Goal: Transaction & Acquisition: Purchase product/service

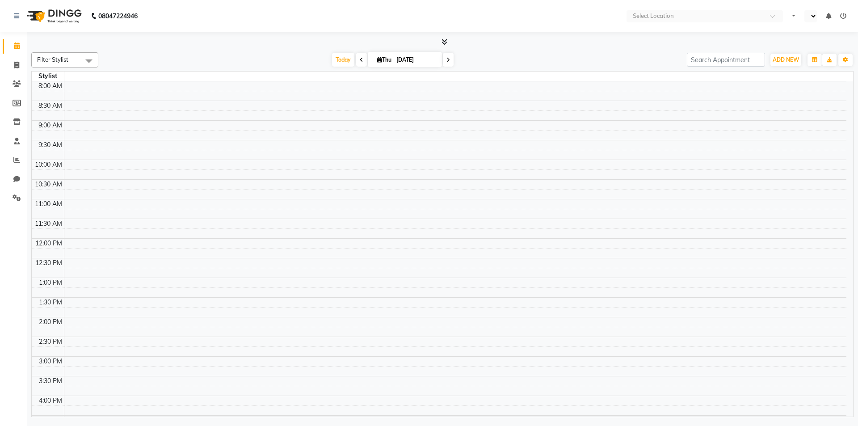
select select "en"
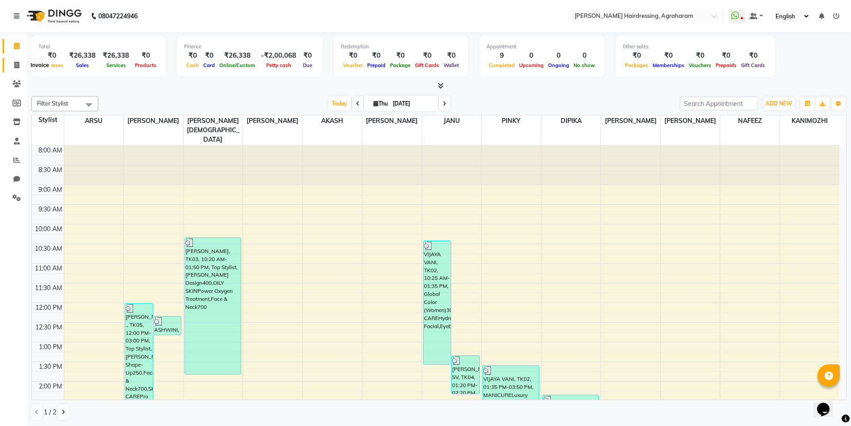
click at [16, 66] on icon at bounding box center [16, 65] width 5 height 7
select select "service"
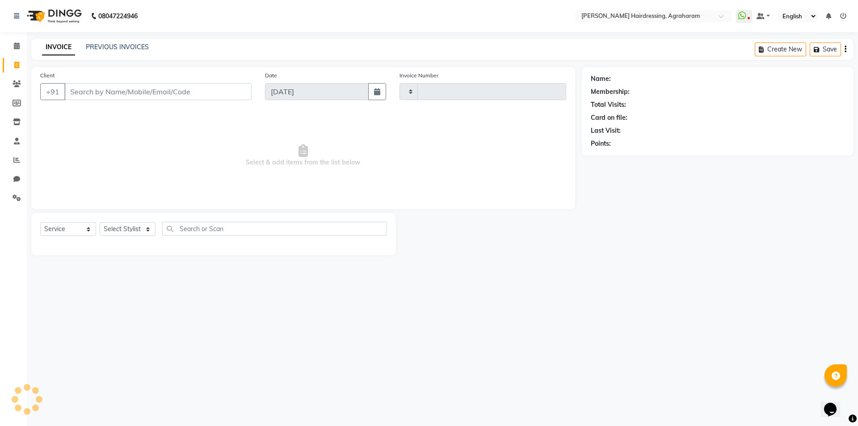
type input "2695"
select select "7962"
click at [139, 227] on select "Select Stylist" at bounding box center [128, 229] width 56 height 14
click at [176, 172] on span "Select & add items from the list below" at bounding box center [303, 155] width 526 height 89
drag, startPoint x: 153, startPoint y: 220, endPoint x: 144, endPoint y: 234, distance: 17.1
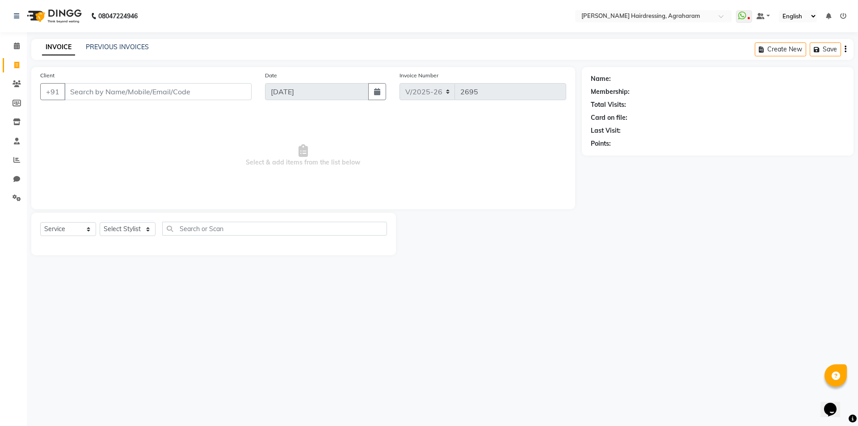
click at [153, 220] on div "Select Service Product Membership Package Voucher Prepaid Gift Card Select Styl…" at bounding box center [213, 234] width 365 height 42
click at [143, 234] on select "Select Stylist" at bounding box center [128, 229] width 56 height 14
select select "72527"
click at [100, 222] on select "Select Stylist [PERSON_NAME] AKASH ARSU [PERSON_NAME] MANAGER [PERSON_NAME] [PE…" at bounding box center [139, 229] width 79 height 14
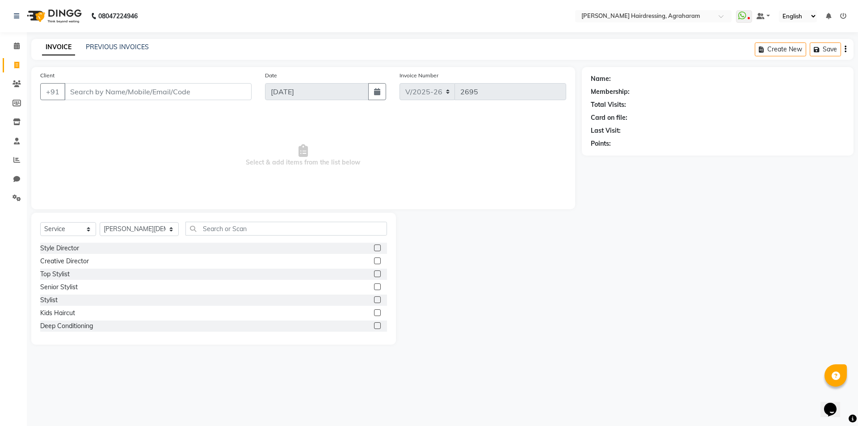
click at [221, 219] on div "Select Service Product Membership Package Voucher Prepaid Gift Card Select Styl…" at bounding box center [213, 279] width 365 height 132
click at [216, 227] on input "text" at bounding box center [285, 229] width 201 height 14
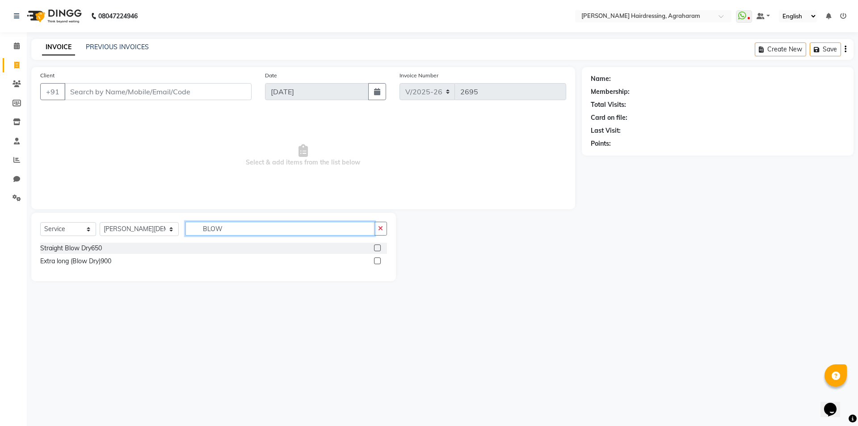
type input "BLOW"
click at [377, 249] on label at bounding box center [377, 247] width 7 height 7
click at [377, 249] on input "checkbox" at bounding box center [377, 248] width 6 height 6
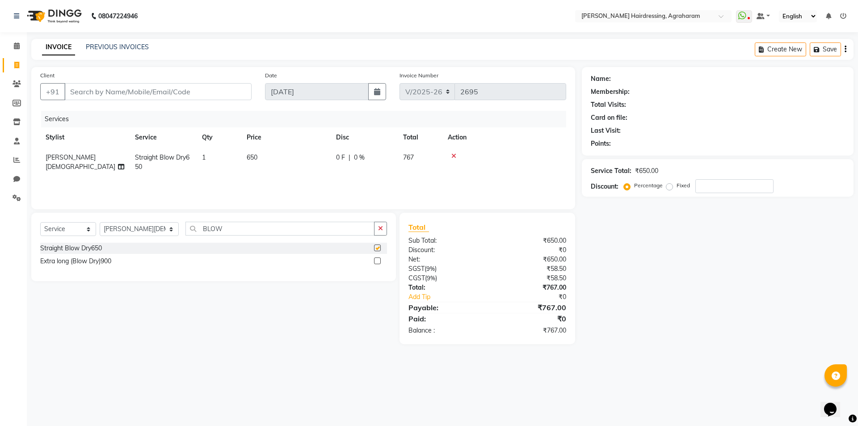
checkbox input "false"
click at [154, 91] on input "Client" at bounding box center [157, 91] width 187 height 17
type input "9"
type input "0"
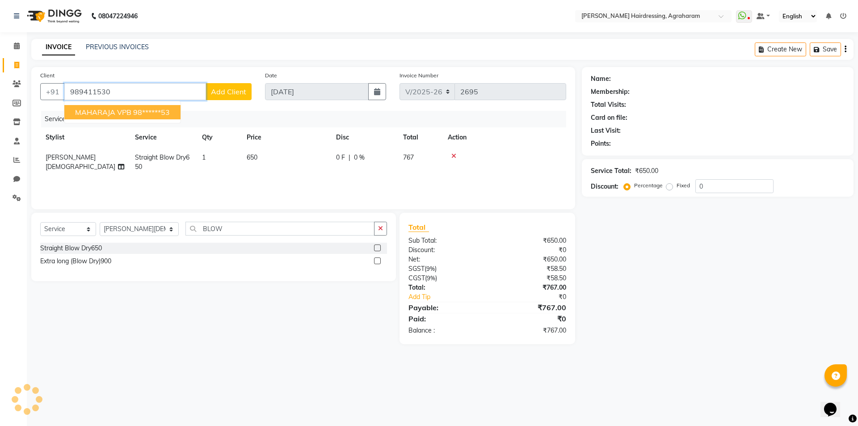
type input "9894115301"
drag, startPoint x: 142, startPoint y: 95, endPoint x: 69, endPoint y: 90, distance: 73.0
click at [69, 90] on input "9894115301" at bounding box center [135, 91] width 142 height 17
type input "7397543434"
drag, startPoint x: 124, startPoint y: 92, endPoint x: 65, endPoint y: 89, distance: 59.1
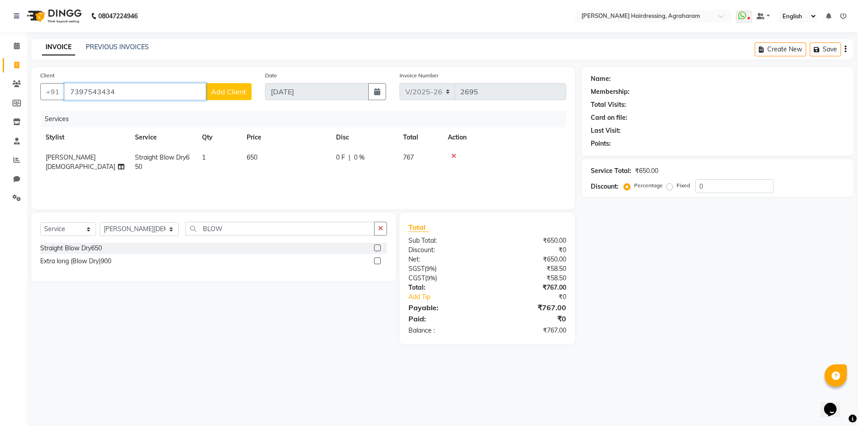
click at [65, 89] on input "7397543434" at bounding box center [135, 91] width 142 height 17
click at [131, 94] on input "7397543434" at bounding box center [135, 91] width 142 height 17
click at [232, 91] on span "Add Client" at bounding box center [228, 91] width 35 height 9
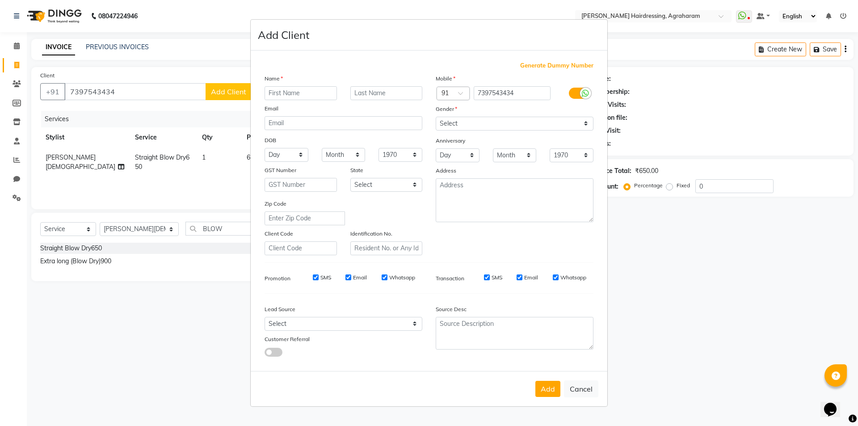
click at [323, 91] on input "text" at bounding box center [300, 93] width 72 height 14
type input "[PERSON_NAME]"
click at [387, 91] on input "text" at bounding box center [386, 93] width 72 height 14
type input "."
click at [459, 119] on select "Select [DEMOGRAPHIC_DATA] [DEMOGRAPHIC_DATA] Other Prefer Not To Say" at bounding box center [515, 124] width 158 height 14
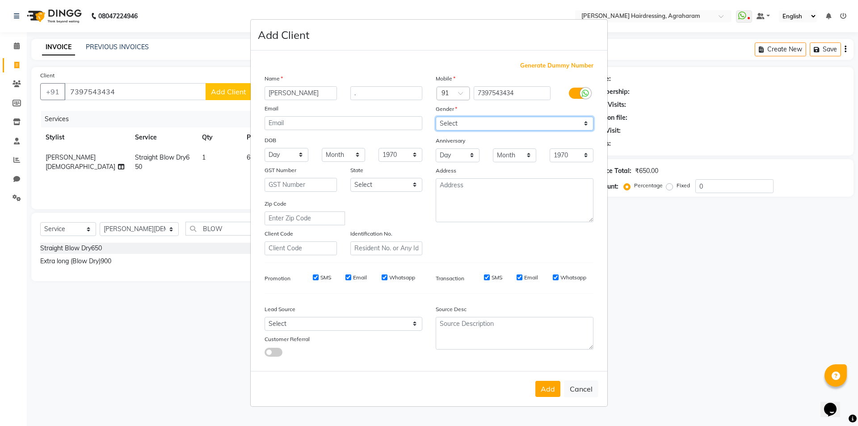
select select "[DEMOGRAPHIC_DATA]"
click at [436, 117] on select "Select [DEMOGRAPHIC_DATA] [DEMOGRAPHIC_DATA] Other Prefer Not To Say" at bounding box center [515, 124] width 158 height 14
click at [403, 323] on select "Select Walk-in Referral Internet Friend Word of Mouth Advertisement Facebook Ju…" at bounding box center [343, 324] width 158 height 14
select select "53193"
click at [264, 317] on select "Select Walk-in Referral Internet Friend Word of Mouth Advertisement Facebook Ju…" at bounding box center [343, 324] width 158 height 14
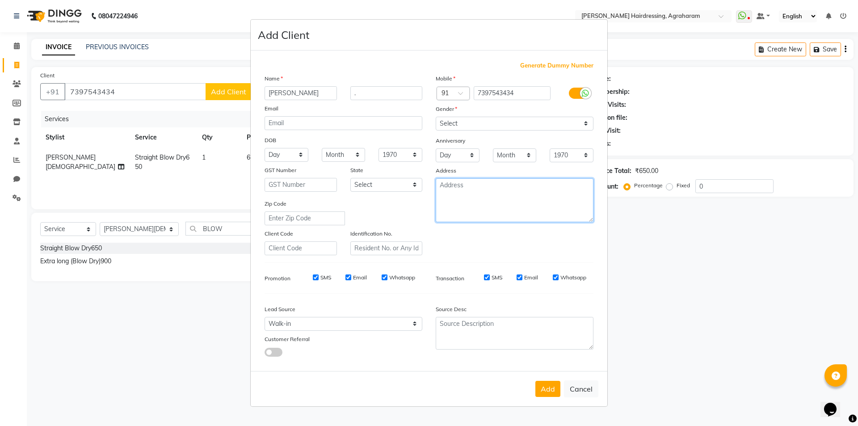
click at [490, 201] on textarea at bounding box center [515, 200] width 158 height 44
type textarea "DINDUGAL"
click at [549, 389] on button "Add" at bounding box center [547, 389] width 25 height 16
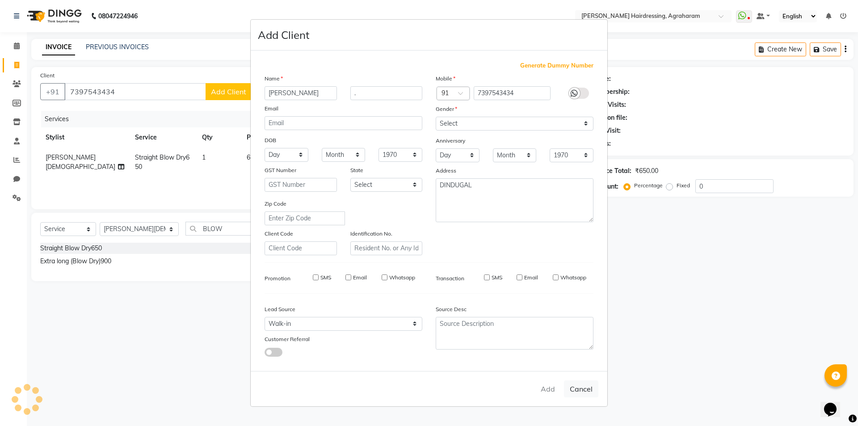
type input "73******34"
select select
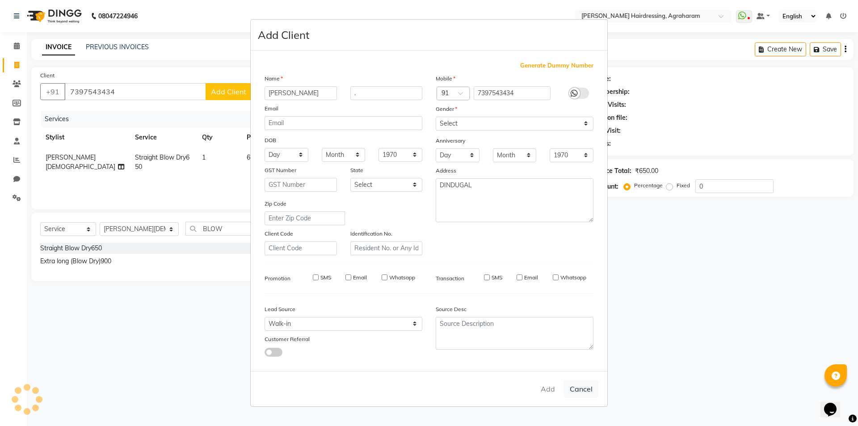
select select
checkbox input "false"
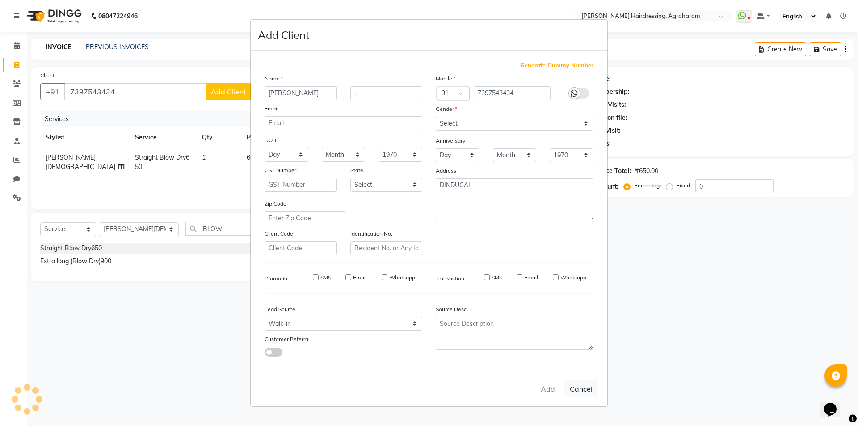
checkbox input "false"
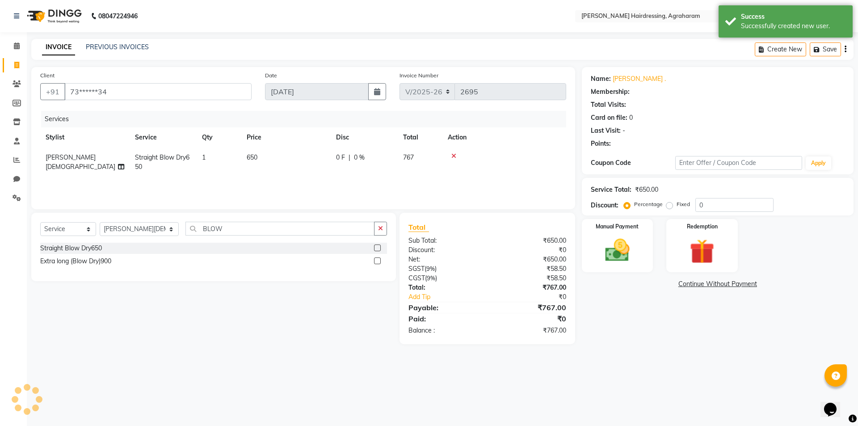
select select "1: Object"
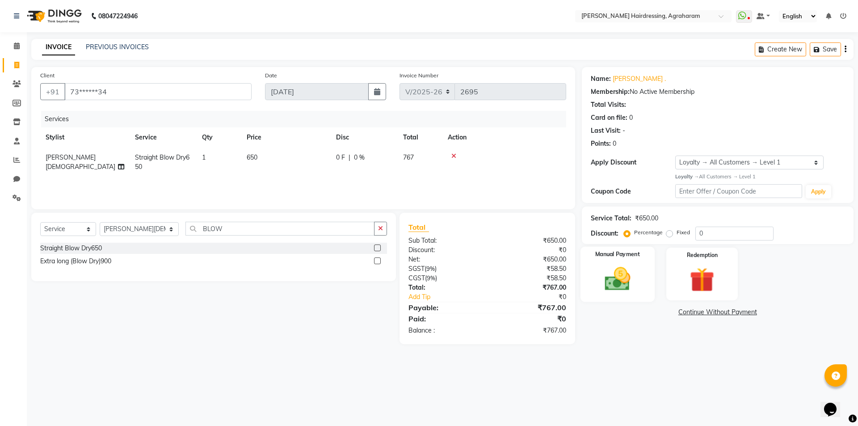
click at [619, 284] on img at bounding box center [617, 278] width 42 height 29
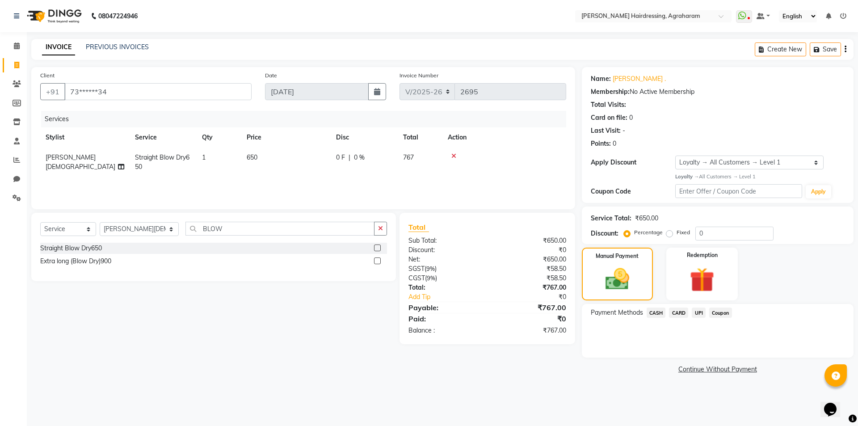
click at [661, 310] on span "CASH" at bounding box center [655, 312] width 19 height 10
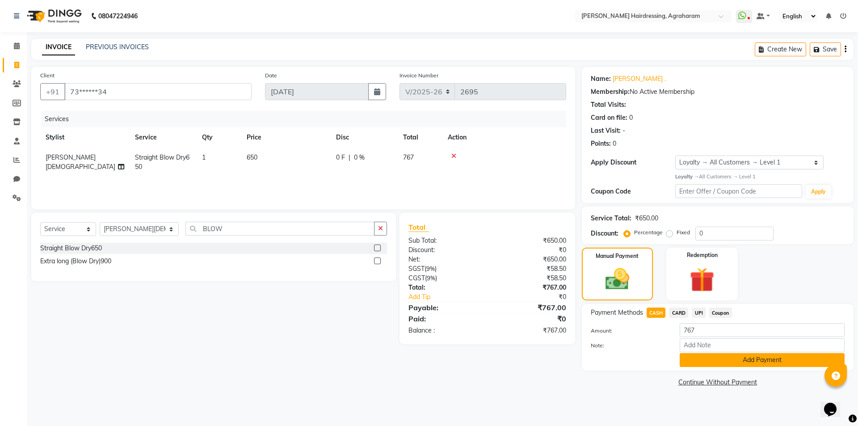
click at [766, 361] on button "Add Payment" at bounding box center [761, 360] width 165 height 14
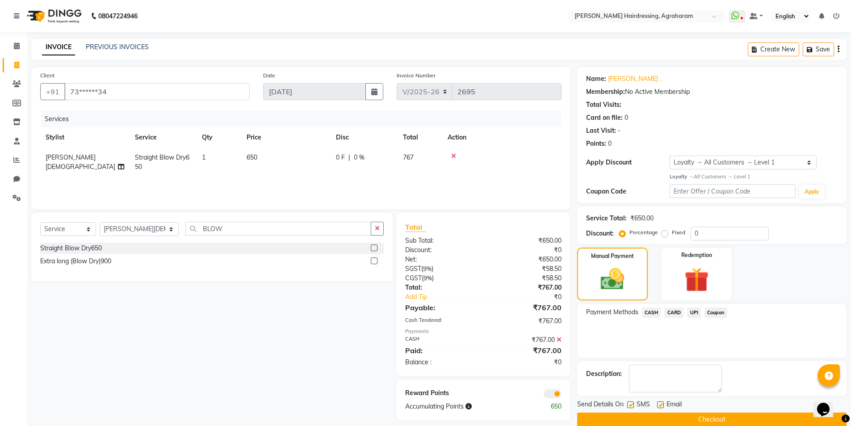
click at [715, 416] on button "Checkout" at bounding box center [711, 419] width 269 height 14
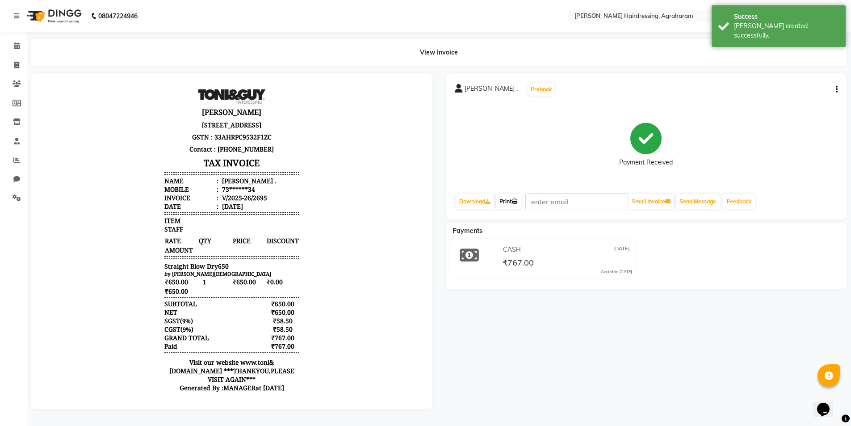
click at [509, 199] on link "Print" at bounding box center [508, 201] width 25 height 15
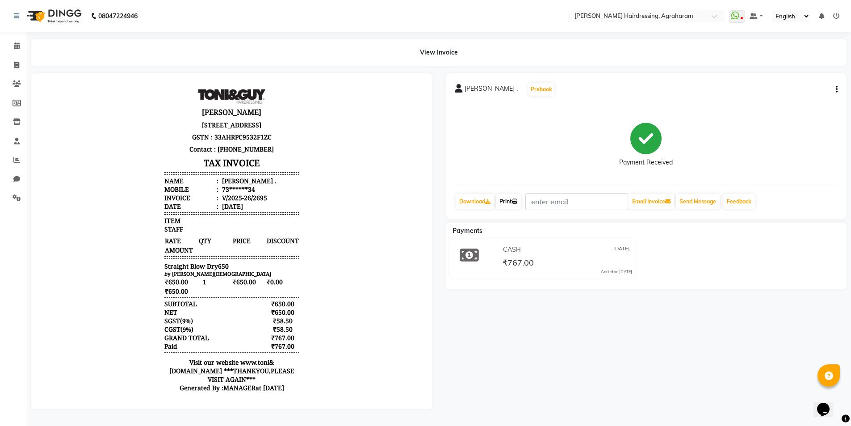
click at [511, 202] on link "Print" at bounding box center [508, 201] width 25 height 15
click at [12, 63] on span at bounding box center [17, 65] width 16 height 10
select select "service"
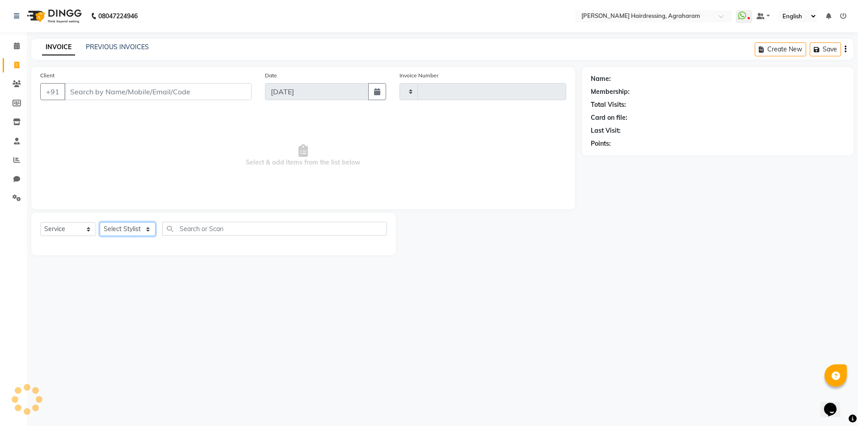
click at [148, 229] on select "Select Stylist" at bounding box center [128, 229] width 56 height 14
type input "2696"
select select "7962"
click at [161, 160] on span "Select & add items from the list below" at bounding box center [303, 155] width 526 height 89
click at [140, 229] on select "Select Stylist [PERSON_NAME] AKASH ARSU [PERSON_NAME] MANAGER [PERSON_NAME] [PE…" at bounding box center [139, 229] width 79 height 14
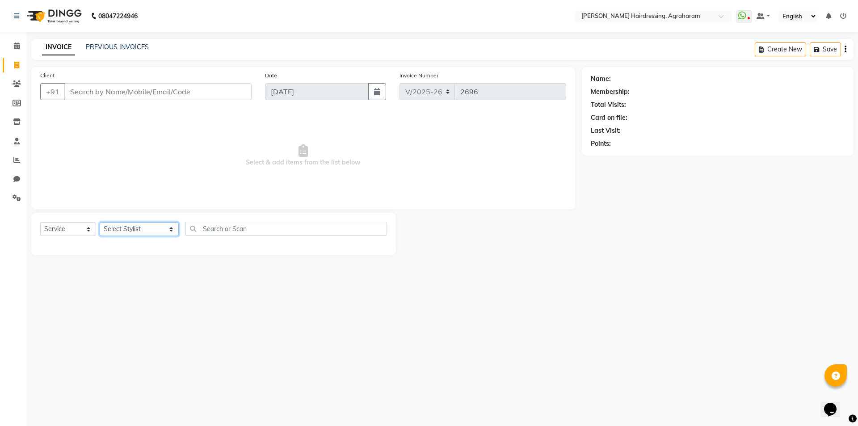
select select "72528"
click at [100, 222] on select "Select Stylist [PERSON_NAME] AKASH ARSU [PERSON_NAME] MANAGER [PERSON_NAME] [PE…" at bounding box center [139, 229] width 79 height 14
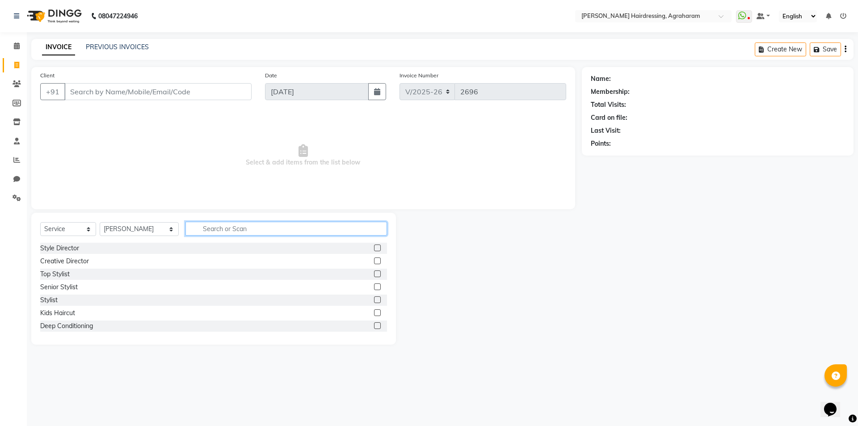
click at [217, 233] on input "text" at bounding box center [285, 229] width 201 height 14
type input "[PERSON_NAME]"
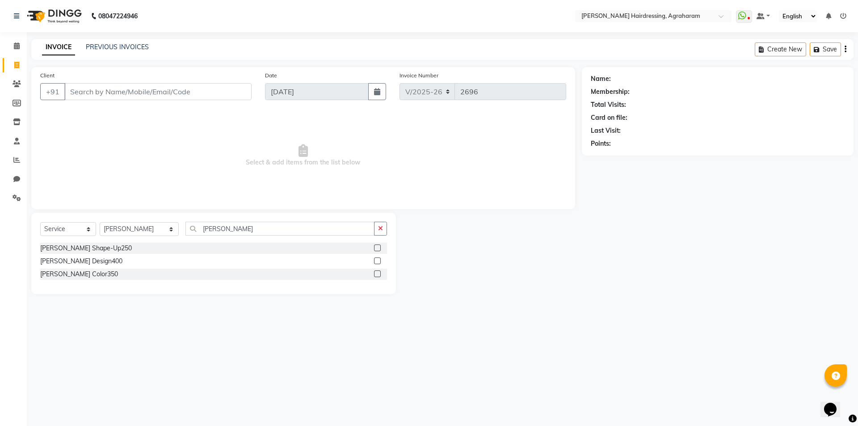
click at [377, 247] on label at bounding box center [377, 247] width 7 height 7
click at [377, 247] on input "checkbox" at bounding box center [377, 248] width 6 height 6
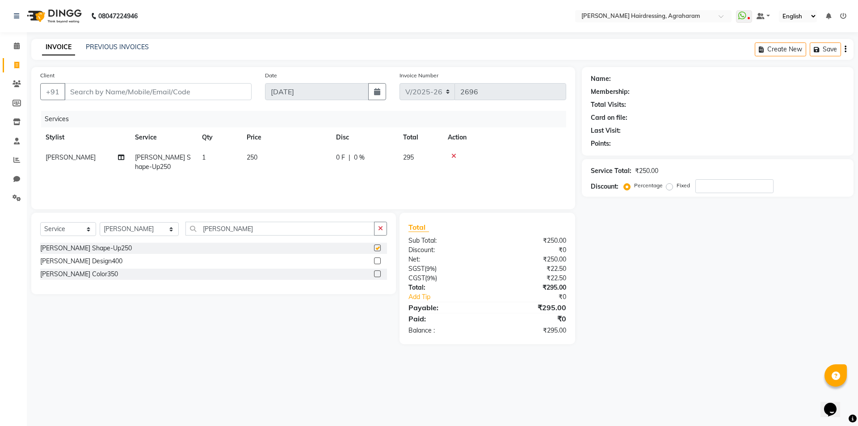
checkbox input "false"
click at [142, 90] on input "Client" at bounding box center [157, 91] width 187 height 17
type input "7"
type input "0"
type input "7708445111"
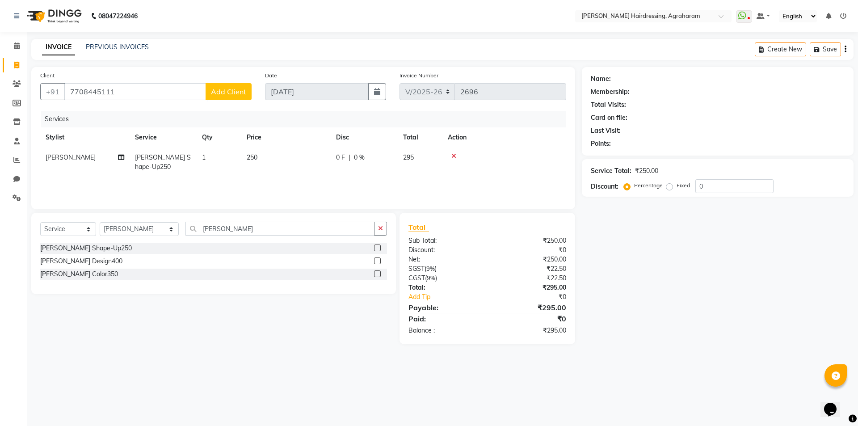
click at [219, 89] on span "Add Client" at bounding box center [228, 91] width 35 height 9
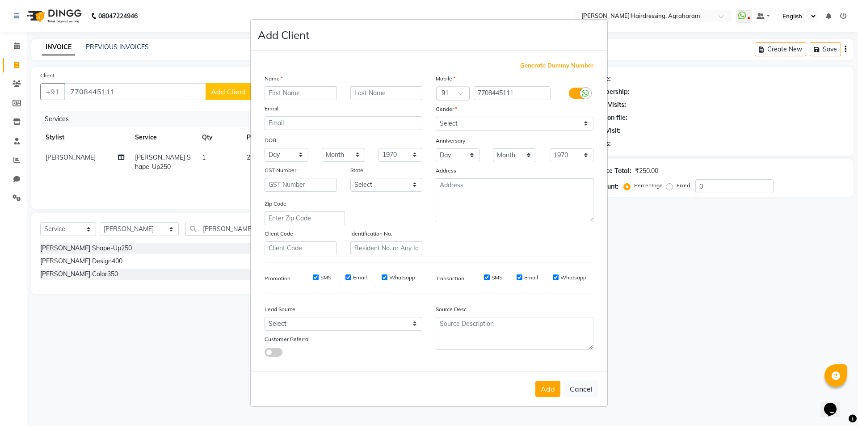
click at [290, 93] on input "text" at bounding box center [300, 93] width 72 height 14
type input "VEENA"
type input "J"
click at [463, 131] on div "Mobile Country Code × 91 7708445111 Gender Select [DEMOGRAPHIC_DATA] [DEMOGRAPH…" at bounding box center [514, 164] width 171 height 181
drag, startPoint x: 464, startPoint y: 123, endPoint x: 463, endPoint y: 129, distance: 5.9
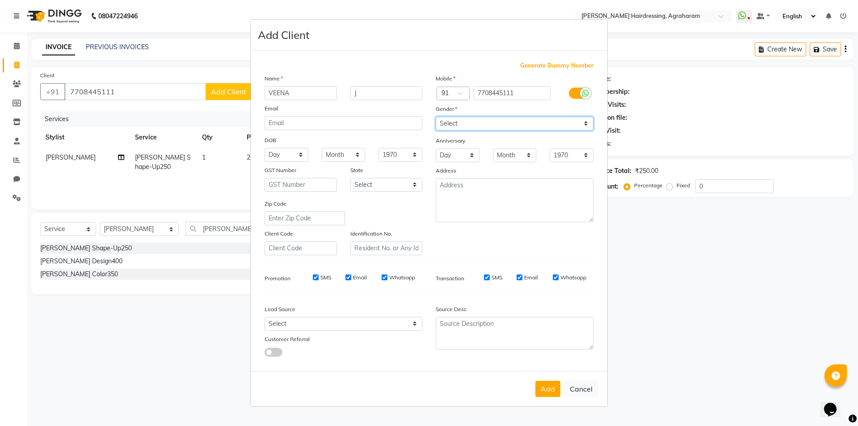
click at [464, 123] on select "Select [DEMOGRAPHIC_DATA] [DEMOGRAPHIC_DATA] Other Prefer Not To Say" at bounding box center [515, 124] width 158 height 14
select select "[DEMOGRAPHIC_DATA]"
click at [436, 117] on select "Select [DEMOGRAPHIC_DATA] [DEMOGRAPHIC_DATA] Other Prefer Not To Say" at bounding box center [515, 124] width 158 height 14
click at [411, 325] on select "Select Walk-in Referral Internet Friend Word of Mouth Advertisement Facebook Ju…" at bounding box center [343, 324] width 158 height 14
select select "53193"
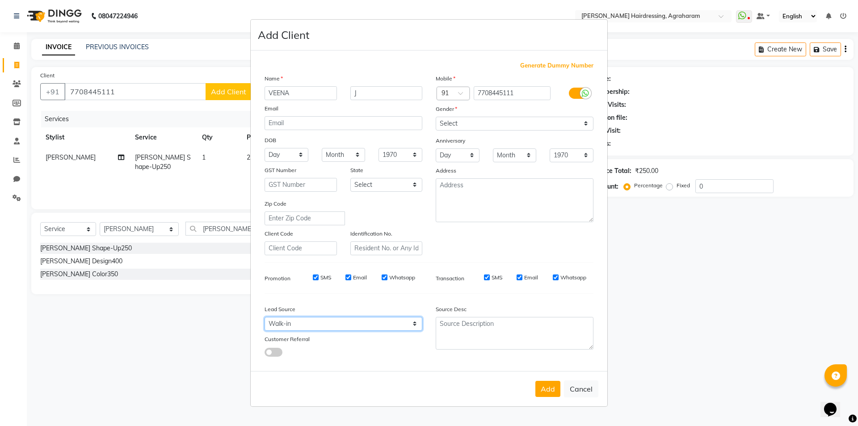
click at [264, 317] on select "Select Walk-in Referral Internet Friend Word of Mouth Advertisement Facebook Ju…" at bounding box center [343, 324] width 158 height 14
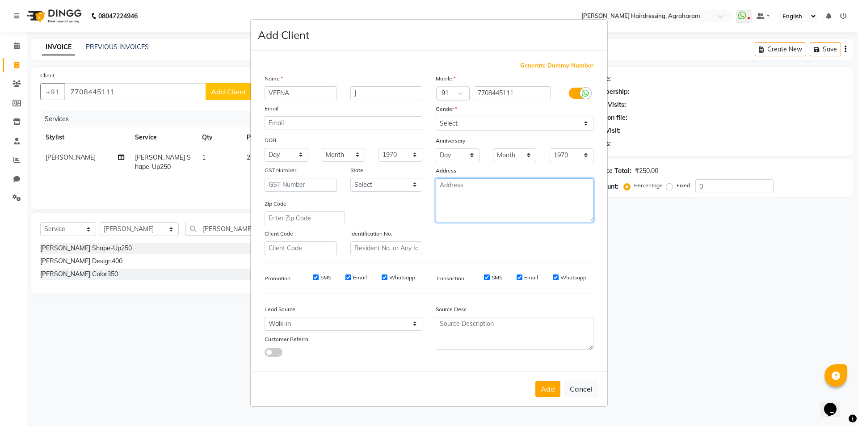
click at [501, 182] on textarea at bounding box center [515, 200] width 158 height 44
type textarea "DINDUGAL"
click at [549, 389] on button "Add" at bounding box center [547, 389] width 25 height 16
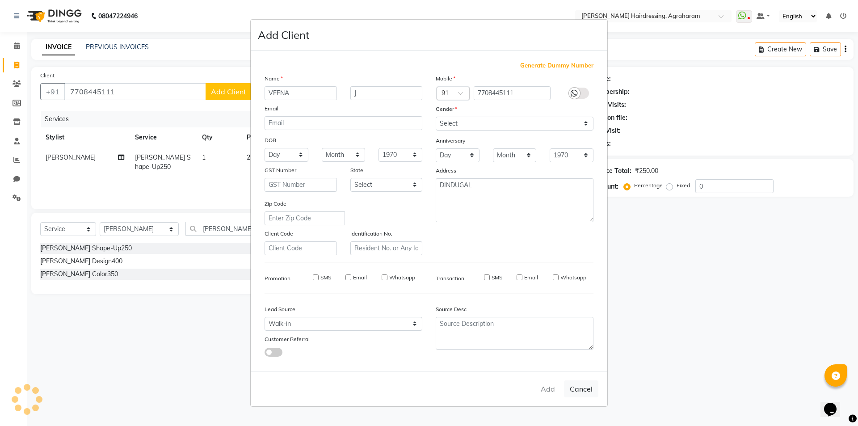
type input "77******11"
select select
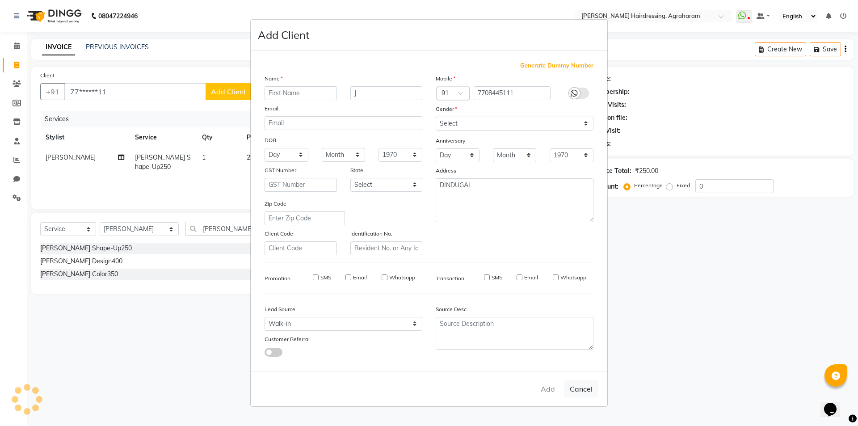
select select
checkbox input "false"
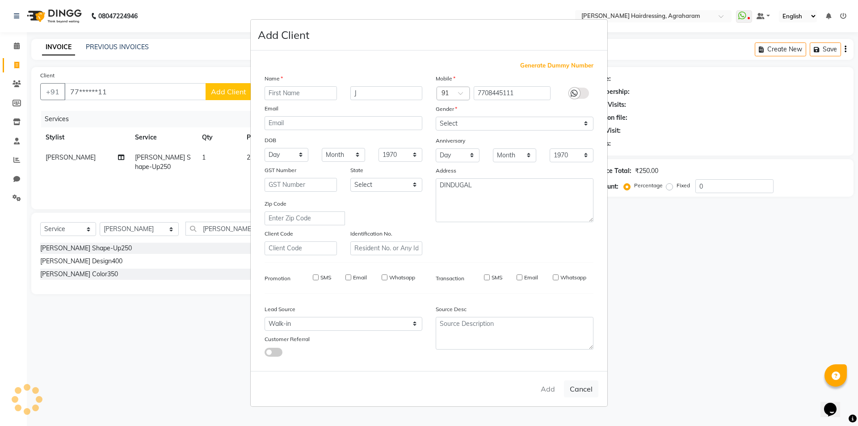
checkbox input "false"
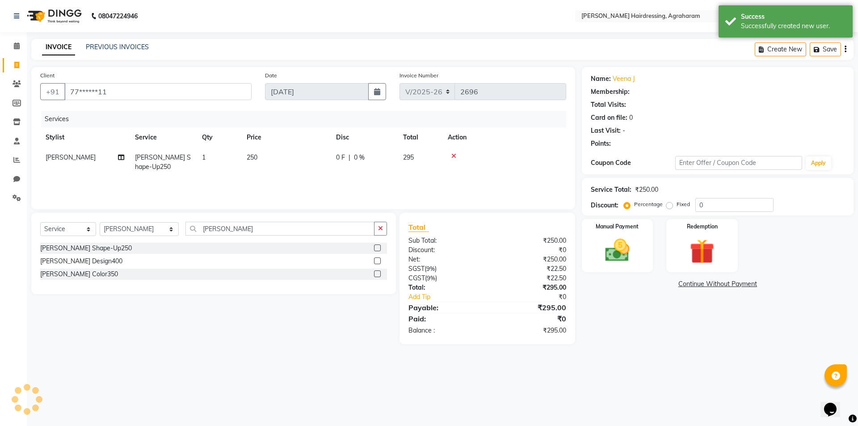
select select "1: Object"
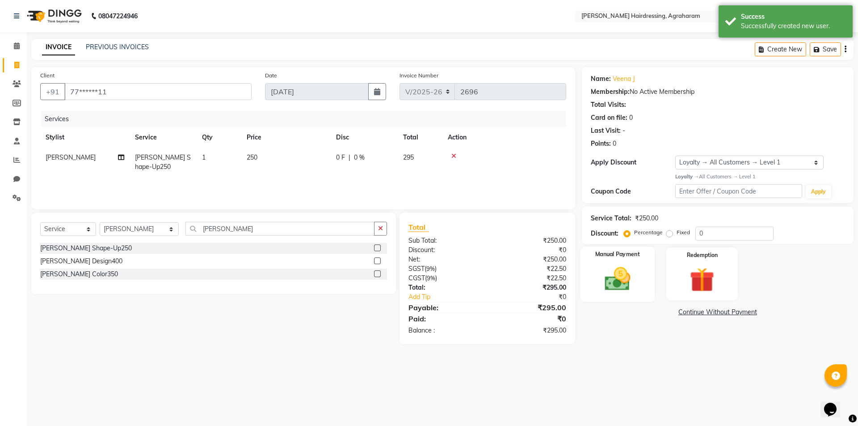
click at [616, 283] on img at bounding box center [617, 278] width 42 height 29
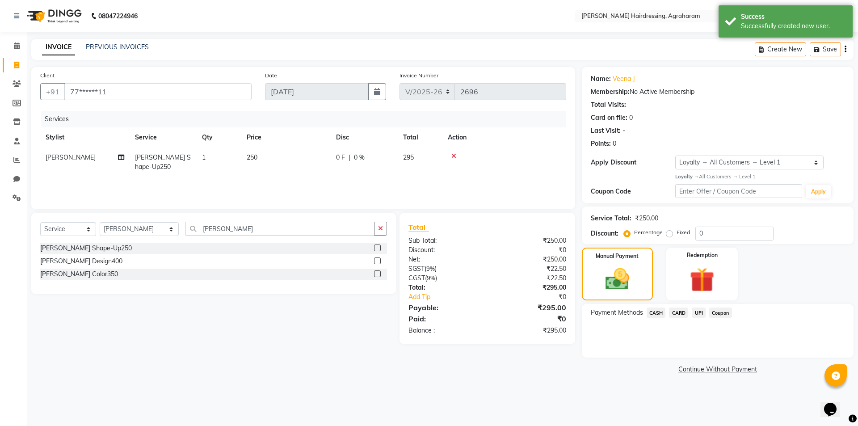
click at [698, 313] on span "UPI" at bounding box center [699, 312] width 14 height 10
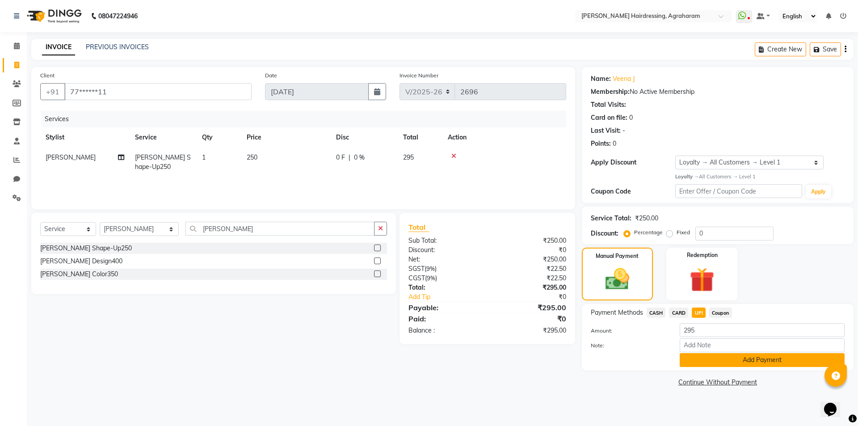
click at [759, 357] on button "Add Payment" at bounding box center [761, 360] width 165 height 14
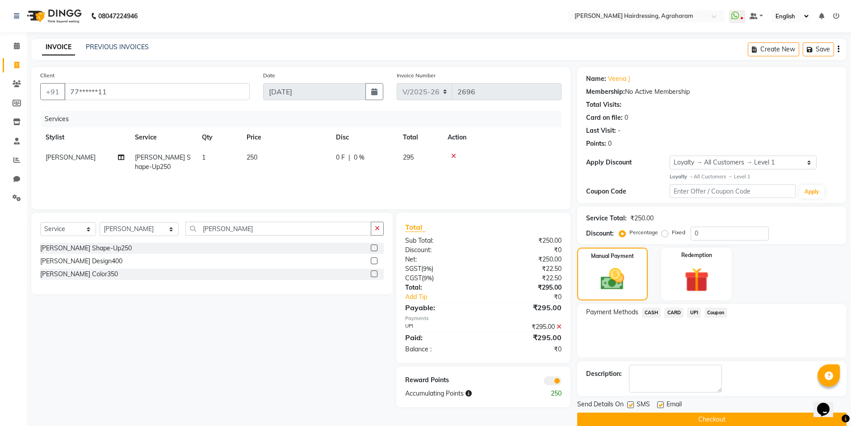
click at [729, 420] on button "Checkout" at bounding box center [711, 419] width 269 height 14
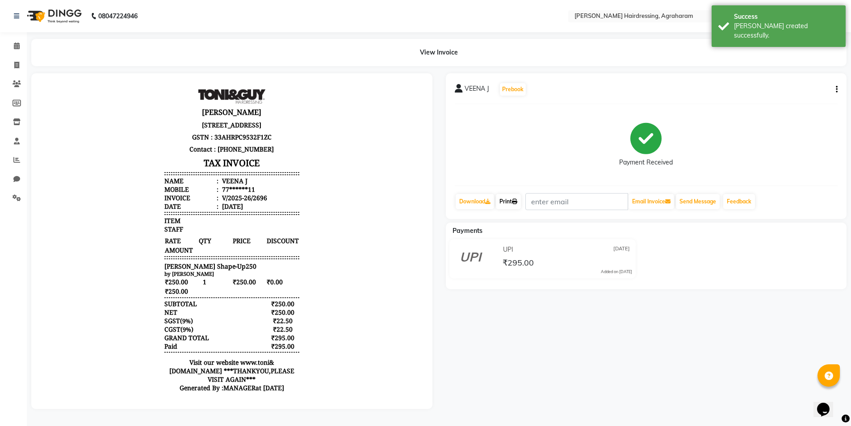
click at [511, 202] on link "Print" at bounding box center [508, 201] width 25 height 15
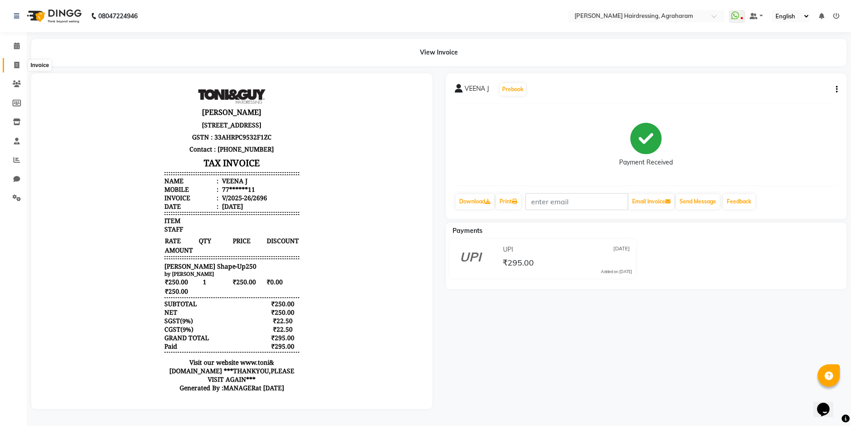
click at [17, 64] on icon at bounding box center [16, 65] width 5 height 7
select select "service"
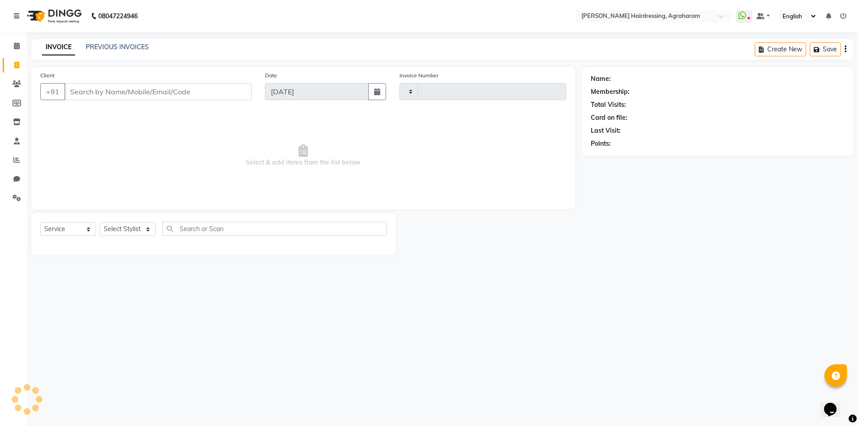
type input "2697"
select select "7962"
click at [122, 45] on link "PREVIOUS INVOICES" at bounding box center [117, 47] width 63 height 8
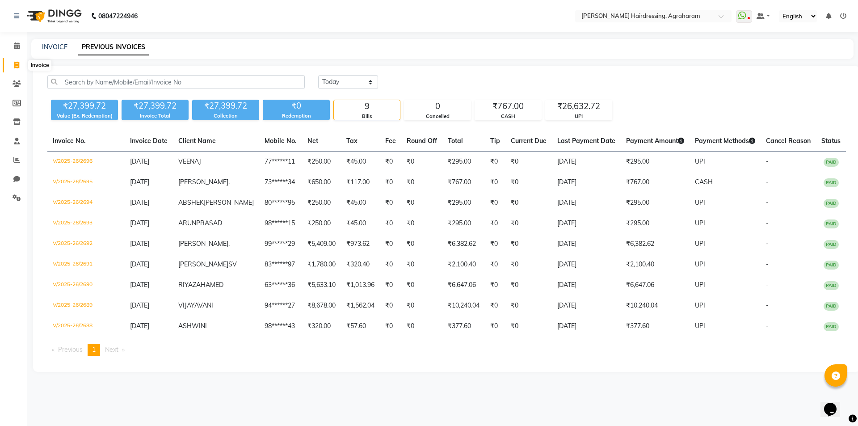
click at [12, 65] on span at bounding box center [17, 65] width 16 height 10
select select "service"
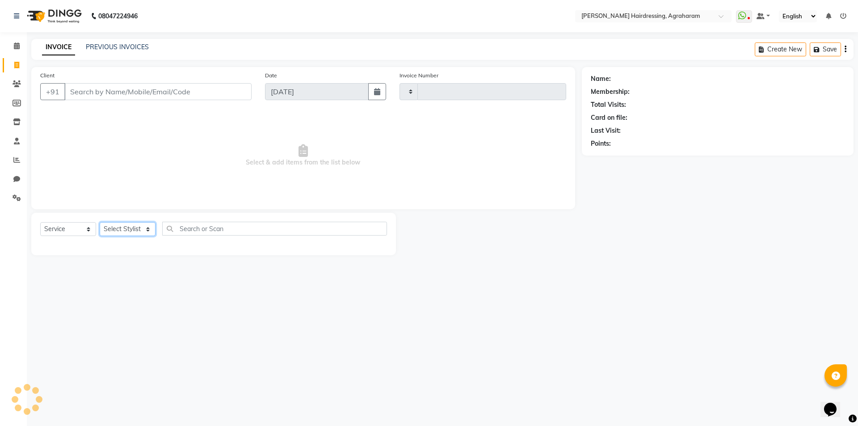
type input "2697"
click at [147, 234] on select "Select Stylist" at bounding box center [128, 229] width 56 height 14
select select "7962"
click at [170, 170] on span "Select & add items from the list below" at bounding box center [303, 155] width 526 height 89
click at [141, 231] on select "Select Stylist" at bounding box center [128, 229] width 56 height 14
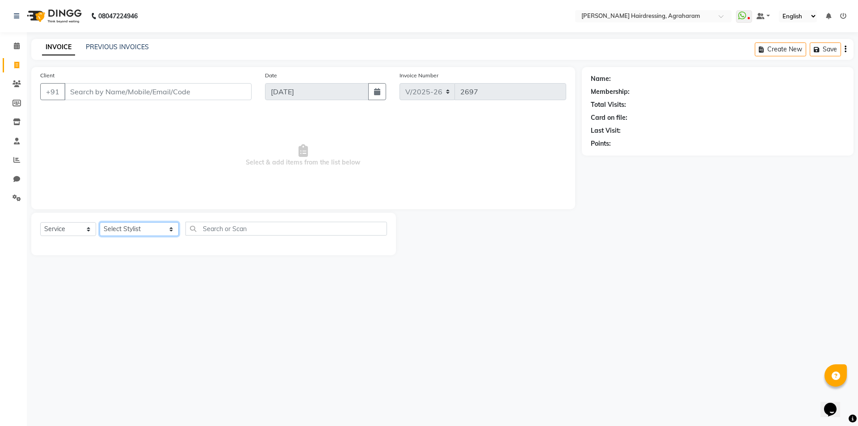
select select "78764"
click at [100, 222] on select "Select Stylist [PERSON_NAME] AKASH ARSU [PERSON_NAME] MANAGER [PERSON_NAME] [PE…" at bounding box center [139, 229] width 79 height 14
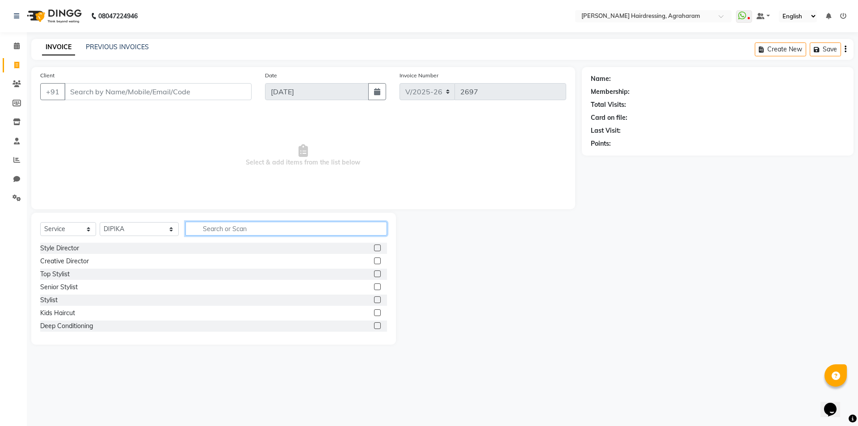
click at [194, 226] on input "text" at bounding box center [285, 229] width 201 height 14
type input "FULL ARMS"
click at [379, 261] on label at bounding box center [377, 260] width 7 height 7
click at [379, 261] on input "checkbox" at bounding box center [377, 261] width 6 height 6
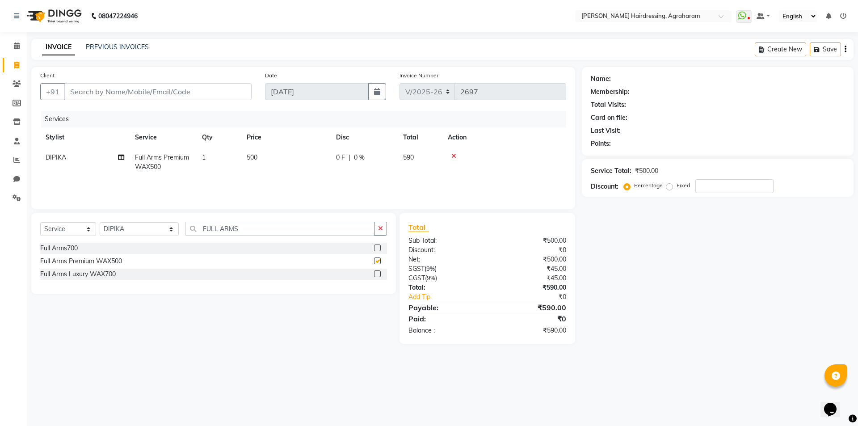
checkbox input "false"
click at [229, 227] on input "FULL ARMS" at bounding box center [279, 229] width 189 height 14
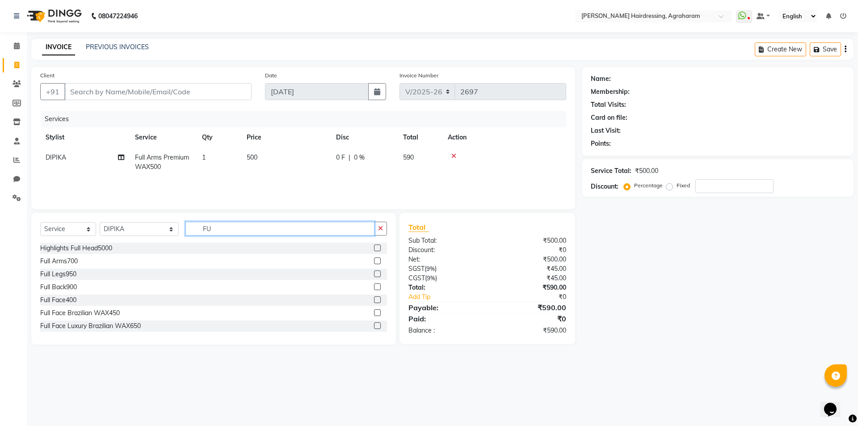
type input "F"
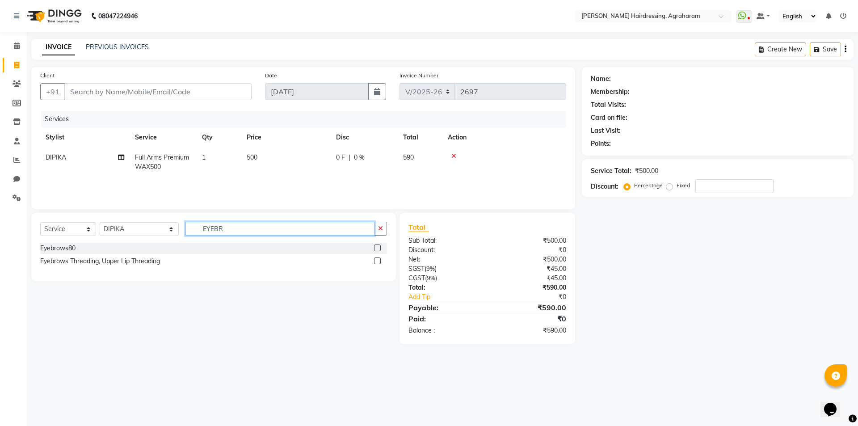
type input "EYEBR"
click at [377, 247] on label at bounding box center [377, 247] width 7 height 7
click at [377, 247] on input "checkbox" at bounding box center [377, 248] width 6 height 6
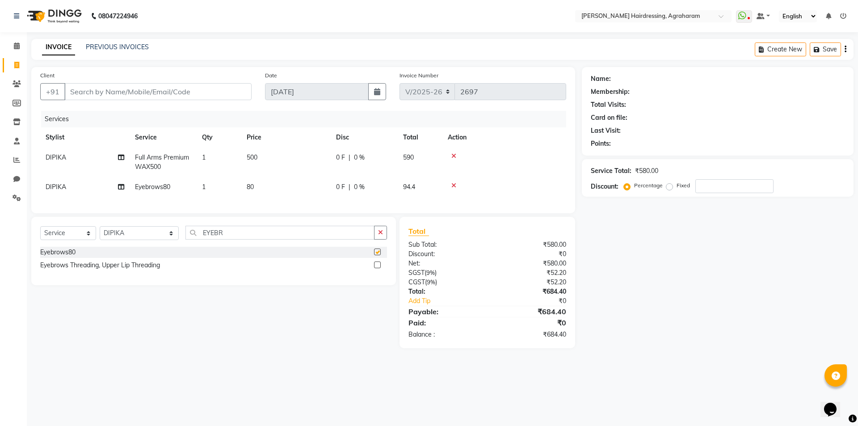
checkbox input "false"
click at [144, 240] on select "Select Stylist [PERSON_NAME] AKASH ARSU [PERSON_NAME] MANAGER [PERSON_NAME] [PE…" at bounding box center [139, 233] width 79 height 14
click at [244, 239] on input "EYEBR" at bounding box center [279, 233] width 189 height 14
click at [144, 240] on select "Select Stylist [PERSON_NAME] AKASH ARSU [PERSON_NAME] MANAGER [PERSON_NAME] [PE…" at bounding box center [139, 233] width 79 height 14
select select "85297"
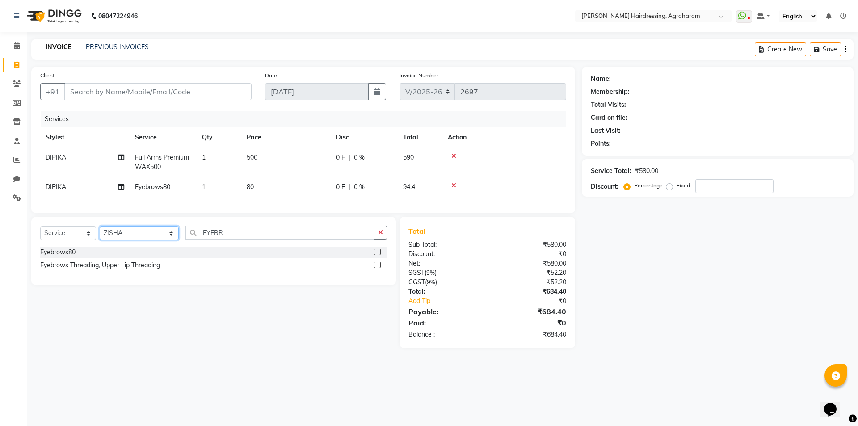
click at [100, 233] on select "Select Stylist [PERSON_NAME] AKASH ARSU [PERSON_NAME] MANAGER [PERSON_NAME] [PE…" at bounding box center [139, 233] width 79 height 14
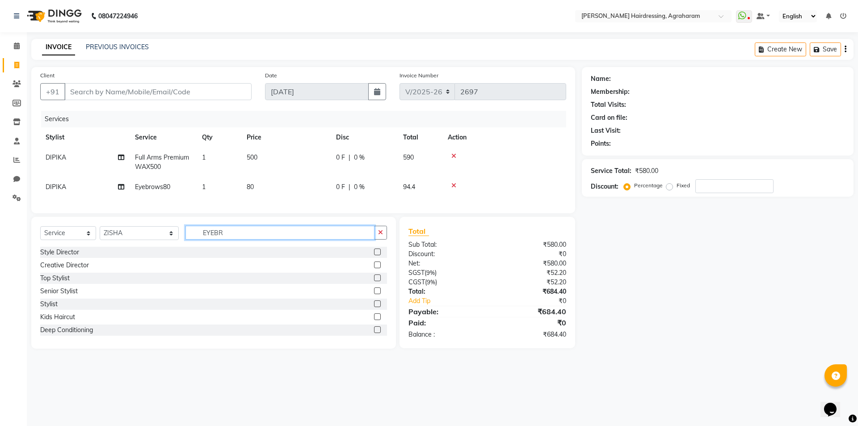
click at [214, 238] on input "EYEBR" at bounding box center [279, 233] width 189 height 14
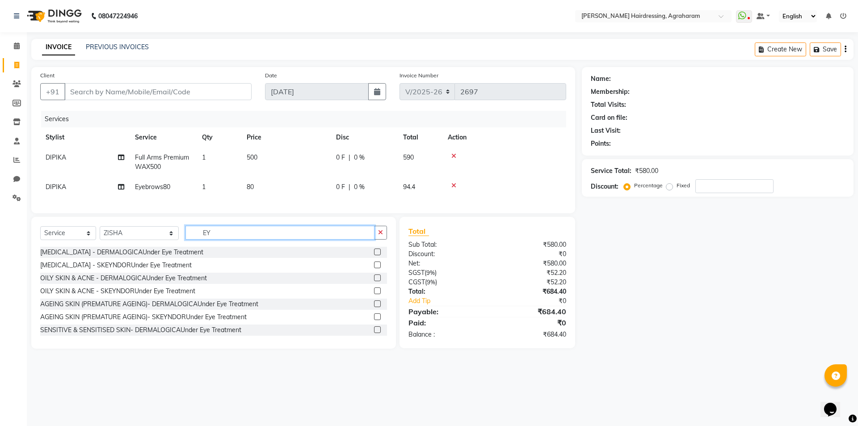
type input "E"
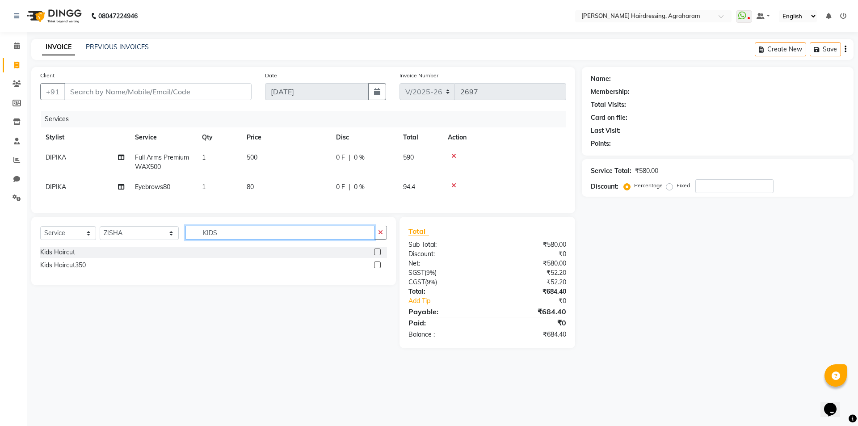
type input "KIDS"
click at [377, 255] on label at bounding box center [377, 251] width 7 height 7
click at [377, 255] on input "checkbox" at bounding box center [377, 252] width 6 height 6
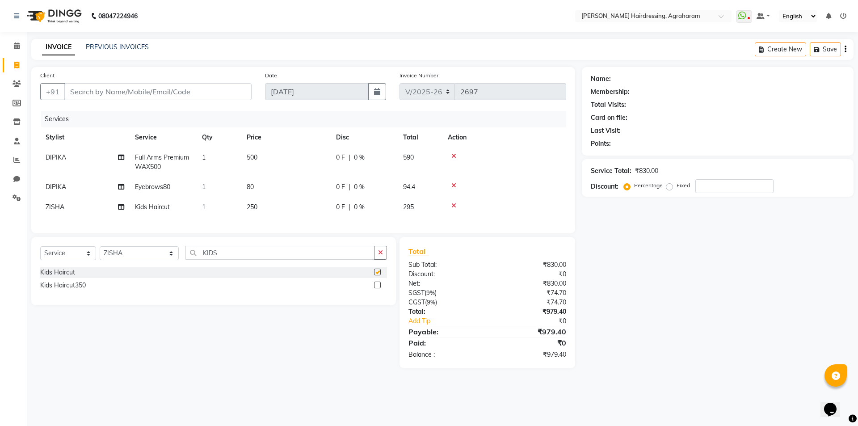
checkbox input "false"
click at [215, 206] on td "1" at bounding box center [219, 207] width 45 height 20
select select "85297"
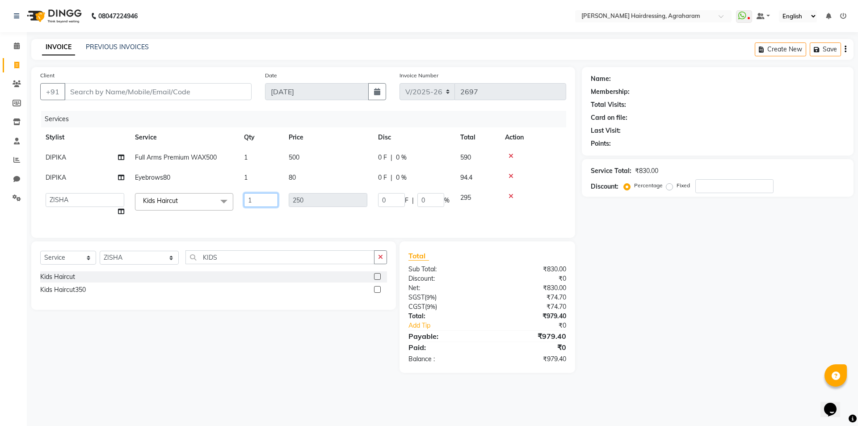
click at [256, 206] on input "1" at bounding box center [261, 200] width 34 height 14
type input "2"
click at [308, 117] on div "Services" at bounding box center [307, 119] width 532 height 17
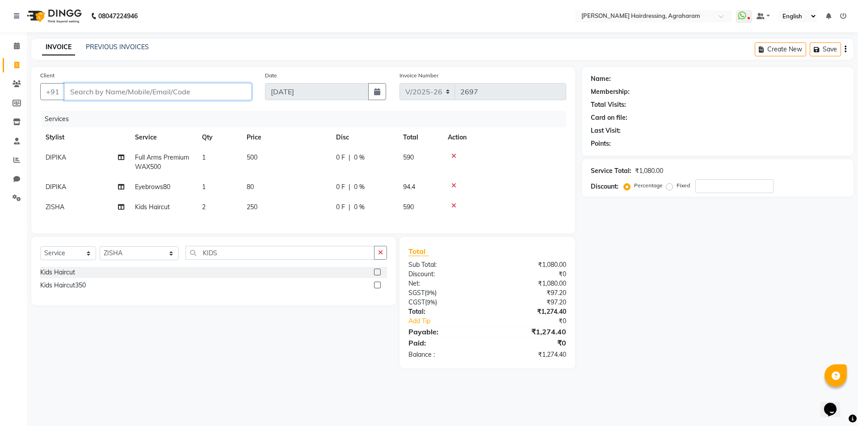
click at [145, 90] on input "Client" at bounding box center [157, 91] width 187 height 17
type input "9"
type input "0"
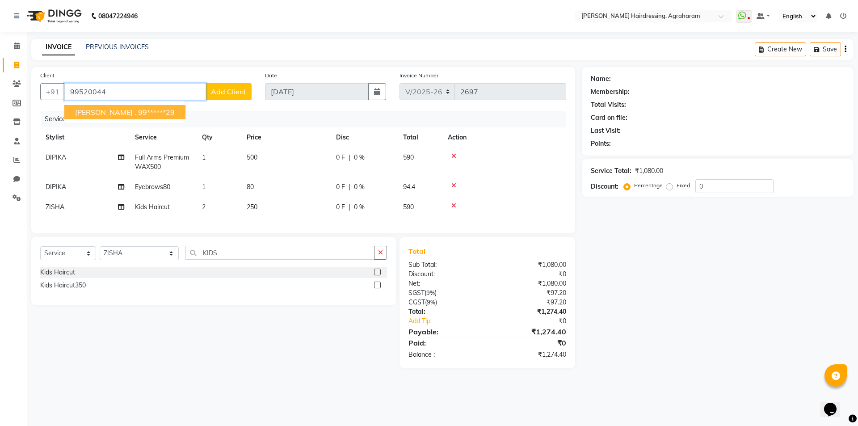
click at [152, 112] on ngb-highlight "99******29" at bounding box center [156, 112] width 37 height 9
type input "99******29"
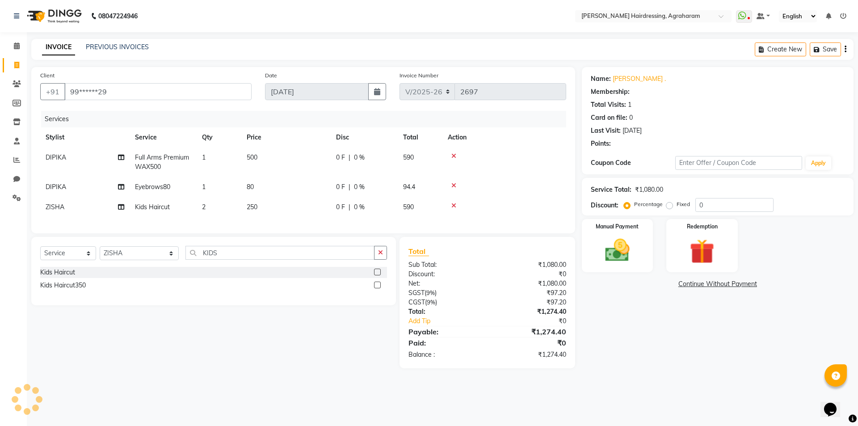
select select "1: Object"
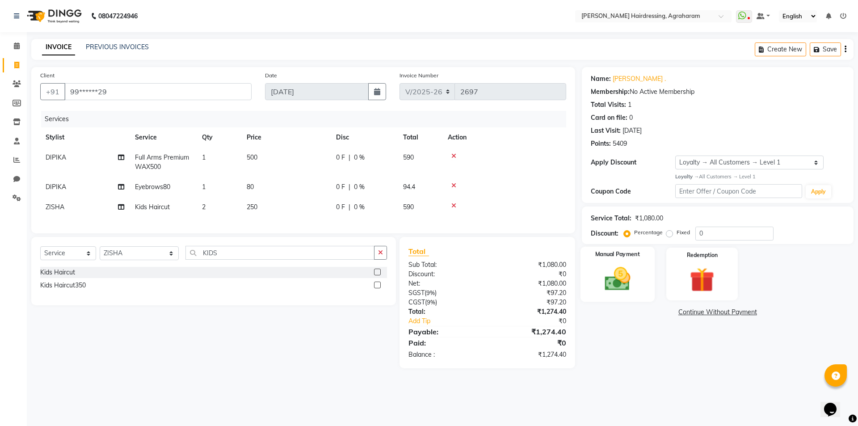
click at [617, 283] on img at bounding box center [617, 278] width 42 height 29
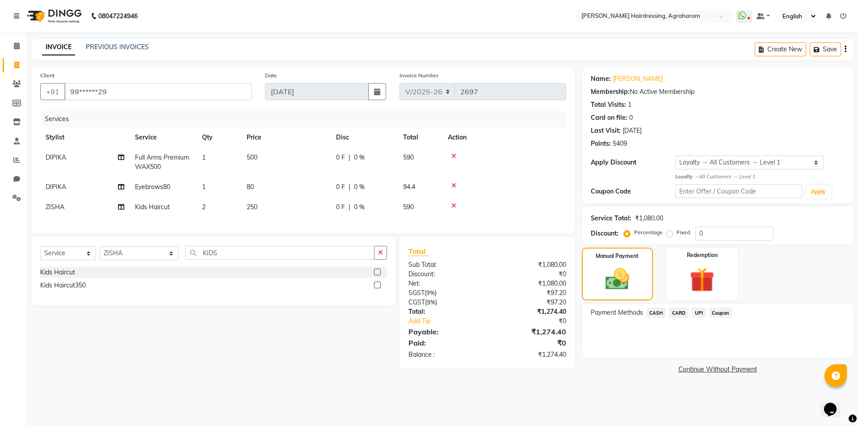
click at [700, 309] on span "UPI" at bounding box center [699, 312] width 14 height 10
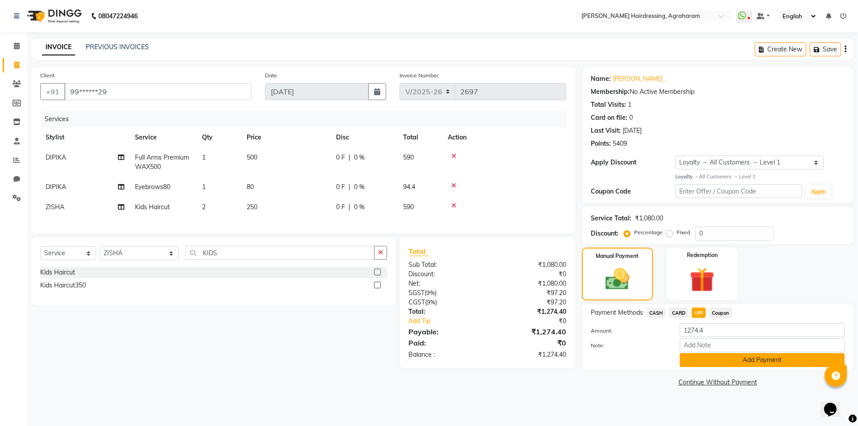
click at [764, 362] on button "Add Payment" at bounding box center [761, 360] width 165 height 14
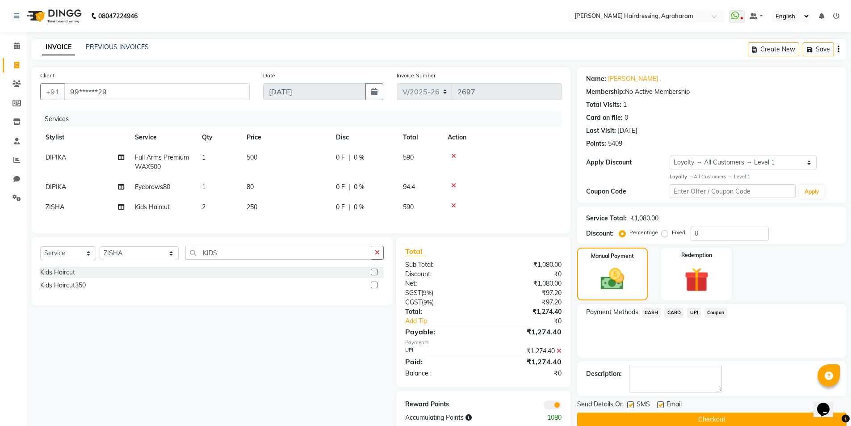
click at [711, 423] on button "Checkout" at bounding box center [711, 419] width 269 height 14
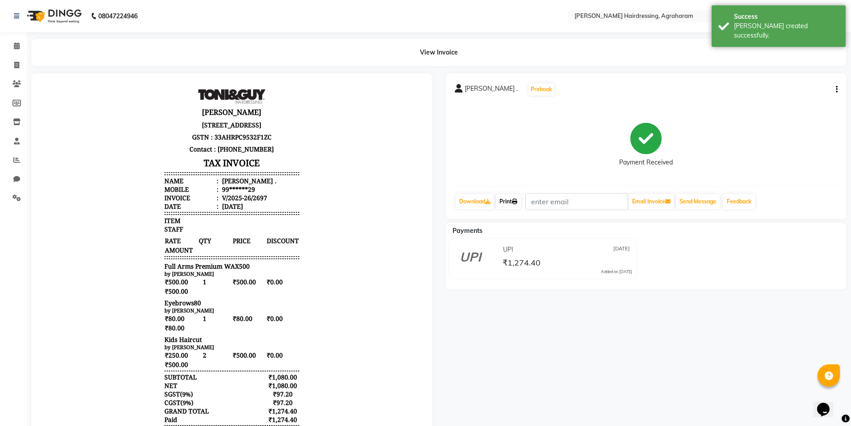
click at [511, 201] on link "Print" at bounding box center [508, 201] width 25 height 15
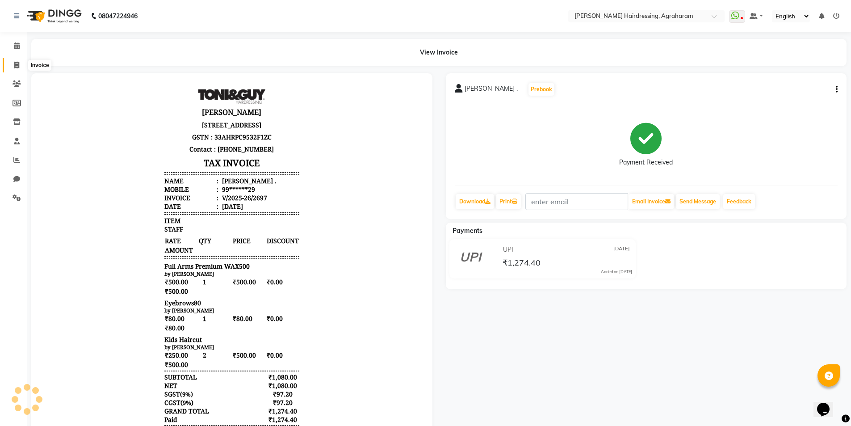
click at [23, 63] on span at bounding box center [17, 65] width 16 height 10
select select "service"
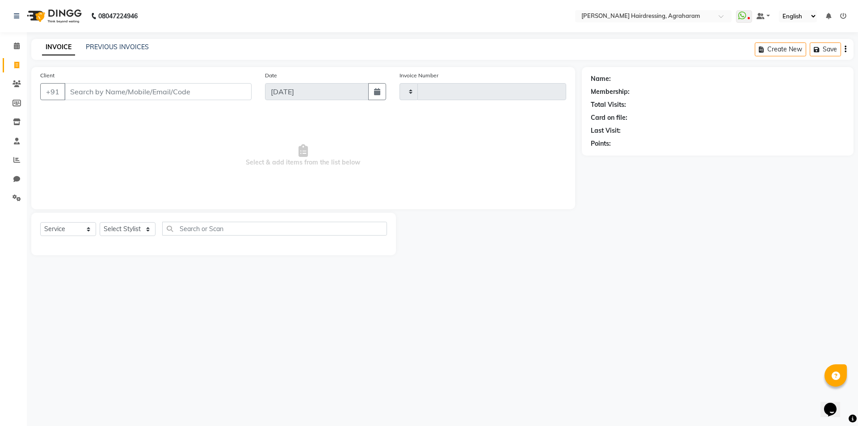
type input "2698"
select select "7962"
click at [114, 46] on link "PREVIOUS INVOICES" at bounding box center [117, 47] width 63 height 8
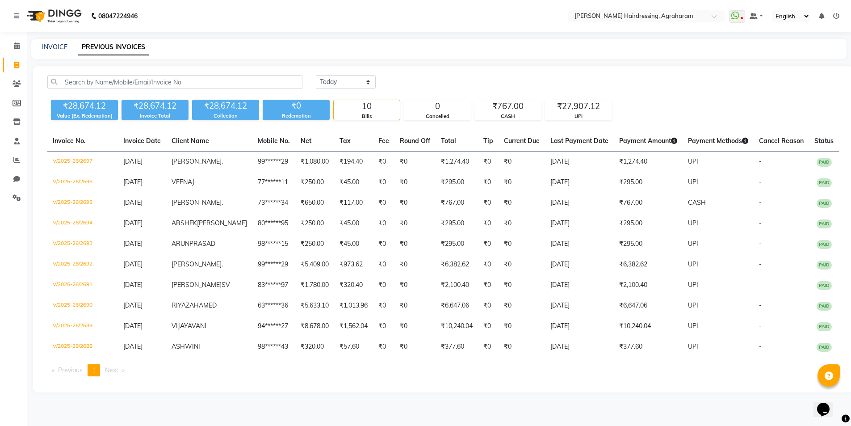
scroll to position [25, 0]
click at [12, 60] on span at bounding box center [17, 65] width 16 height 10
select select "service"
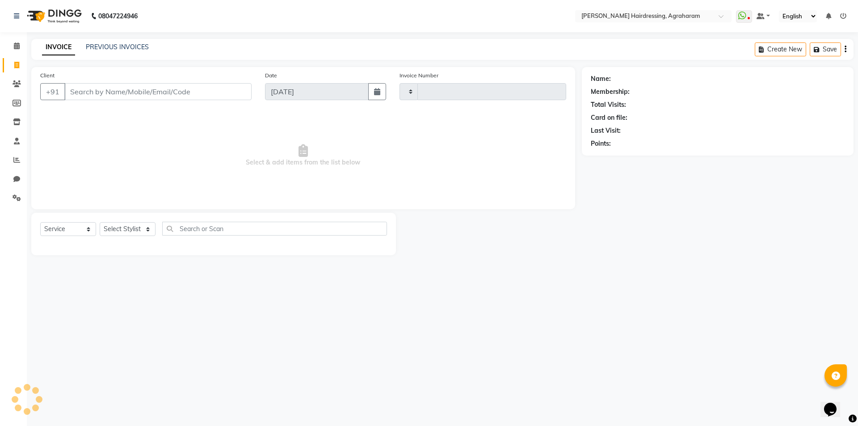
type input "2698"
select select "7962"
click at [18, 65] on icon at bounding box center [16, 65] width 5 height 7
select select "service"
type input "2698"
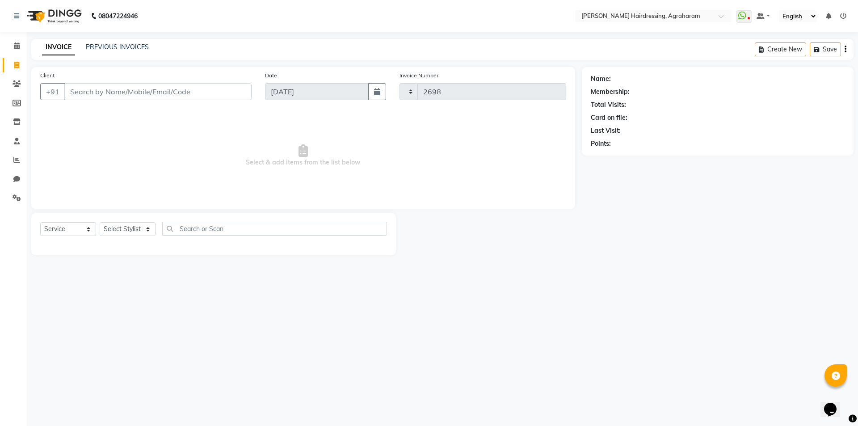
select select "7962"
click at [141, 231] on select "Select Stylist [PERSON_NAME] AKASH ARSU [PERSON_NAME] MANAGER [PERSON_NAME] [PE…" at bounding box center [139, 229] width 79 height 14
select select "78764"
click at [100, 222] on select "Select Stylist [PERSON_NAME] AKASH ARSU [PERSON_NAME] MANAGER [PERSON_NAME] [PE…" at bounding box center [139, 229] width 79 height 14
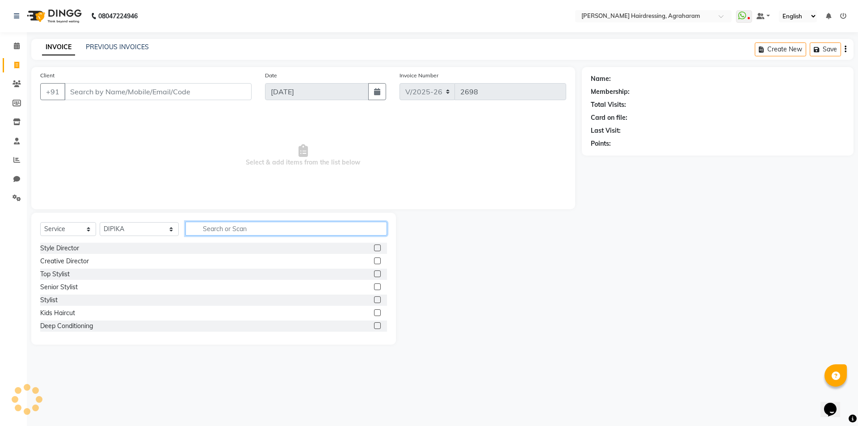
click at [229, 231] on input "text" at bounding box center [285, 229] width 201 height 14
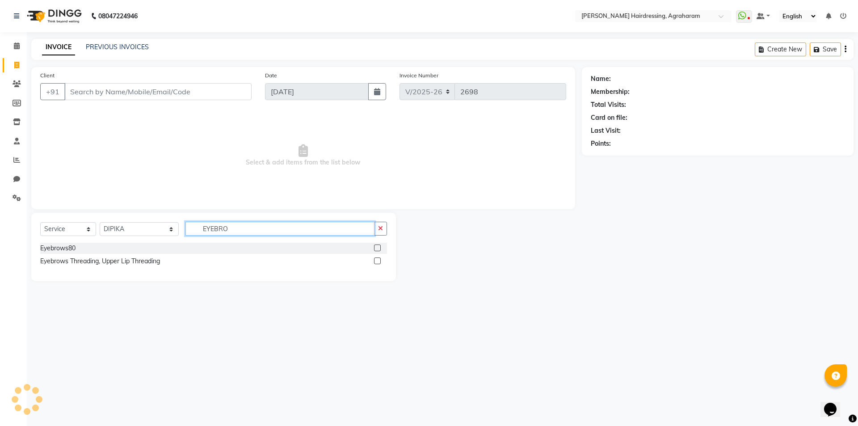
type input "EYEBRO"
click at [378, 246] on label at bounding box center [377, 247] width 7 height 7
click at [378, 246] on input "checkbox" at bounding box center [377, 248] width 6 height 6
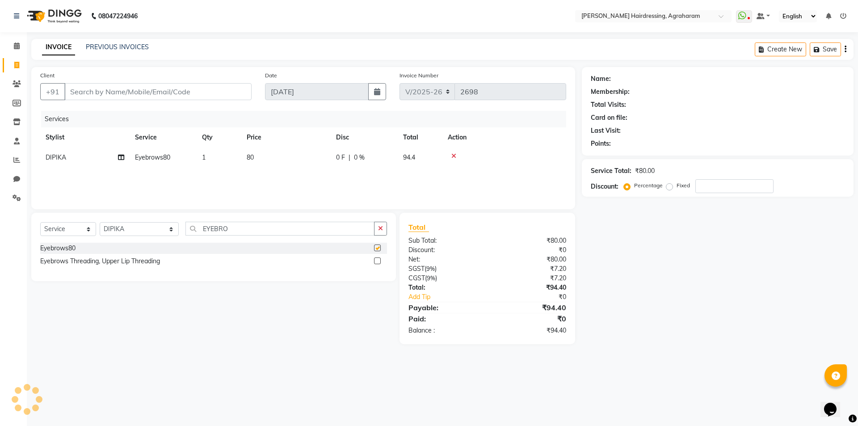
checkbox input "false"
click at [210, 158] on td "1" at bounding box center [219, 157] width 45 height 20
select select "78764"
click at [256, 159] on input "1" at bounding box center [261, 160] width 34 height 14
type input "2"
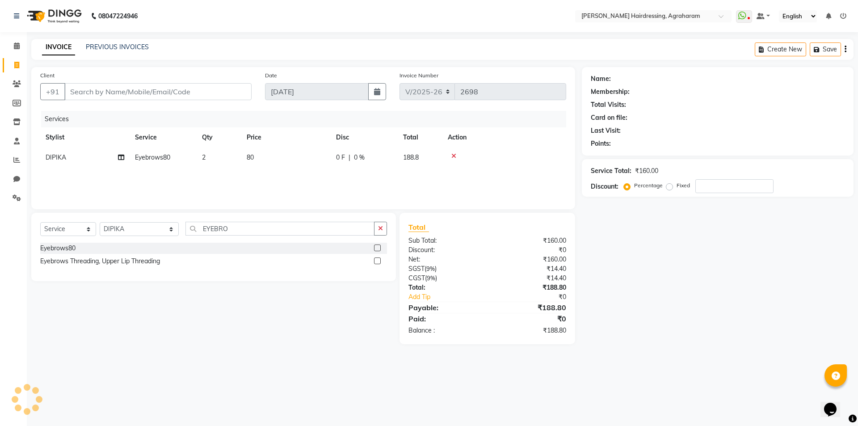
click at [205, 218] on div "Select Service Product Membership Package Voucher Prepaid Gift Card Select Styl…" at bounding box center [213, 247] width 365 height 68
click at [212, 231] on input "EYEBRO" at bounding box center [279, 229] width 189 height 14
click at [213, 152] on td "2" at bounding box center [219, 157] width 45 height 20
select select "78764"
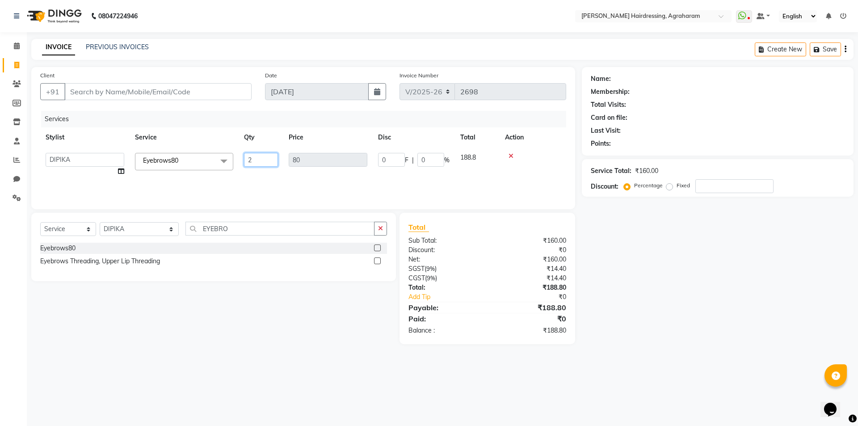
click at [252, 158] on input "2" at bounding box center [261, 160] width 34 height 14
type input "1"
click at [265, 109] on div "Client +91 Date [DATE] Invoice Number V/2025 V/[PHONE_NUMBER] Services Stylist …" at bounding box center [303, 138] width 544 height 142
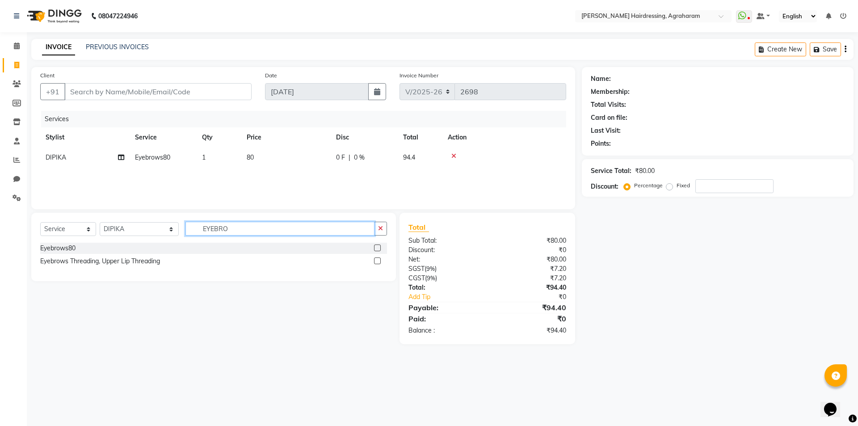
click at [219, 229] on input "EYEBRO" at bounding box center [279, 229] width 189 height 14
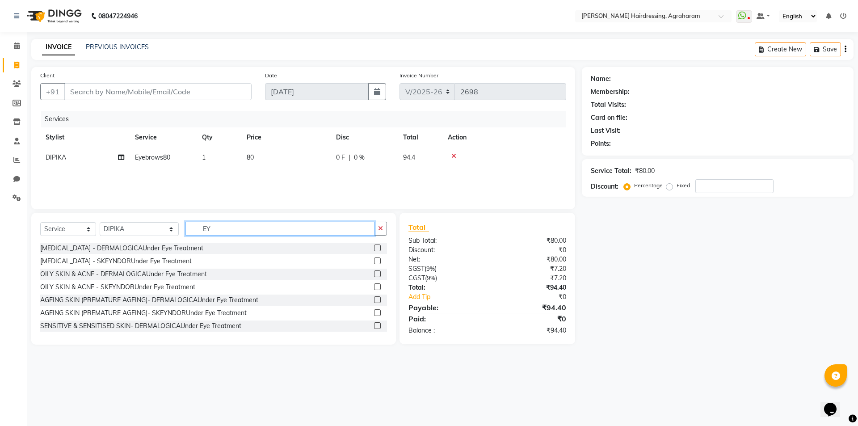
type input "E"
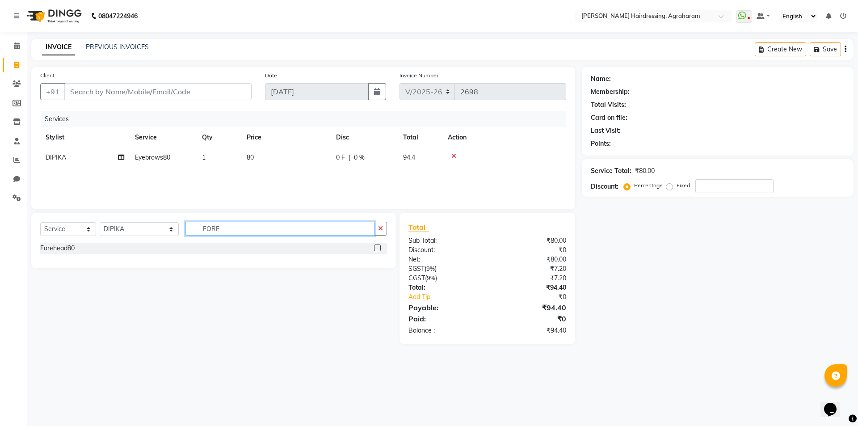
type input "FORE"
click at [377, 247] on label at bounding box center [377, 247] width 7 height 7
click at [377, 247] on input "checkbox" at bounding box center [377, 248] width 6 height 6
checkbox input "false"
click at [146, 233] on select "Select Stylist [PERSON_NAME] AKASH ARSU [PERSON_NAME] MANAGER [PERSON_NAME] [PE…" at bounding box center [139, 229] width 79 height 14
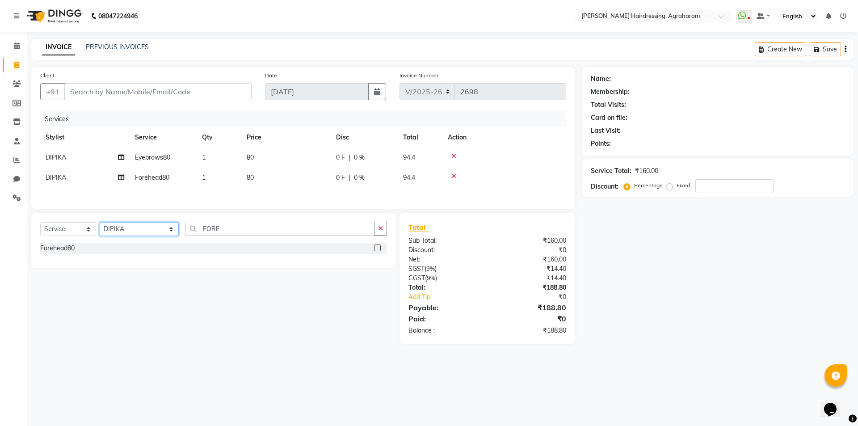
select select "76925"
click at [100, 223] on select "Select Stylist [PERSON_NAME] AKASH ARSU [PERSON_NAME] MANAGER [PERSON_NAME] [PE…" at bounding box center [139, 229] width 79 height 14
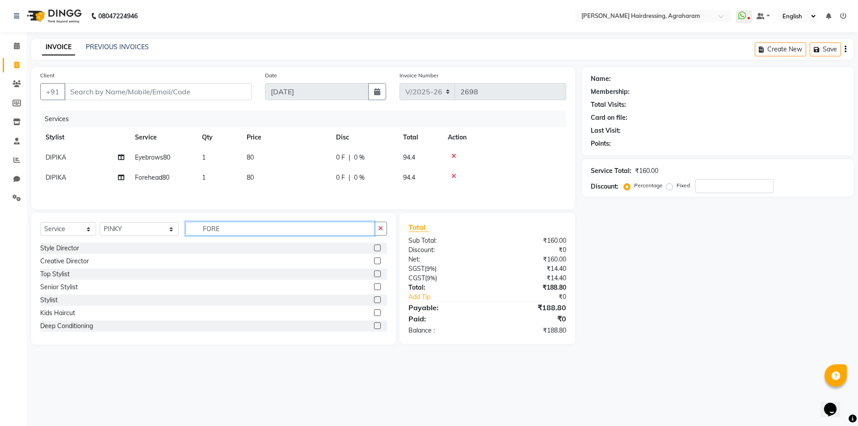
click at [217, 230] on input "FORE" at bounding box center [279, 229] width 189 height 14
type input "F"
type input "EYEB"
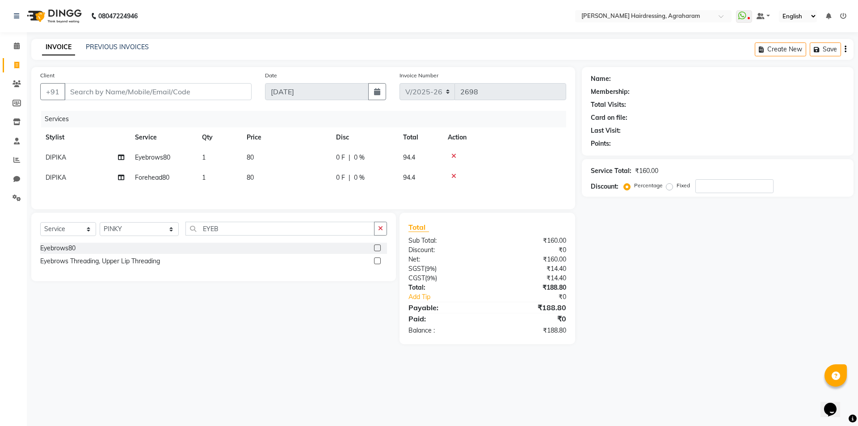
click at [378, 248] on label at bounding box center [377, 247] width 7 height 7
click at [378, 248] on input "checkbox" at bounding box center [377, 248] width 6 height 6
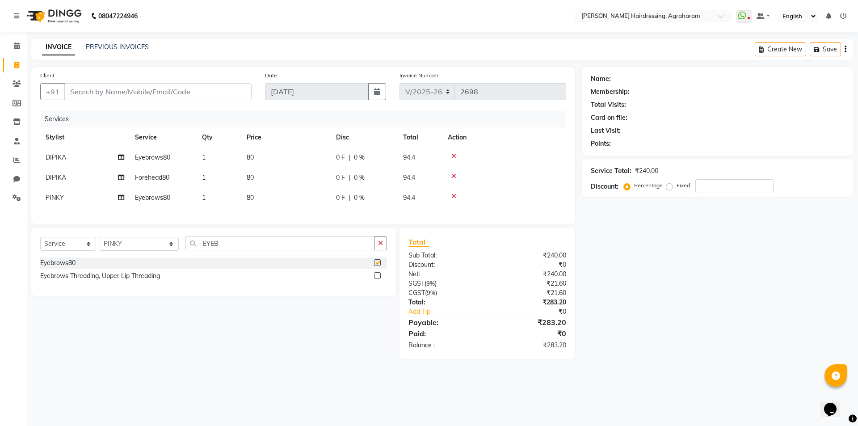
checkbox input "false"
click at [153, 94] on input "Client" at bounding box center [157, 91] width 187 height 17
type input "9"
type input "0"
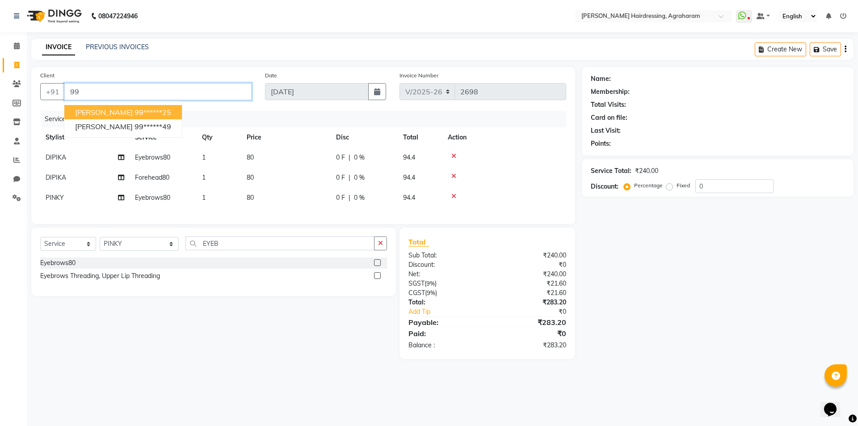
type input "9"
click at [116, 109] on ngb-highlight "77******70" at bounding box center [114, 112] width 37 height 9
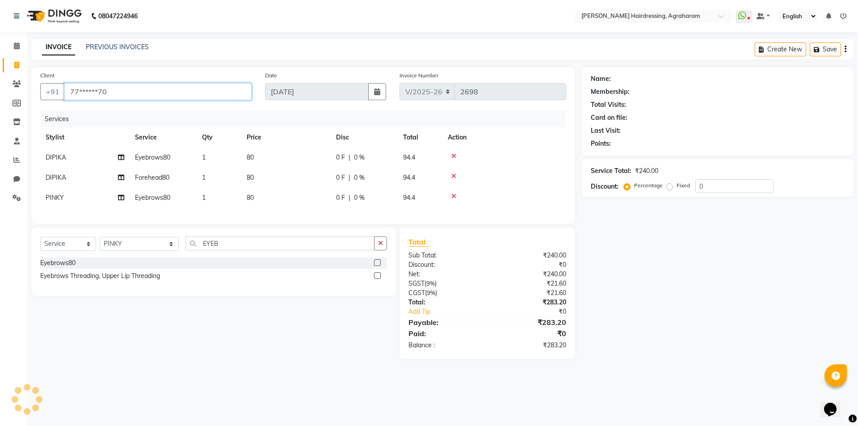
type input "77******70"
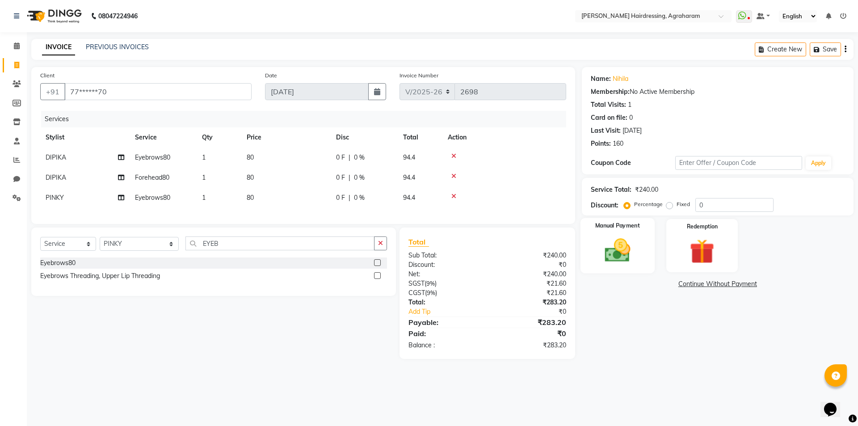
click at [612, 253] on img at bounding box center [617, 249] width 42 height 29
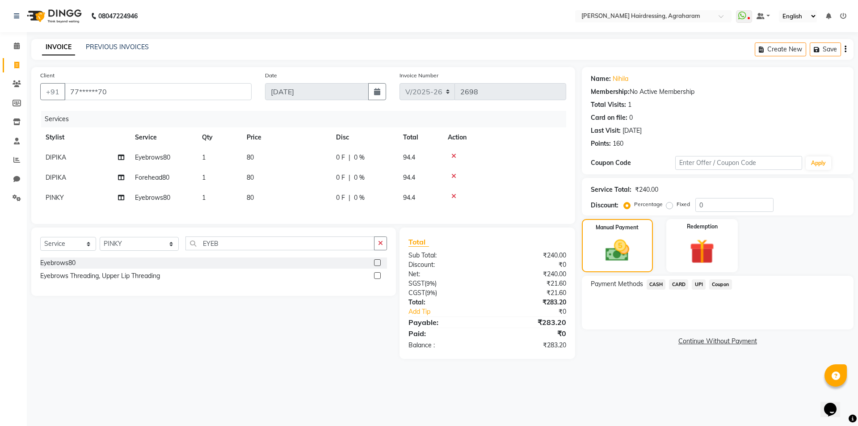
click at [657, 283] on span "CASH" at bounding box center [655, 284] width 19 height 10
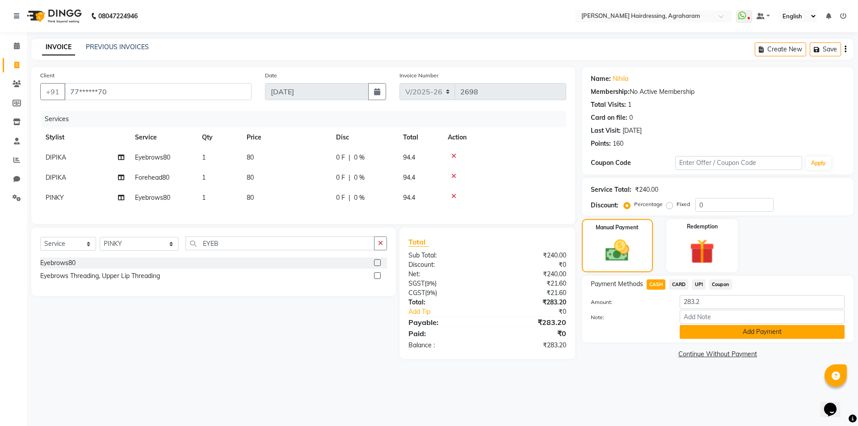
click at [763, 333] on button "Add Payment" at bounding box center [761, 332] width 165 height 14
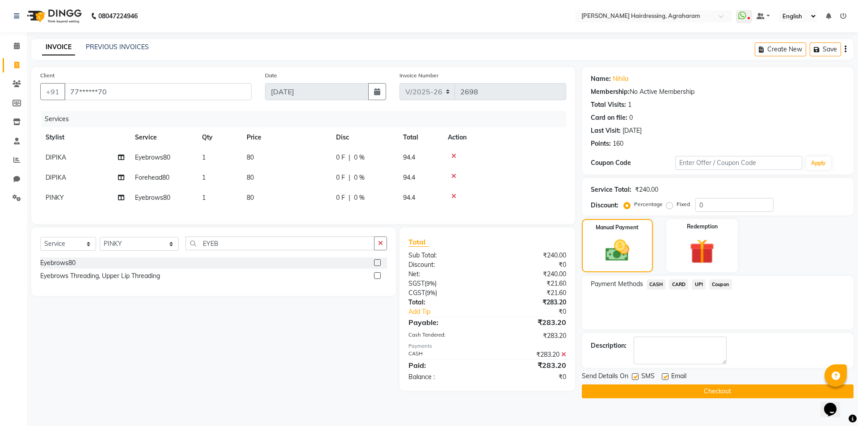
click at [721, 394] on button "Checkout" at bounding box center [718, 391] width 272 height 14
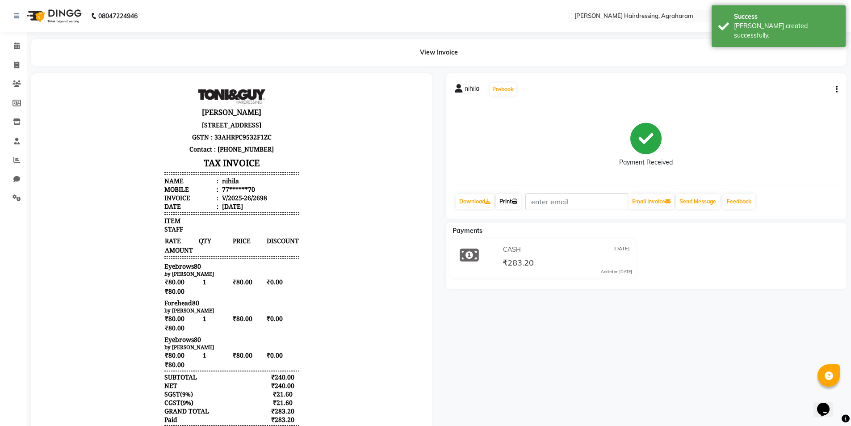
click at [507, 197] on link "Print" at bounding box center [508, 201] width 25 height 15
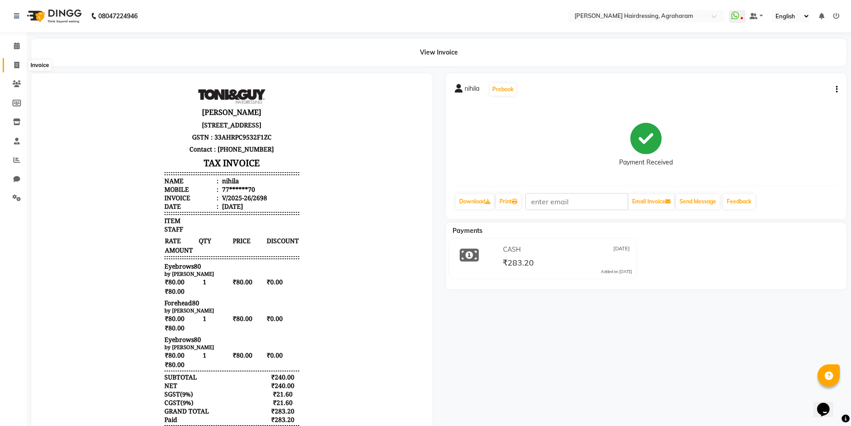
click at [16, 67] on icon at bounding box center [16, 65] width 5 height 7
select select "7962"
select select "service"
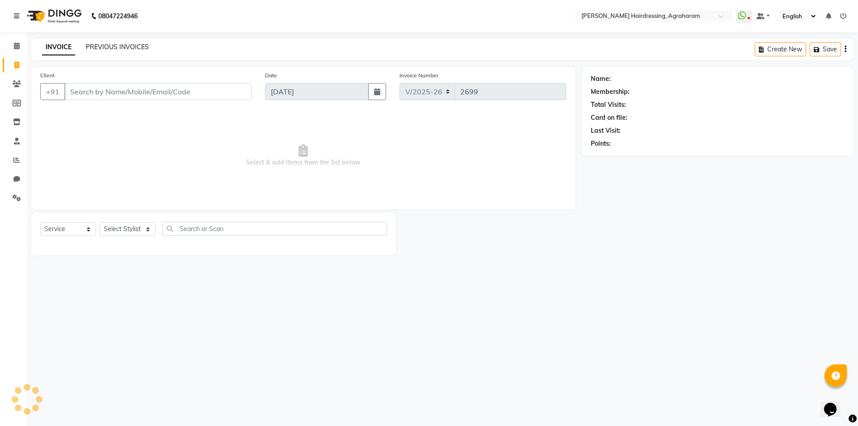
click at [102, 48] on link "PREVIOUS INVOICES" at bounding box center [117, 47] width 63 height 8
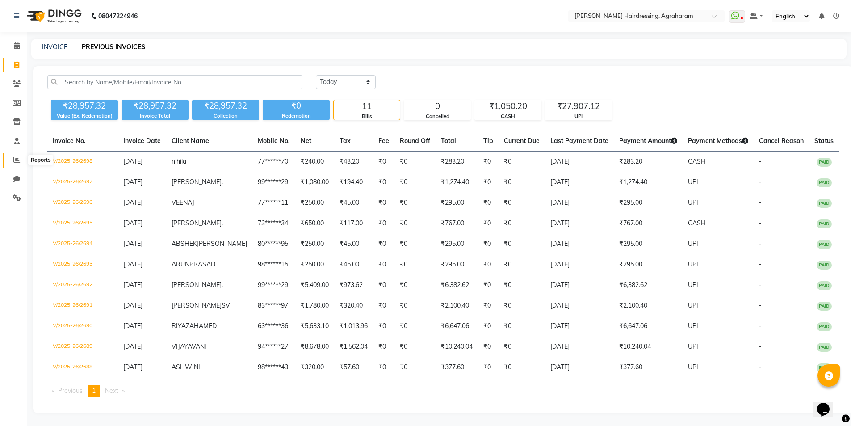
click at [17, 159] on icon at bounding box center [16, 159] width 7 height 7
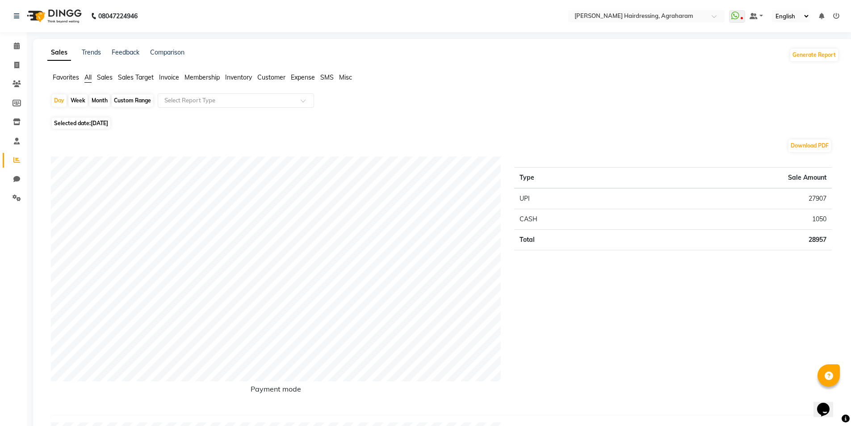
click at [109, 78] on span "Sales" at bounding box center [105, 77] width 16 height 8
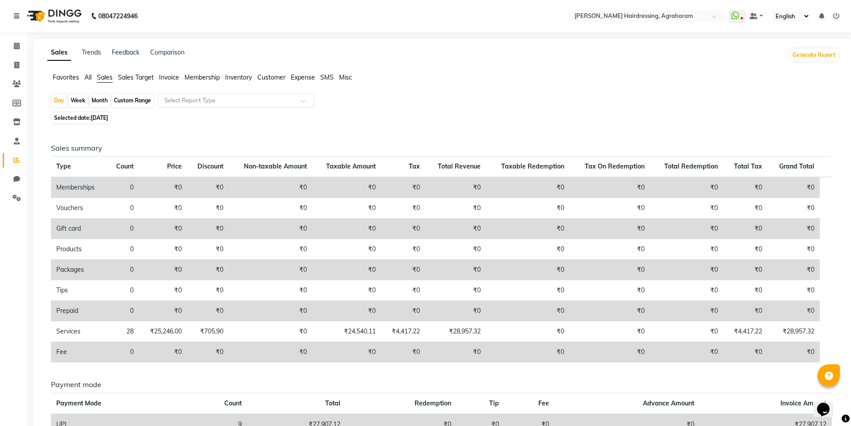
click at [177, 101] on input "text" at bounding box center [227, 100] width 129 height 9
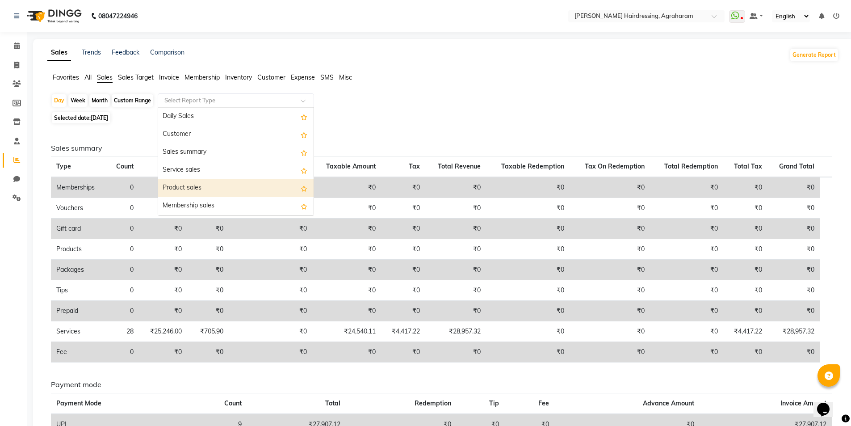
click at [198, 190] on div "Product sales" at bounding box center [235, 188] width 155 height 18
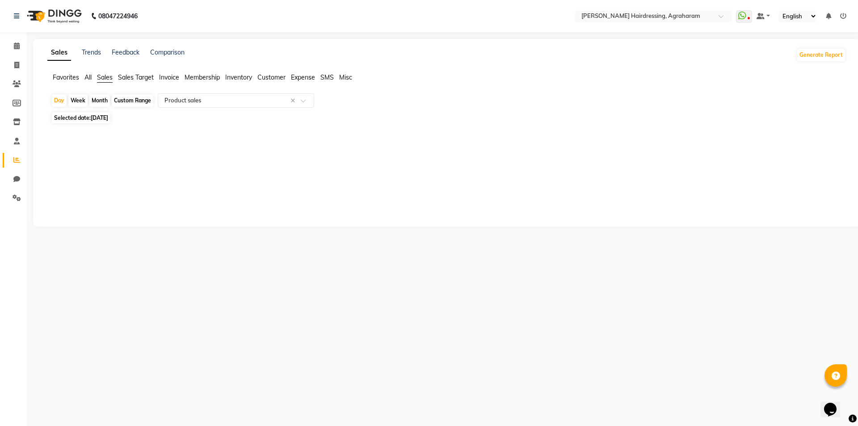
click at [131, 103] on div "Custom Range" at bounding box center [133, 100] width 42 height 13
select select "9"
select select "2025"
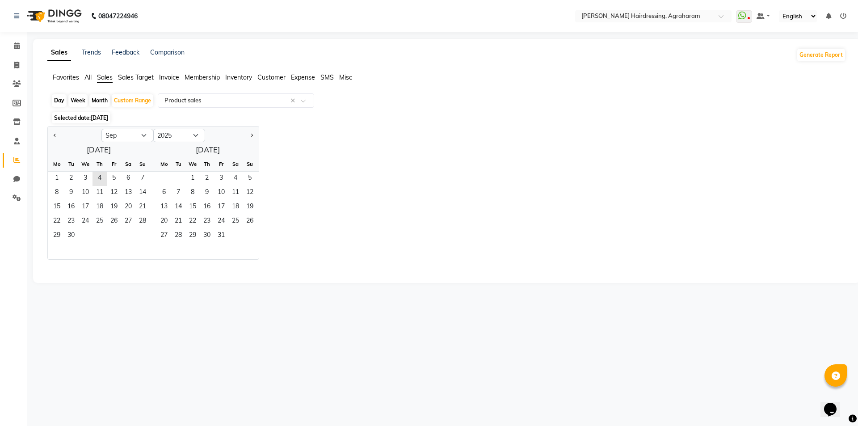
click at [103, 99] on div "Month" at bounding box center [99, 100] width 21 height 13
select select "9"
select select "2025"
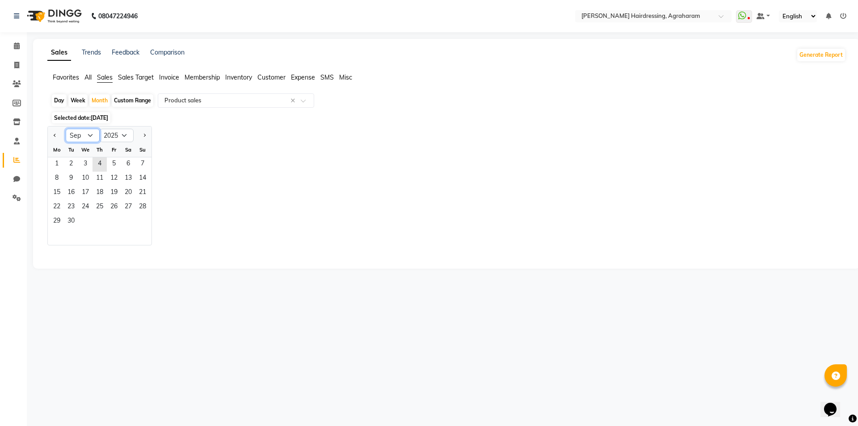
click at [93, 134] on select "Jan Feb Mar Apr May Jun [DATE] Aug Sep Oct Nov Dec" at bounding box center [83, 135] width 34 height 13
select select "8"
click at [66, 129] on select "Jan Feb Mar Apr May Jun [DATE] Aug Sep Oct Nov Dec" at bounding box center [83, 135] width 34 height 13
click at [117, 165] on span "1" at bounding box center [114, 164] width 14 height 14
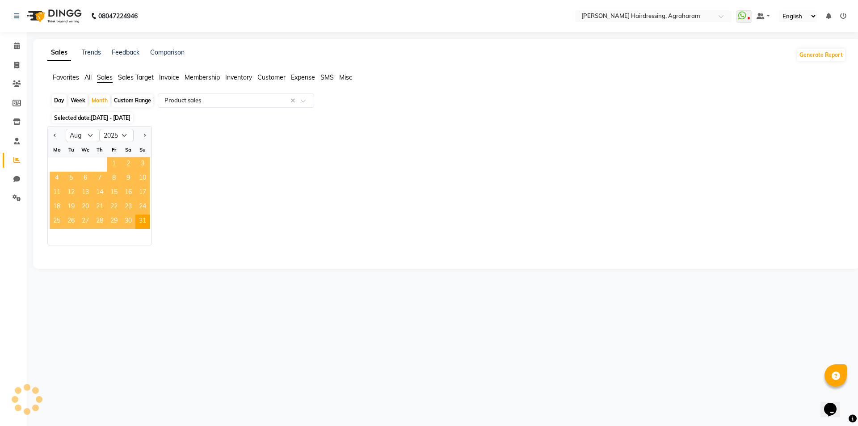
select select "full_report"
select select "csv"
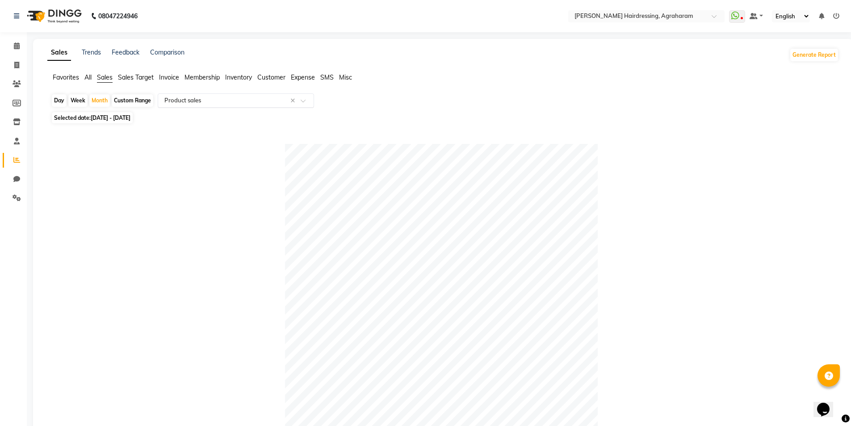
click at [218, 99] on input "text" at bounding box center [227, 100] width 129 height 9
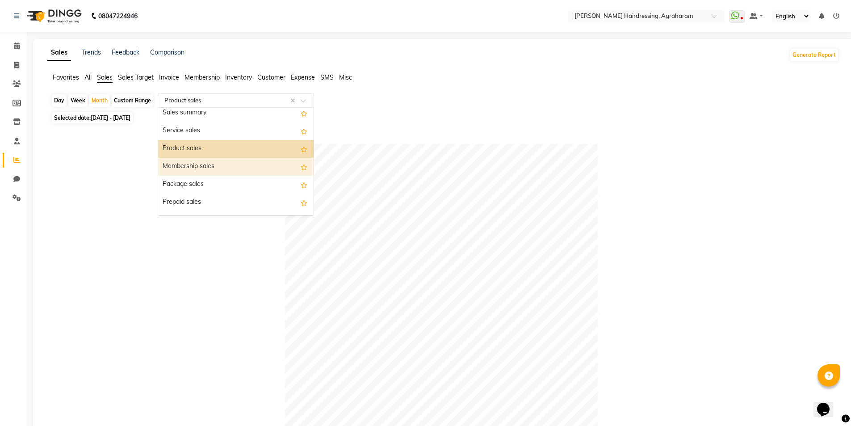
scroll to position [38, 0]
click at [178, 151] on div "Product sales" at bounding box center [235, 150] width 155 height 18
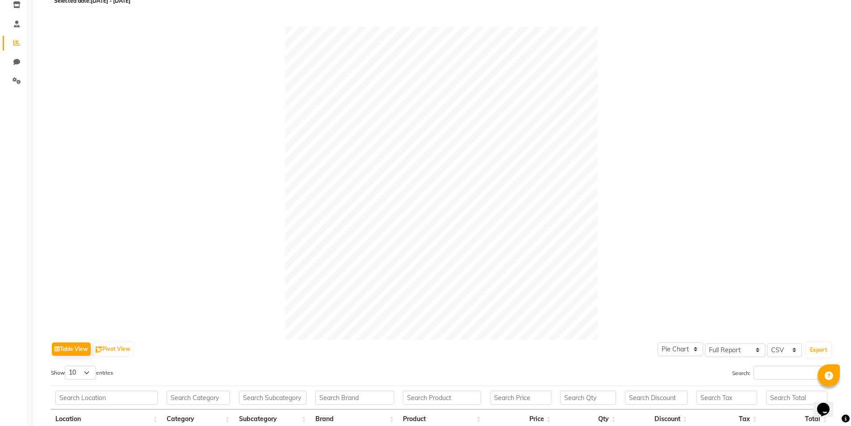
scroll to position [359, 0]
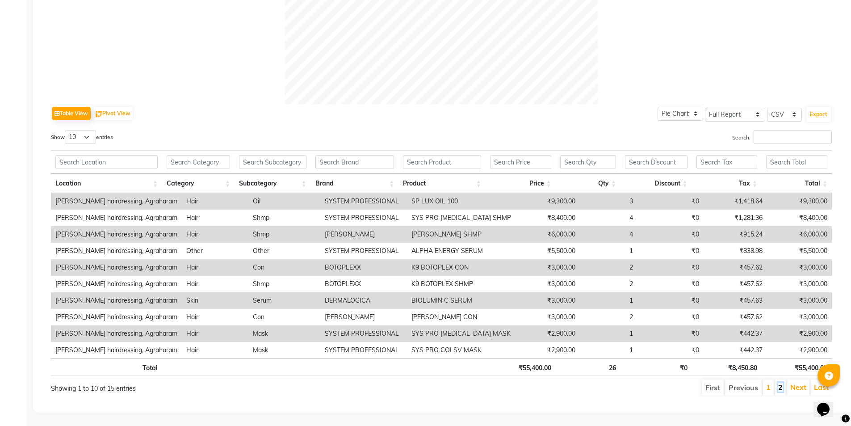
click at [781, 382] on link "2" at bounding box center [780, 386] width 4 height 9
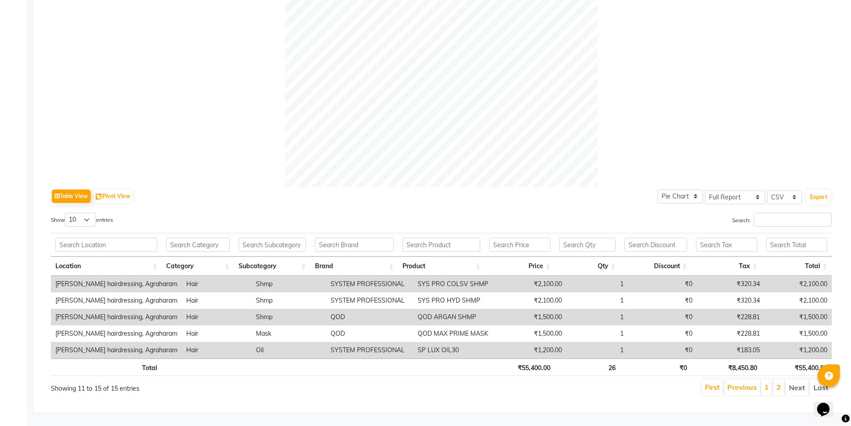
scroll to position [0, 0]
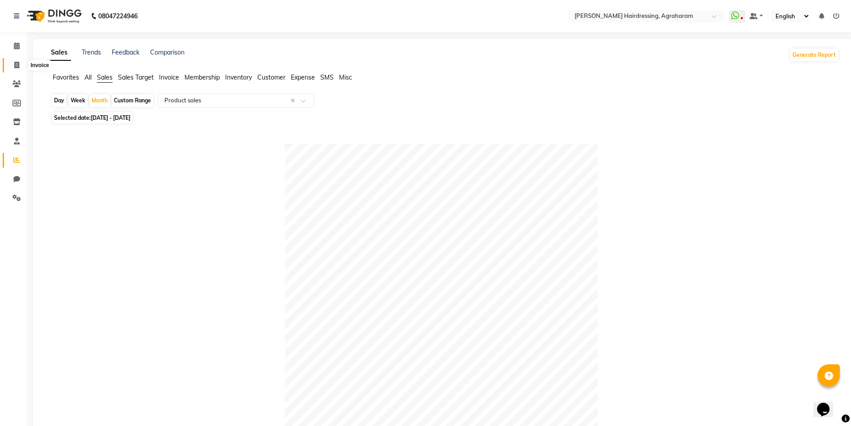
click at [16, 67] on icon at bounding box center [16, 65] width 5 height 7
select select "7962"
select select "service"
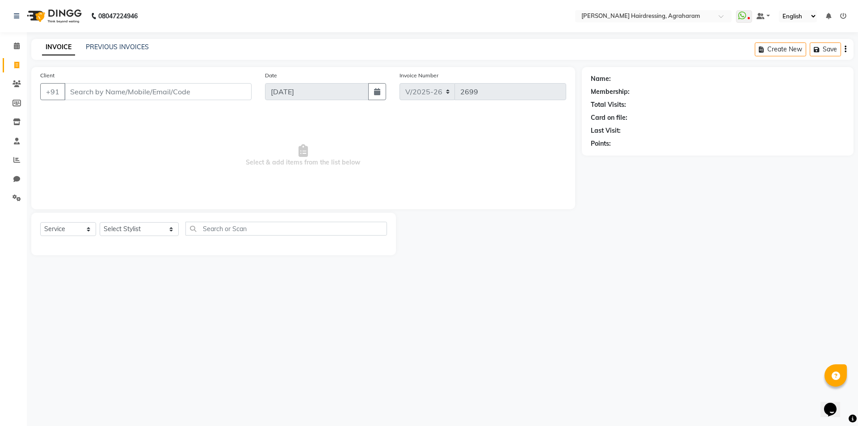
click at [111, 41] on div "INVOICE PREVIOUS INVOICES Create New Save" at bounding box center [442, 49] width 822 height 21
click at [119, 49] on link "PREVIOUS INVOICES" at bounding box center [117, 47] width 63 height 8
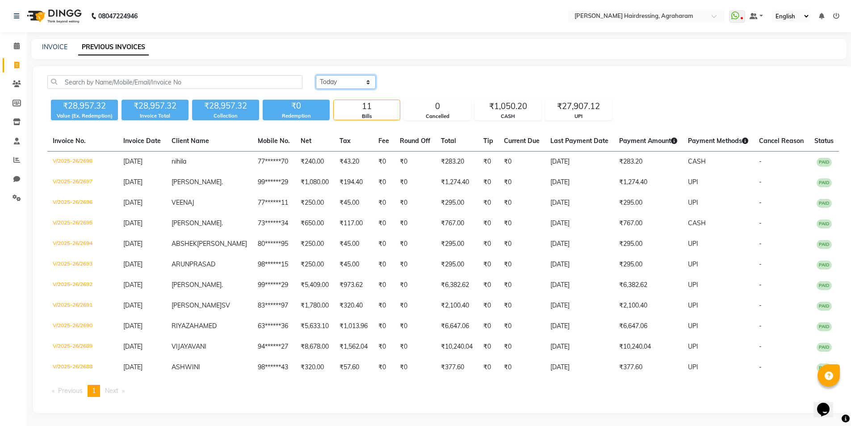
click at [345, 75] on select "[DATE] [DATE] Custom Range" at bounding box center [346, 82] width 60 height 14
select select "range"
click at [316, 75] on select "[DATE] [DATE] Custom Range" at bounding box center [346, 82] width 60 height 14
click at [423, 82] on input "[DATE]" at bounding box center [418, 82] width 63 height 13
select select "9"
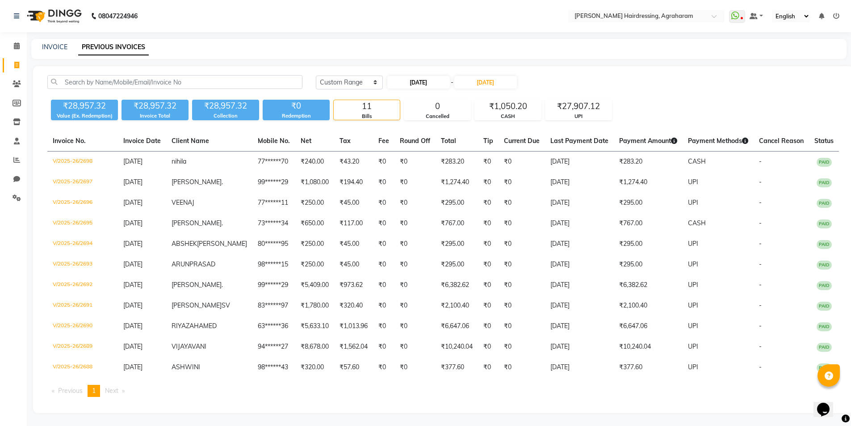
select select "2025"
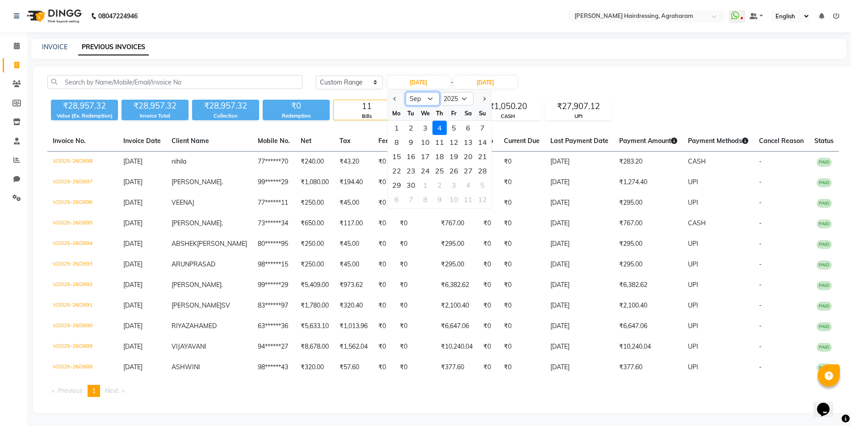
click at [432, 100] on select "Jan Feb Mar Apr May Jun [DATE] Aug Sep Oct Nov Dec" at bounding box center [423, 98] width 34 height 13
select select "8"
click at [406, 92] on select "Jan Feb Mar Apr May Jun [DATE] Aug Sep Oct Nov Dec" at bounding box center [423, 98] width 34 height 13
click at [453, 185] on div "29" at bounding box center [454, 185] width 14 height 14
type input "[DATE]"
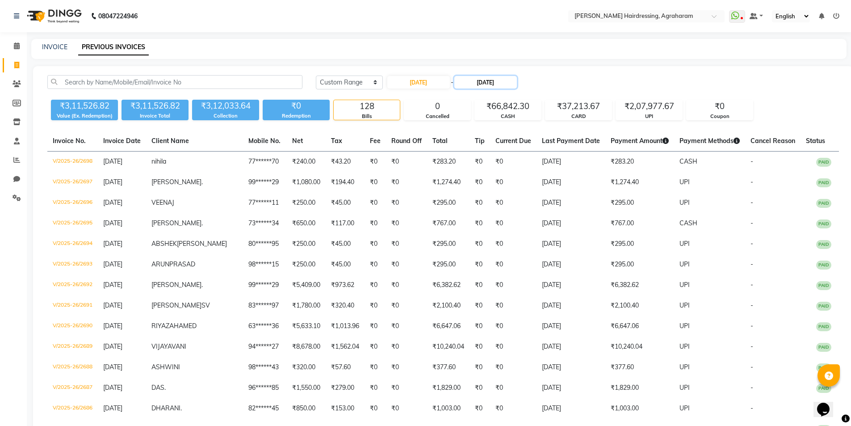
click at [481, 81] on input "[DATE]" at bounding box center [485, 82] width 63 height 13
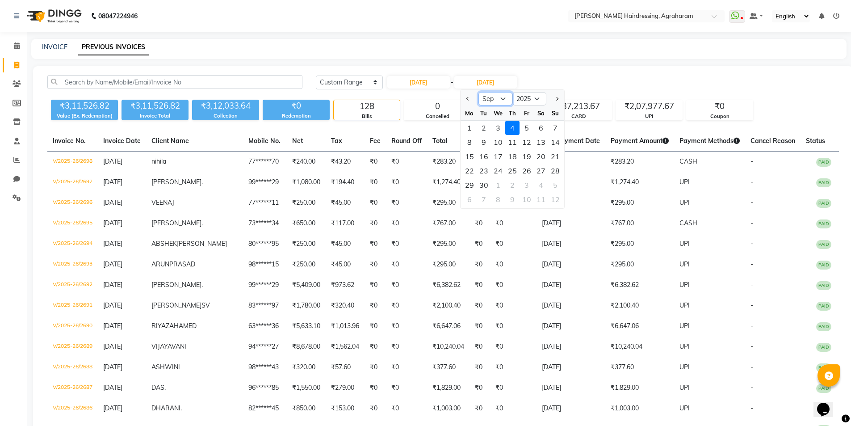
click at [505, 100] on select "Aug Sep Oct Nov Dec" at bounding box center [495, 98] width 34 height 13
select select "8"
click at [478, 92] on select "Aug Sep Oct Nov Dec" at bounding box center [495, 98] width 34 height 13
click at [527, 182] on div "29" at bounding box center [527, 185] width 14 height 14
type input "[DATE]"
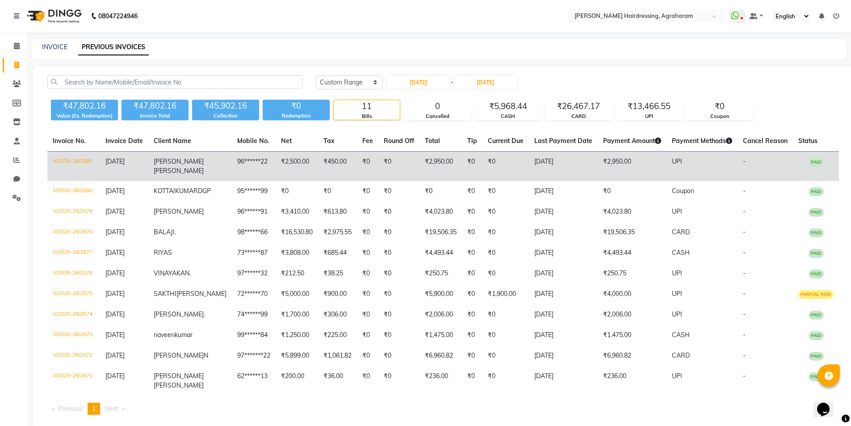
click at [188, 167] on span "[PERSON_NAME]" at bounding box center [179, 171] width 50 height 8
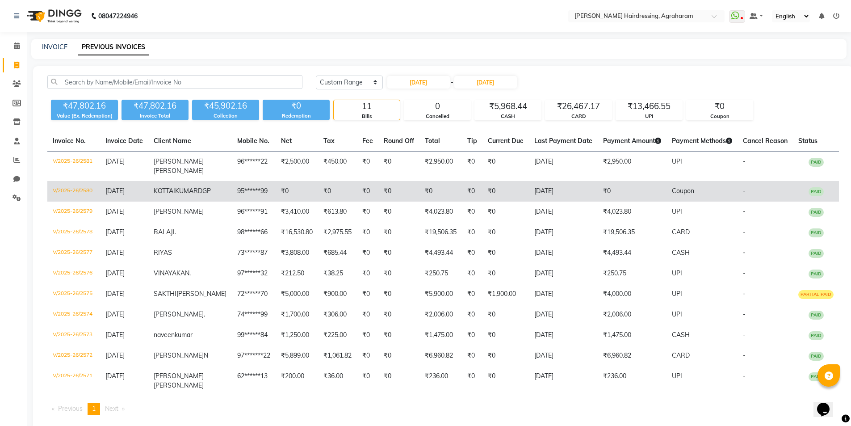
click at [255, 184] on td "95******99" at bounding box center [254, 191] width 44 height 21
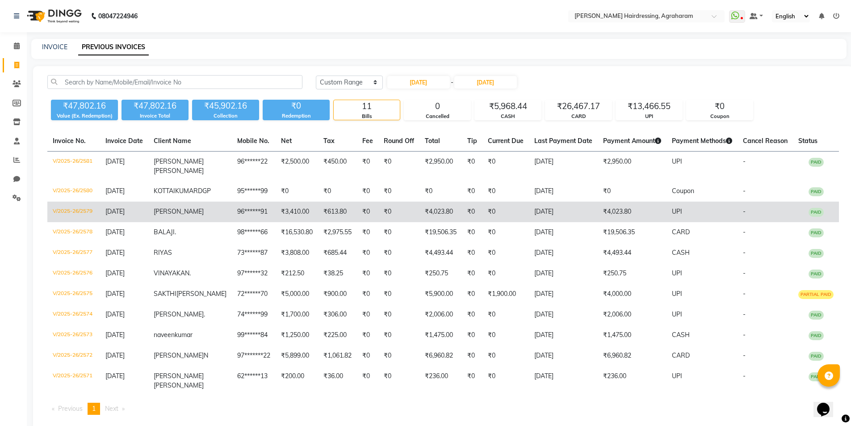
click at [176, 211] on span "[PERSON_NAME]" at bounding box center [179, 211] width 50 height 8
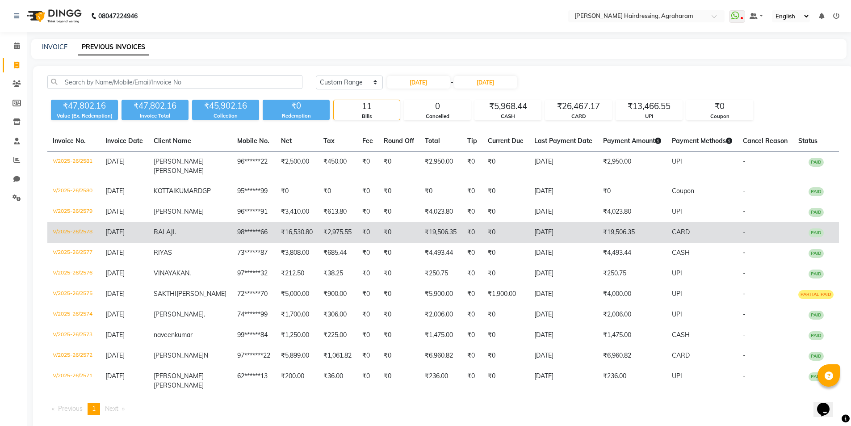
click at [175, 232] on span "BALAJI" at bounding box center [164, 232] width 21 height 8
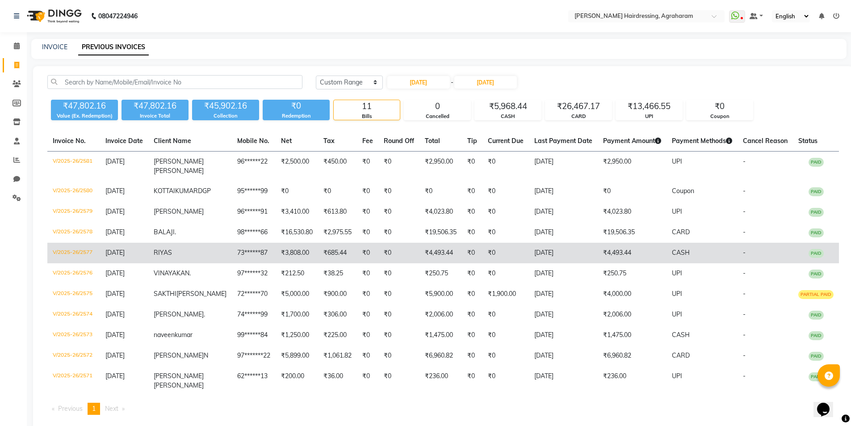
click at [232, 251] on td "73******87" at bounding box center [254, 253] width 44 height 21
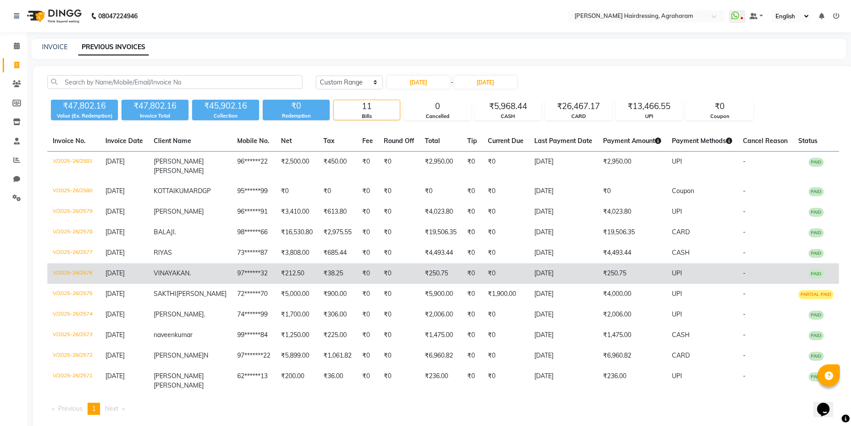
click at [189, 272] on span "VINAYAKAN" at bounding box center [172, 273] width 36 height 8
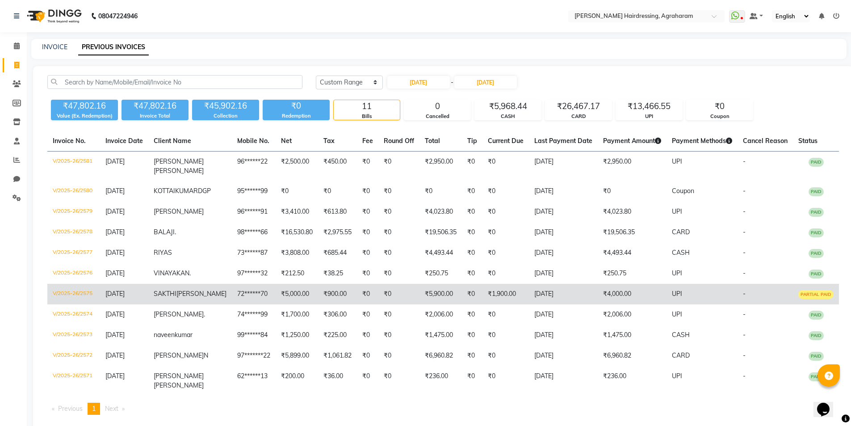
click at [193, 295] on span "[PERSON_NAME]" at bounding box center [201, 293] width 50 height 8
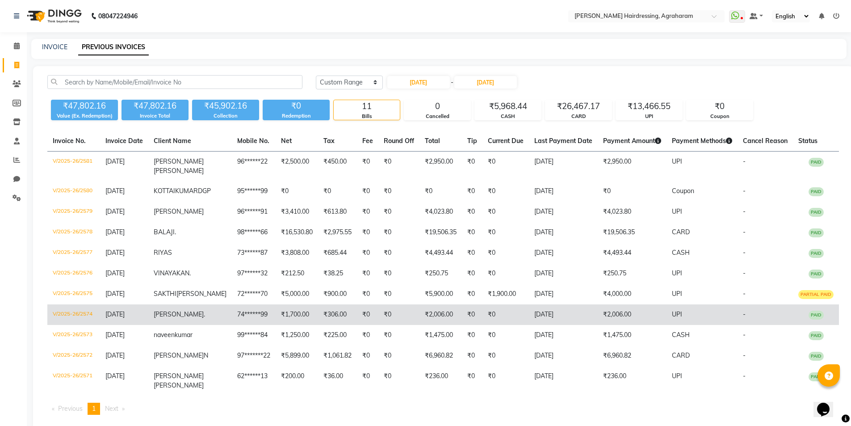
click at [186, 313] on span "[PERSON_NAME]" at bounding box center [179, 314] width 50 height 8
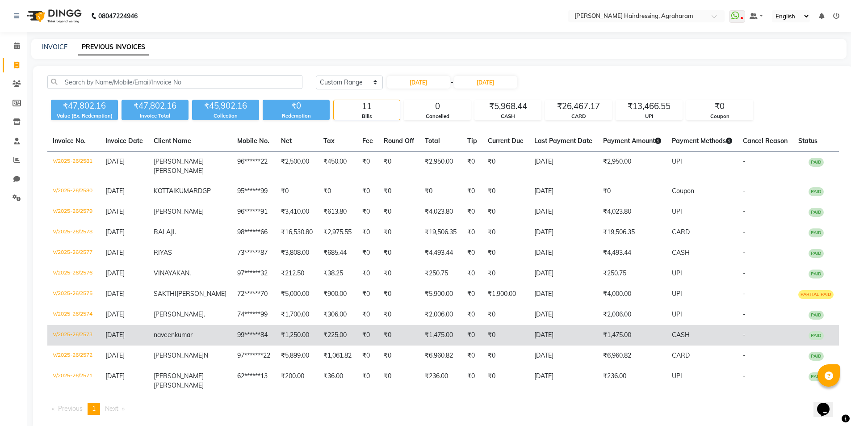
click at [189, 337] on span "kumar" at bounding box center [184, 335] width 18 height 8
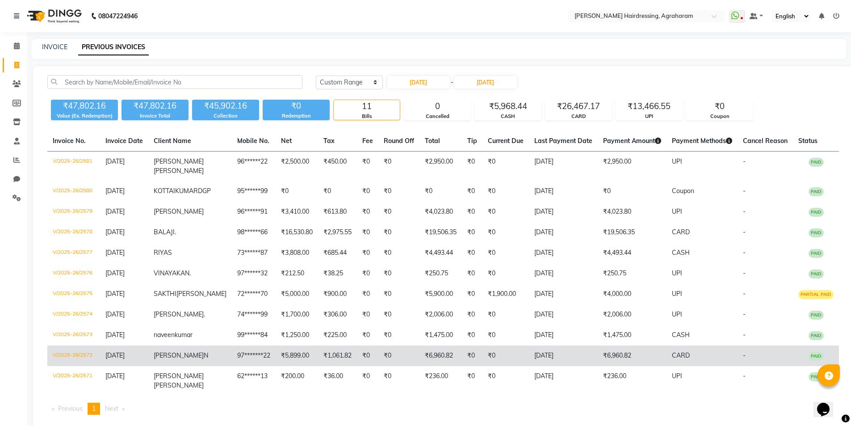
click at [196, 351] on span "[PERSON_NAME]" at bounding box center [179, 355] width 50 height 8
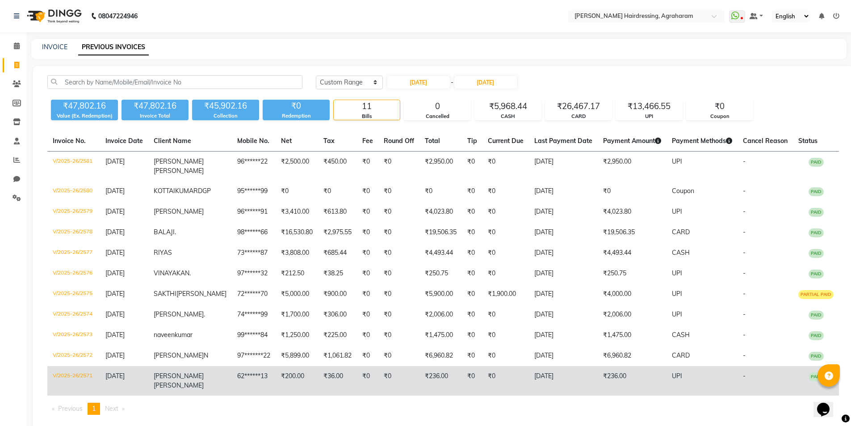
click at [193, 380] on span "[PERSON_NAME]" at bounding box center [179, 376] width 50 height 8
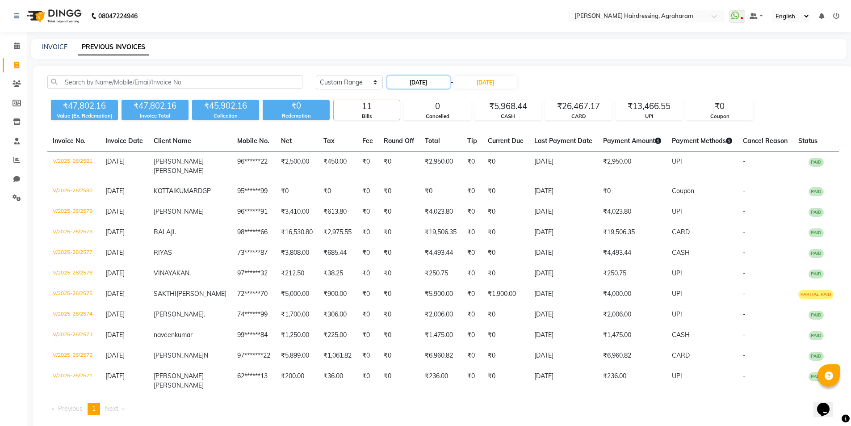
click at [413, 82] on input "[DATE]" at bounding box center [418, 82] width 63 height 13
select select "8"
select select "2025"
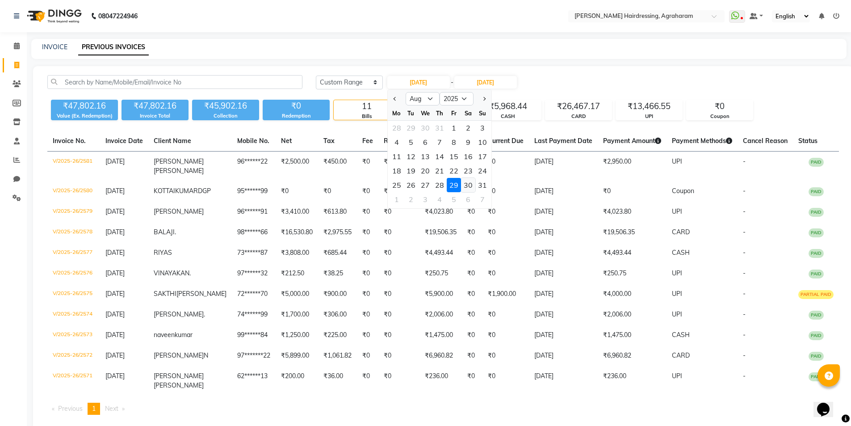
click at [467, 184] on div "30" at bounding box center [468, 185] width 14 height 14
type input "[DATE]"
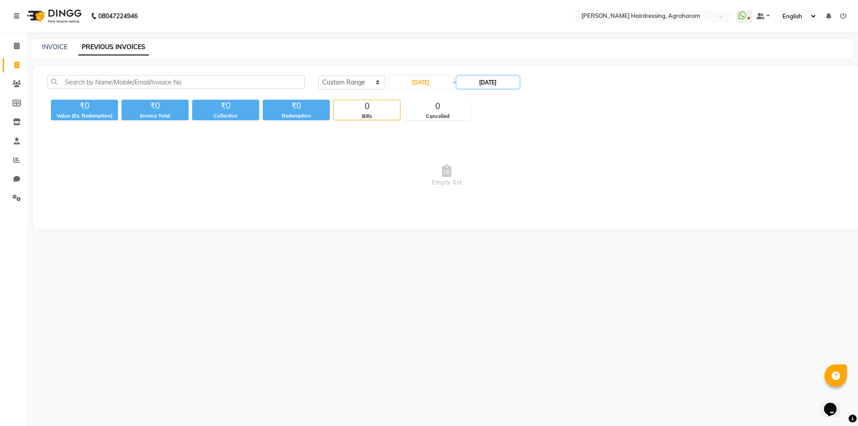
click at [492, 85] on input "[DATE]" at bounding box center [488, 82] width 63 height 13
click at [544, 185] on div "30" at bounding box center [543, 185] width 14 height 14
type input "[DATE]"
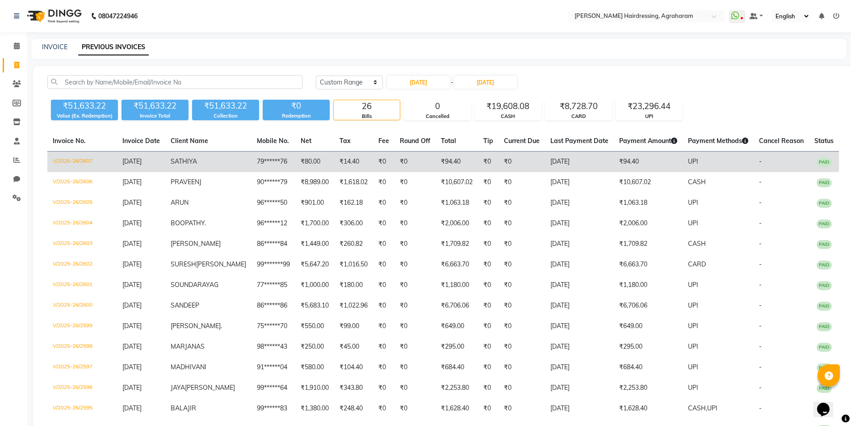
click at [197, 161] on span "SATHIYA" at bounding box center [184, 161] width 26 height 8
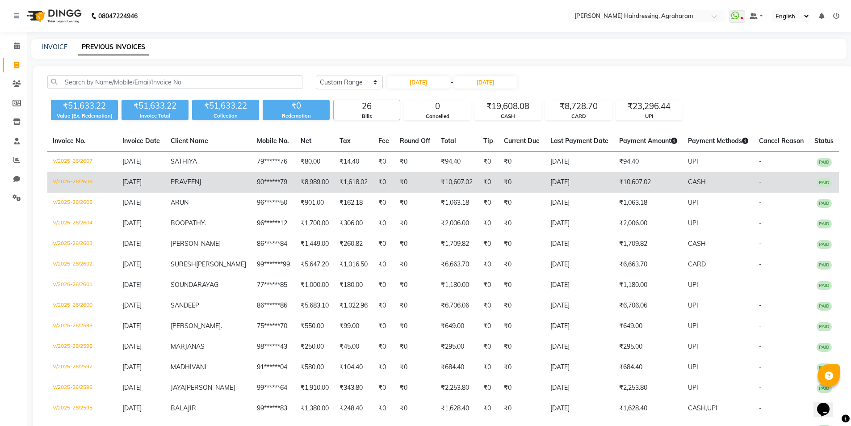
click at [192, 182] on span "PRAVEEN" at bounding box center [185, 182] width 29 height 8
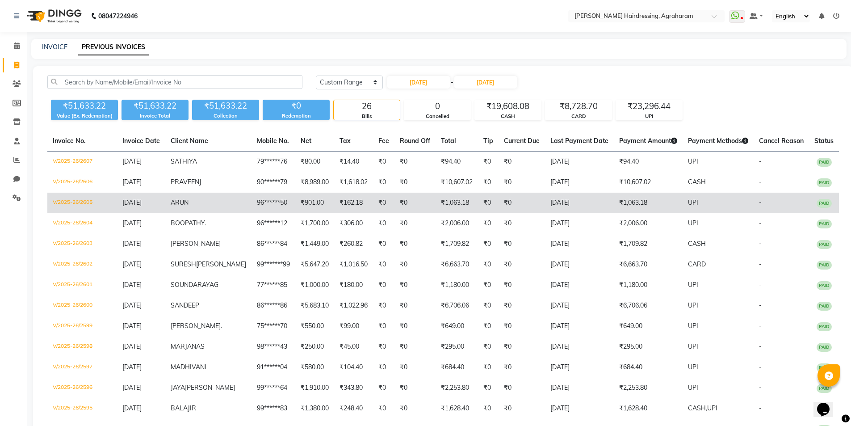
click at [189, 200] on span "ARUN" at bounding box center [180, 202] width 18 height 8
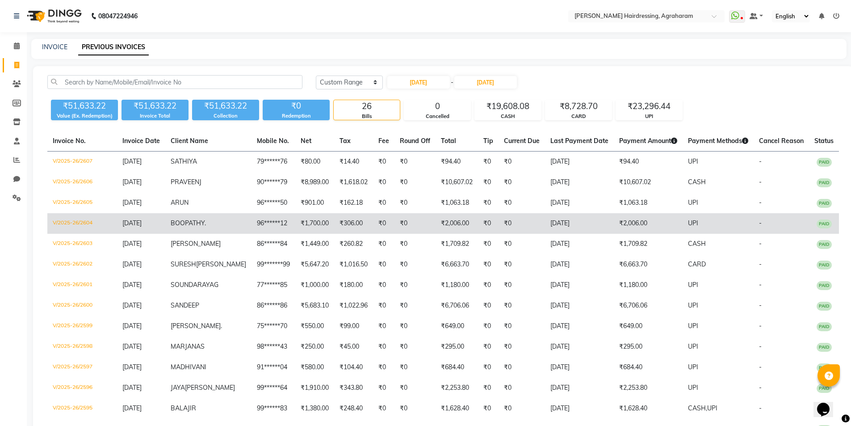
click at [193, 221] on span "BOOPATHY" at bounding box center [188, 223] width 34 height 8
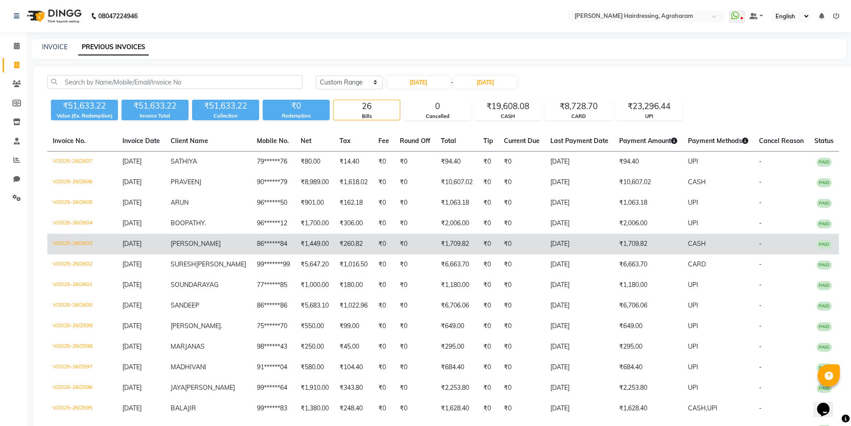
click at [195, 248] on td "[PERSON_NAME]" at bounding box center [208, 244] width 86 height 21
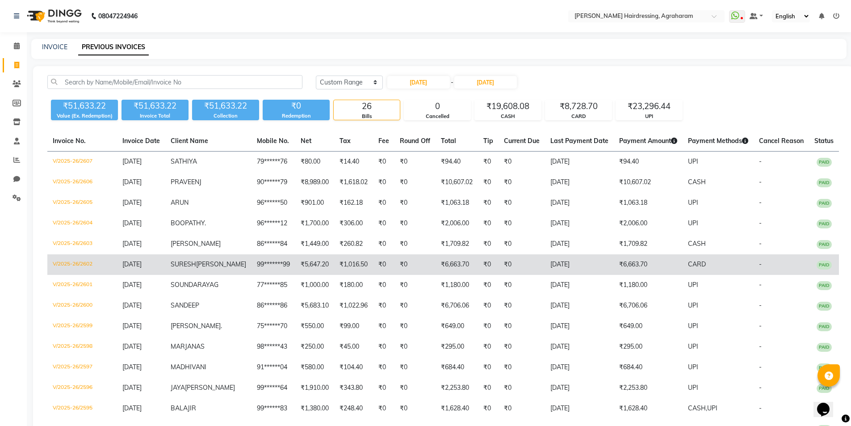
click at [196, 267] on span "SURESH" at bounding box center [183, 264] width 25 height 8
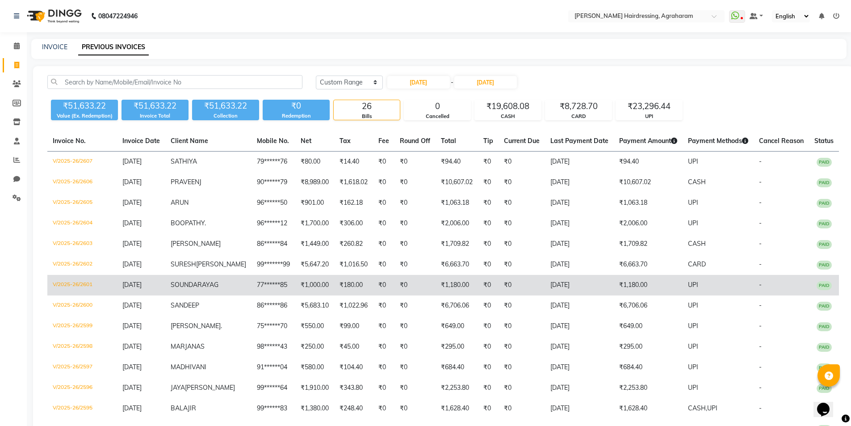
click at [205, 289] on span "SOUNDARAYA" at bounding box center [192, 285] width 43 height 8
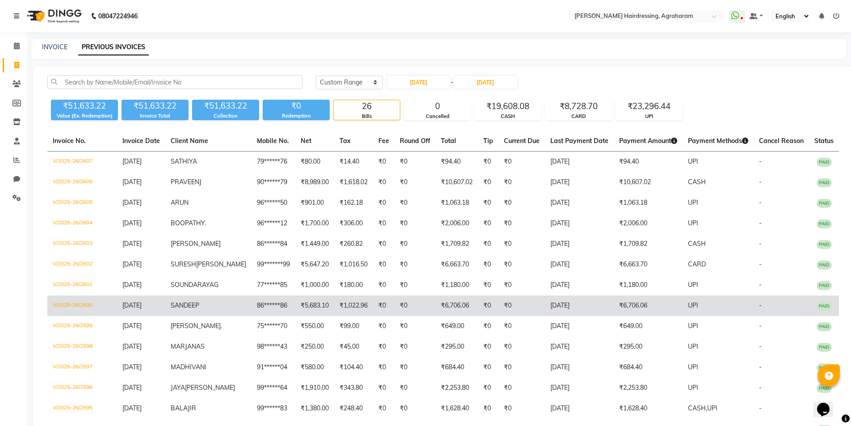
click at [199, 309] on span "SANDEEP" at bounding box center [185, 305] width 29 height 8
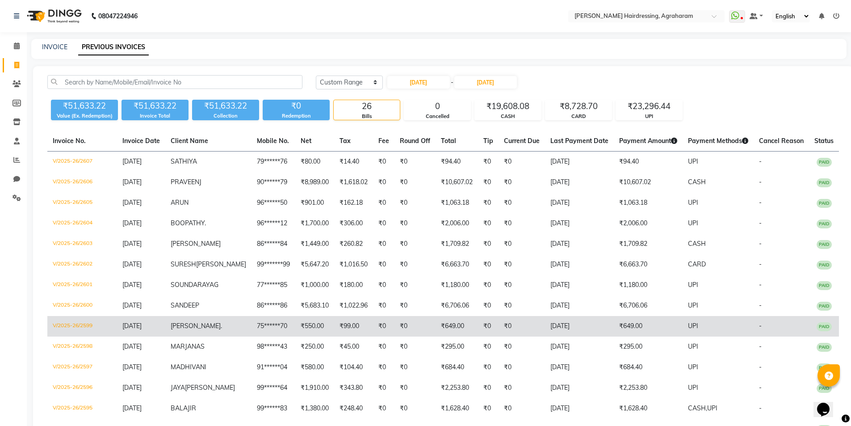
click at [201, 330] on span "[PERSON_NAME]" at bounding box center [196, 326] width 50 height 8
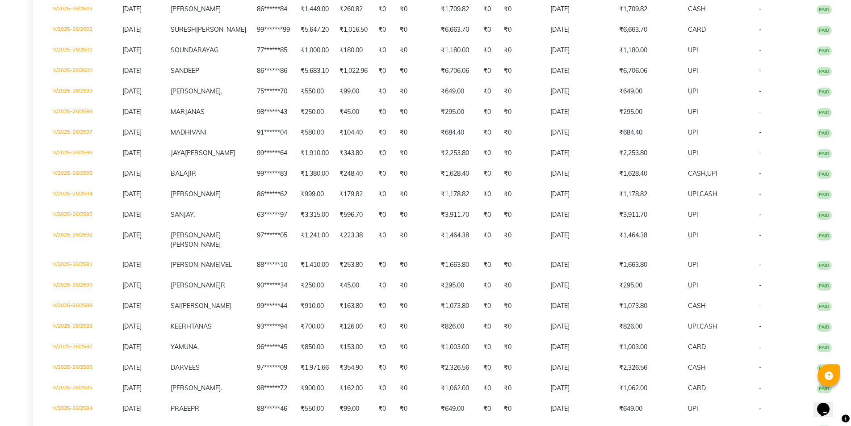
scroll to position [242, 0]
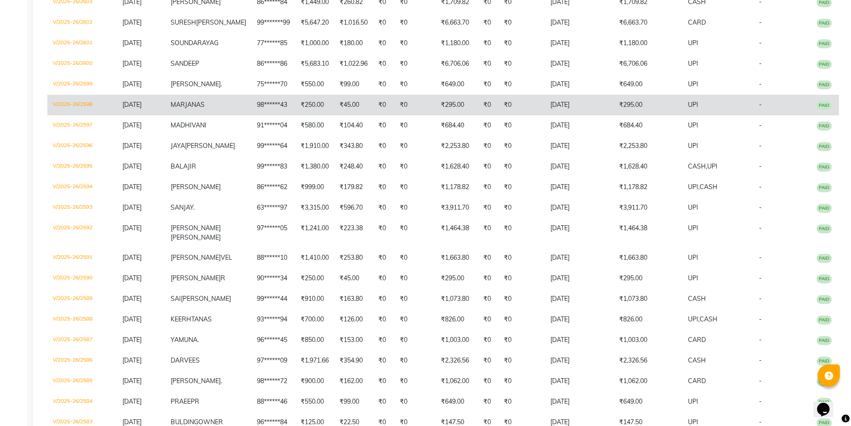
click at [193, 109] on span "MARJANA" at bounding box center [186, 105] width 30 height 8
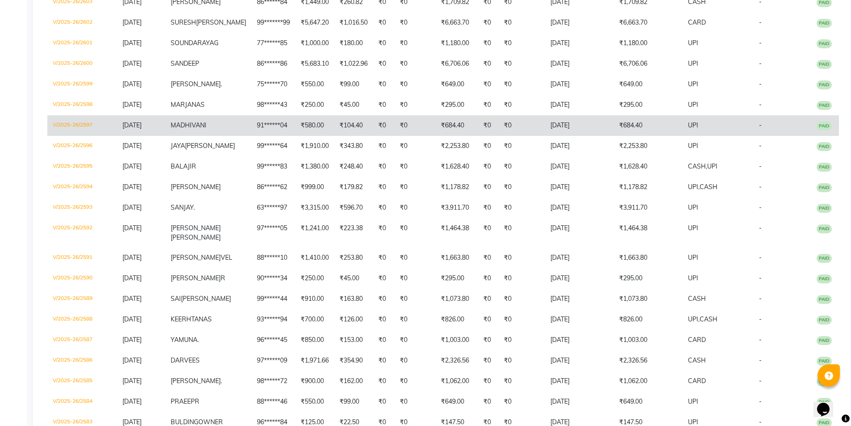
click at [192, 129] on span "MADHI" at bounding box center [181, 125] width 21 height 8
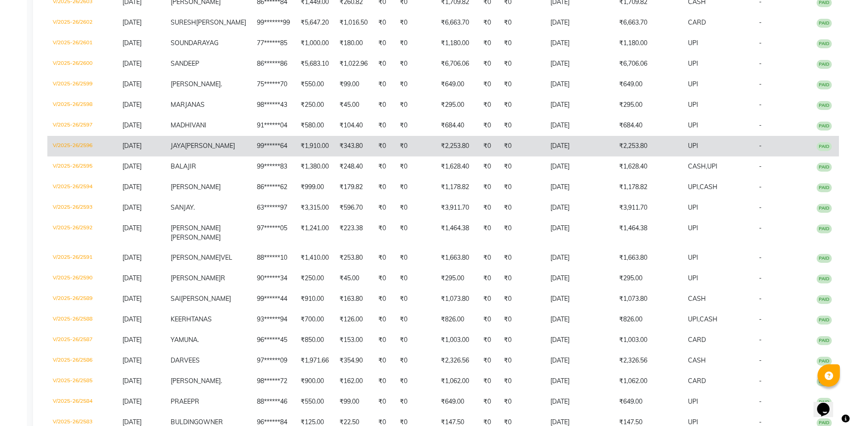
click at [185, 150] on span "JAYA" at bounding box center [178, 146] width 14 height 8
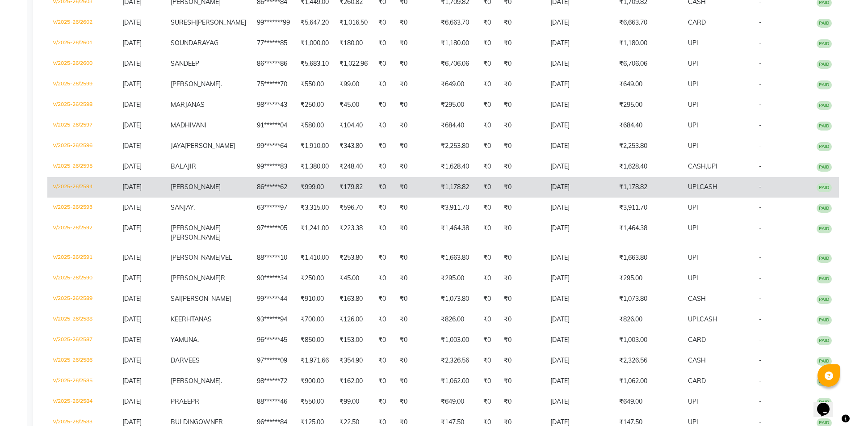
click at [193, 197] on td "[PERSON_NAME]" at bounding box center [208, 187] width 86 height 21
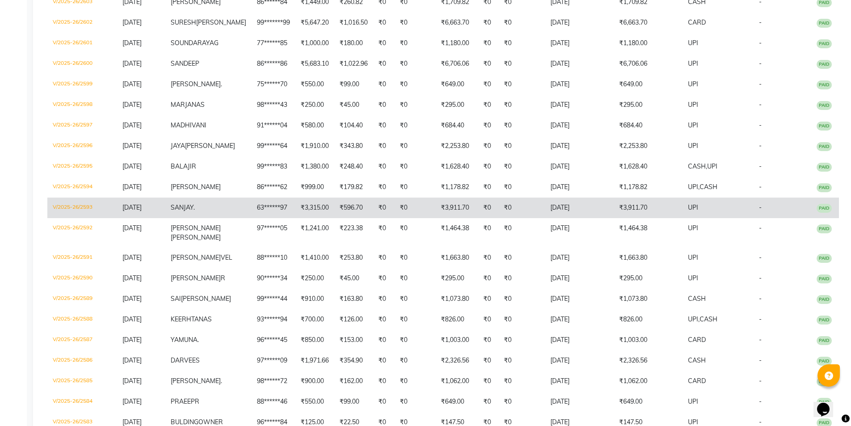
click at [193, 211] on span "SANJAY" at bounding box center [182, 207] width 23 height 8
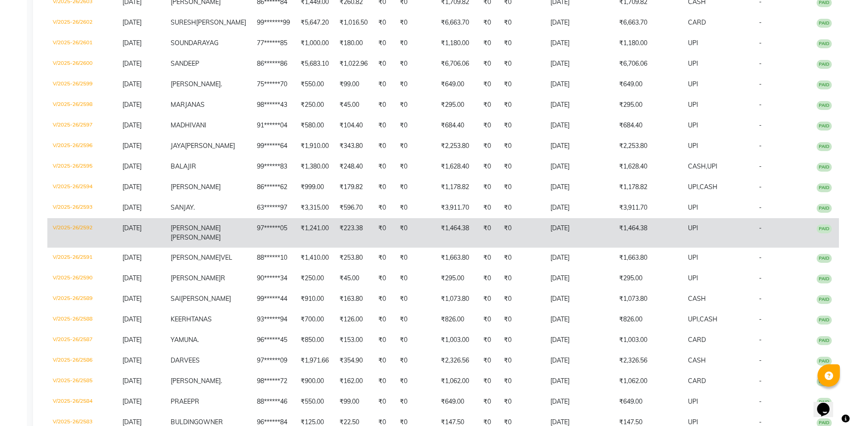
click at [204, 232] on span "[PERSON_NAME]" at bounding box center [196, 228] width 50 height 8
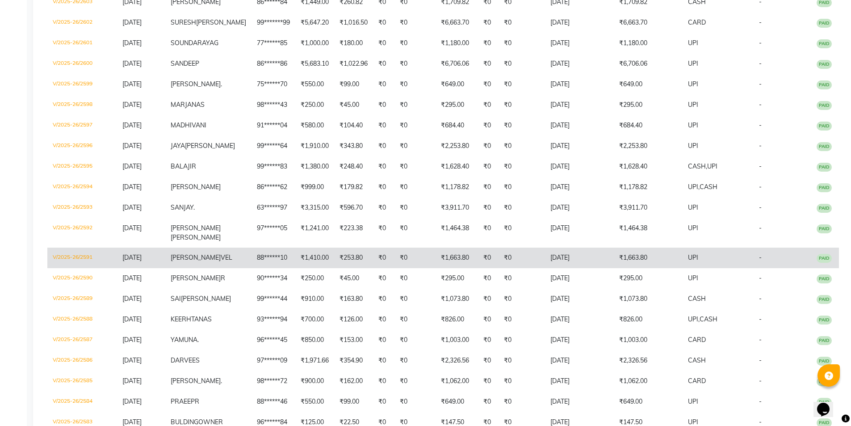
click at [197, 261] on span "[PERSON_NAME]" at bounding box center [196, 257] width 50 height 8
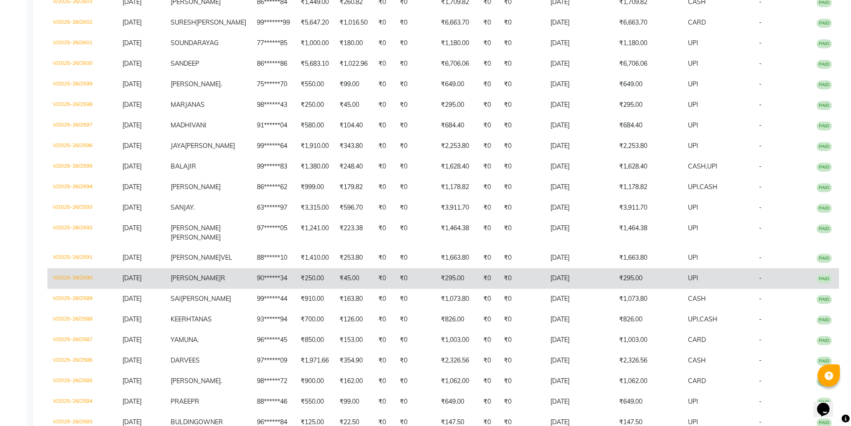
click at [218, 282] on span "[PERSON_NAME]" at bounding box center [196, 278] width 50 height 8
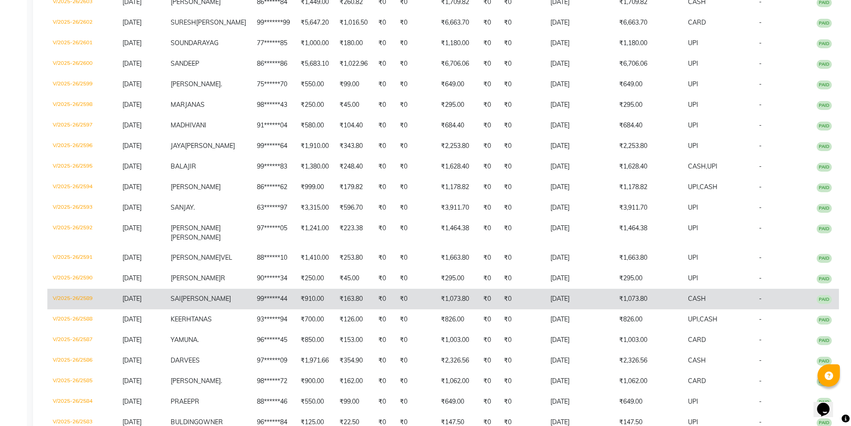
click at [216, 302] on span "[PERSON_NAME]" at bounding box center [206, 298] width 50 height 8
click at [204, 309] on td "[PERSON_NAME]" at bounding box center [208, 299] width 86 height 21
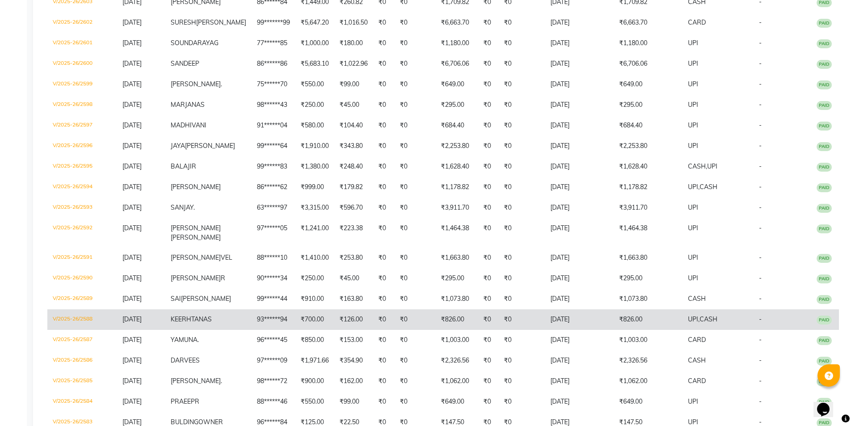
click at [208, 323] on span "KEERHTANA" at bounding box center [189, 319] width 37 height 8
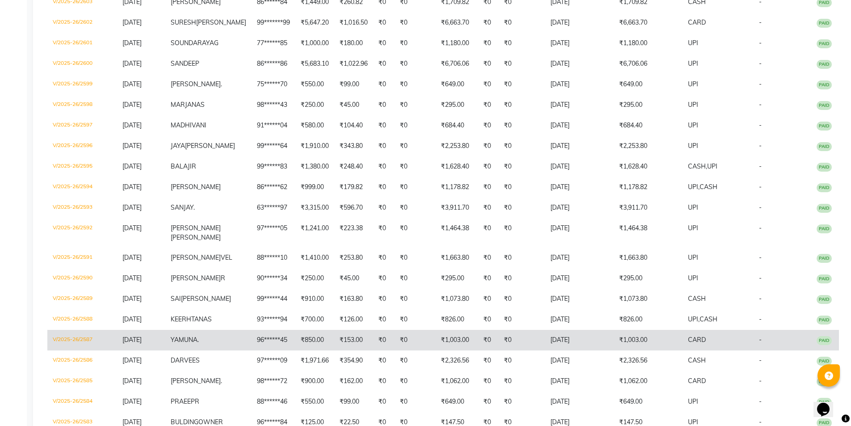
click at [197, 344] on span "YAMUNA" at bounding box center [184, 339] width 27 height 8
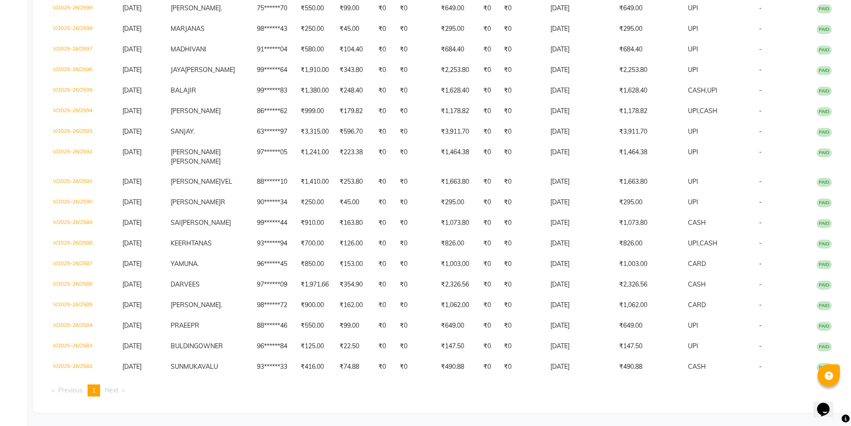
scroll to position [371, 0]
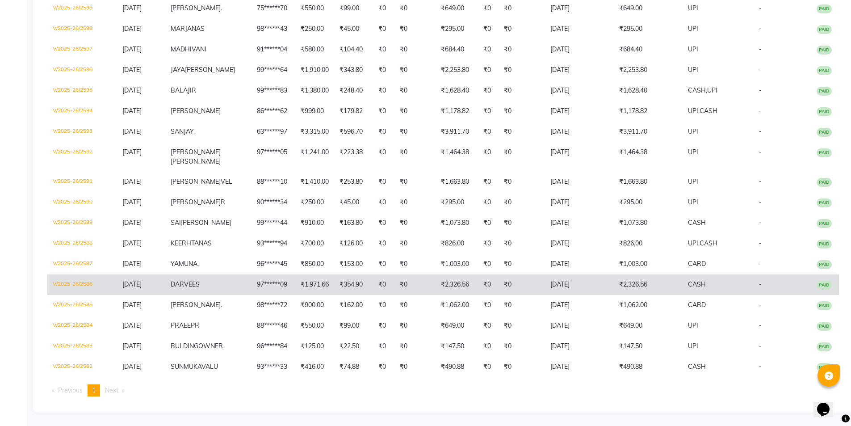
click at [191, 280] on span "DARVEES" at bounding box center [185, 284] width 29 height 8
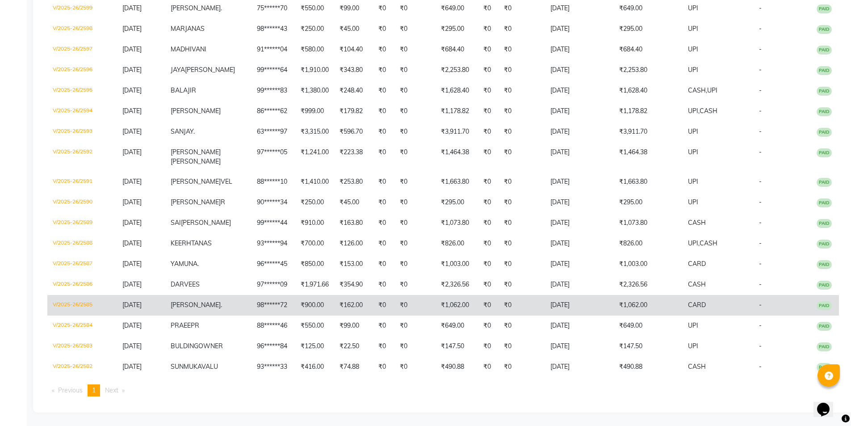
click at [209, 301] on span "[PERSON_NAME]" at bounding box center [196, 305] width 50 height 8
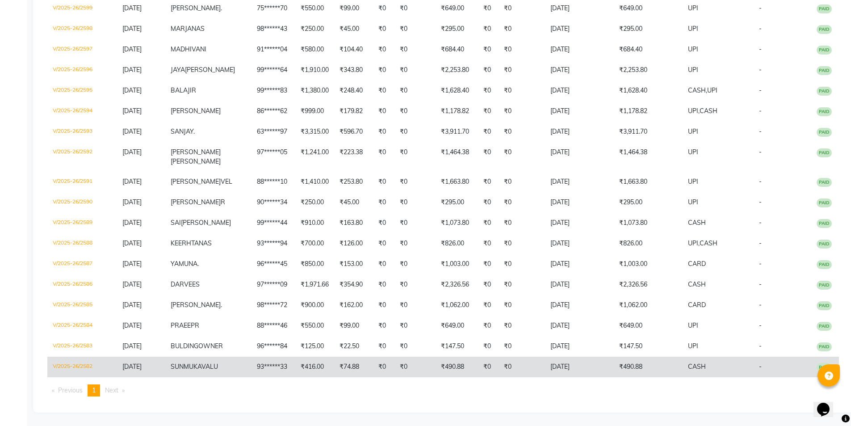
click at [198, 362] on span "SUNMUKA" at bounding box center [186, 366] width 31 height 8
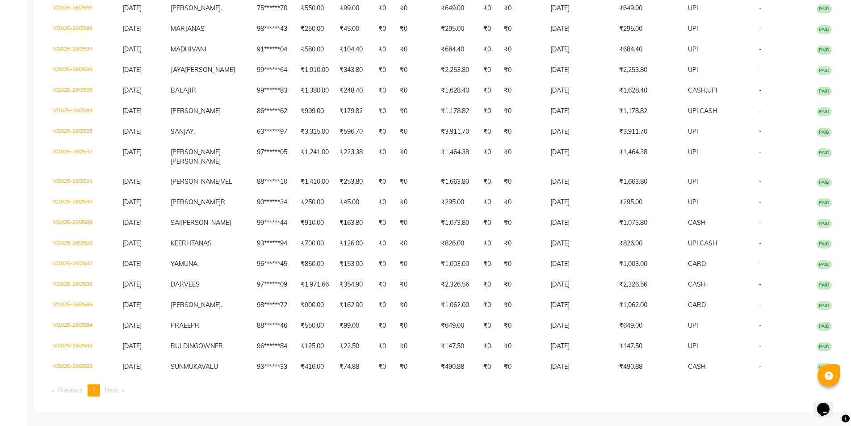
scroll to position [0, 0]
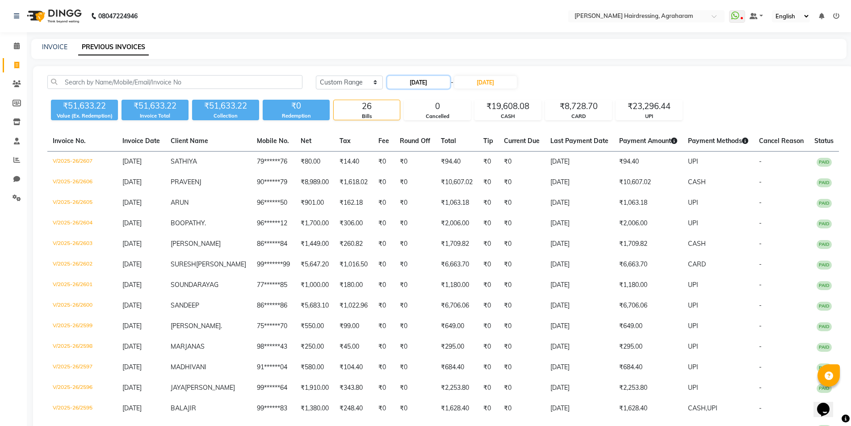
click at [412, 87] on input "[DATE]" at bounding box center [418, 82] width 63 height 13
select select "8"
select select "2025"
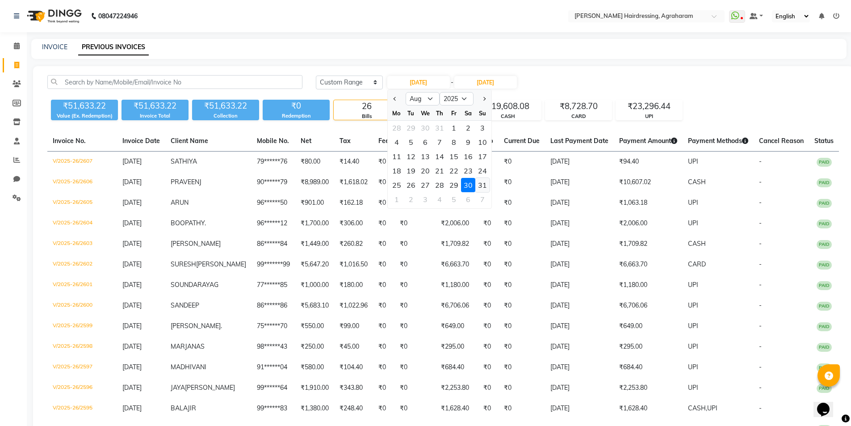
click at [480, 187] on div "31" at bounding box center [482, 185] width 14 height 14
type input "[DATE]"
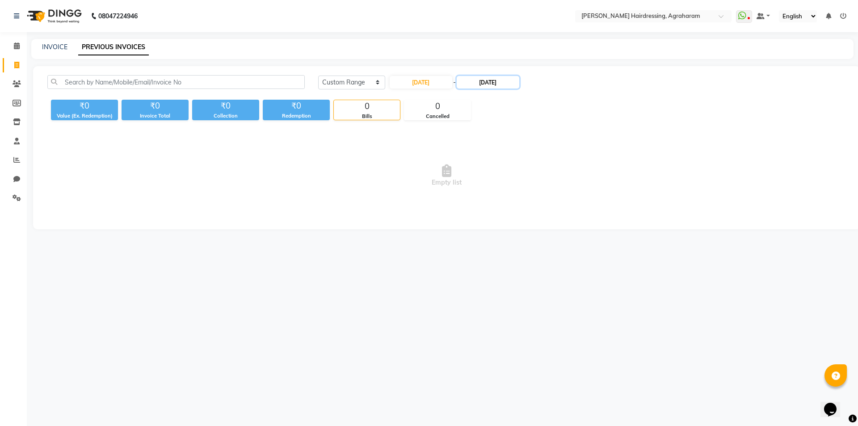
click at [495, 84] on input "[DATE]" at bounding box center [488, 82] width 63 height 13
click at [556, 185] on div "31" at bounding box center [557, 185] width 14 height 14
type input "[DATE]"
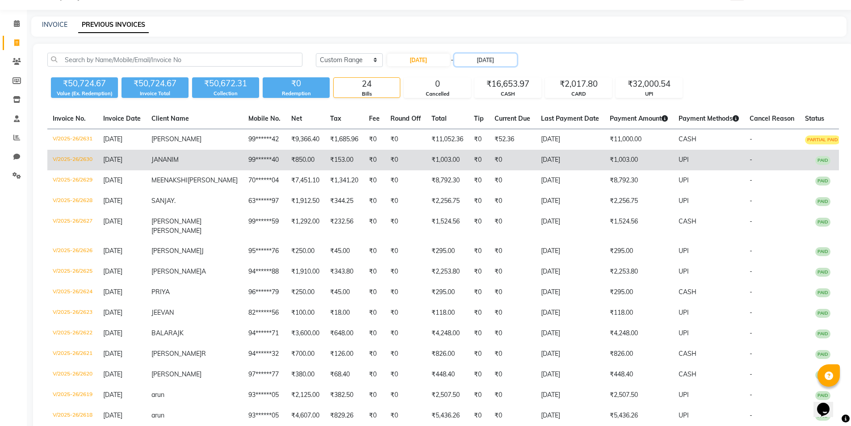
scroll to position [45, 0]
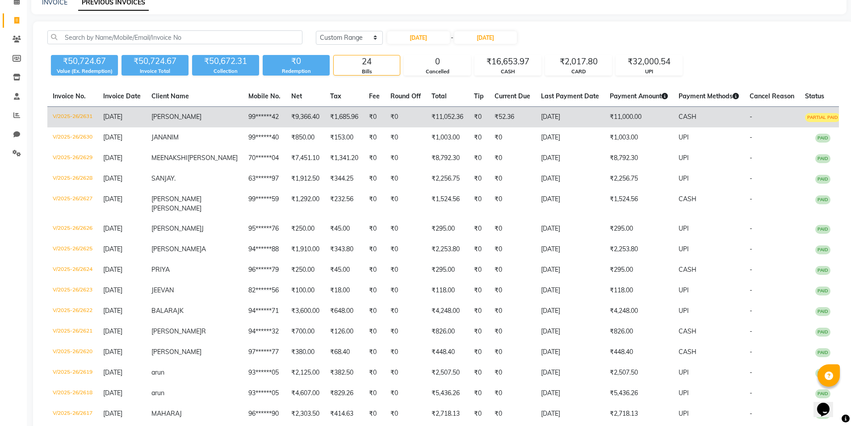
click at [184, 116] on span "[PERSON_NAME]" at bounding box center [176, 117] width 50 height 8
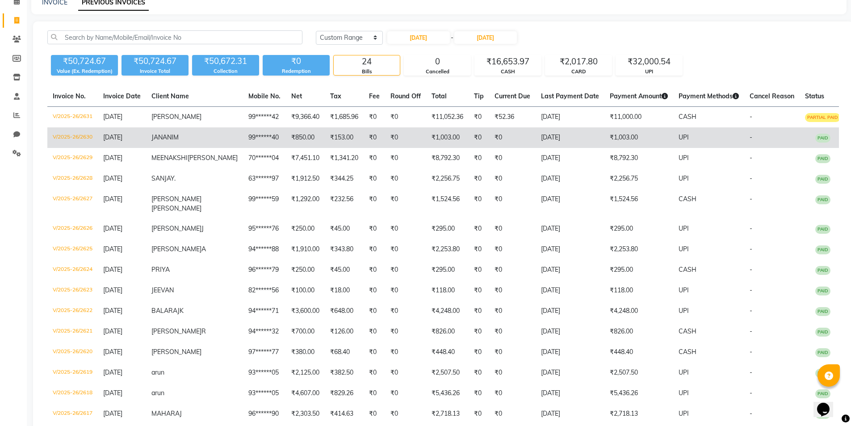
click at [173, 141] on span "JANANI" at bounding box center [162, 137] width 22 height 8
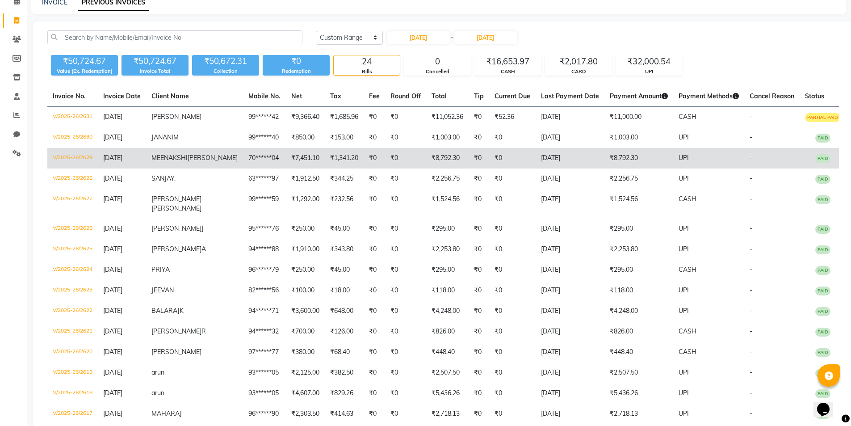
click at [185, 160] on span "MEENAKSHI" at bounding box center [169, 158] width 36 height 8
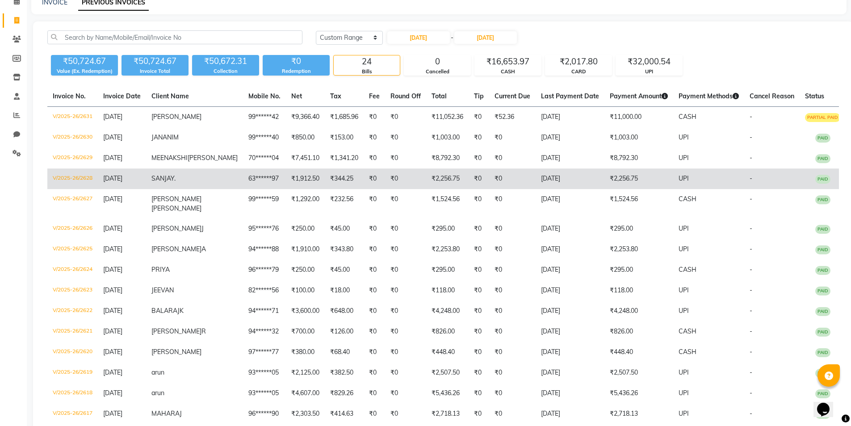
click at [174, 182] on span "SANJAY" at bounding box center [162, 178] width 23 height 8
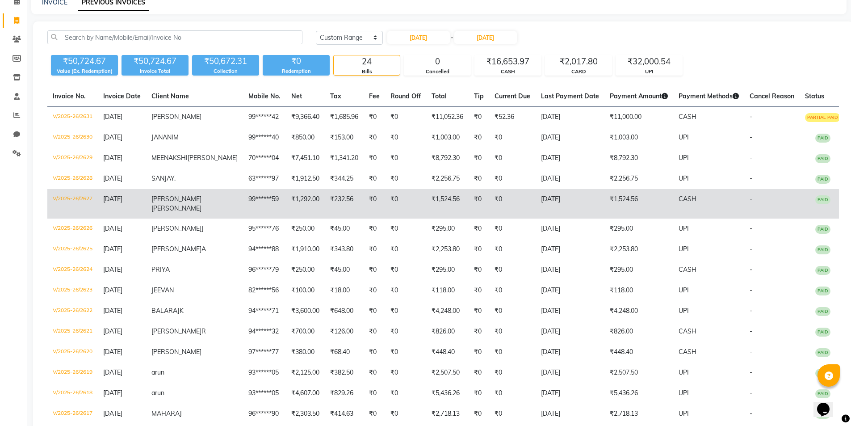
click at [176, 203] on span "[PERSON_NAME]" at bounding box center [176, 199] width 50 height 8
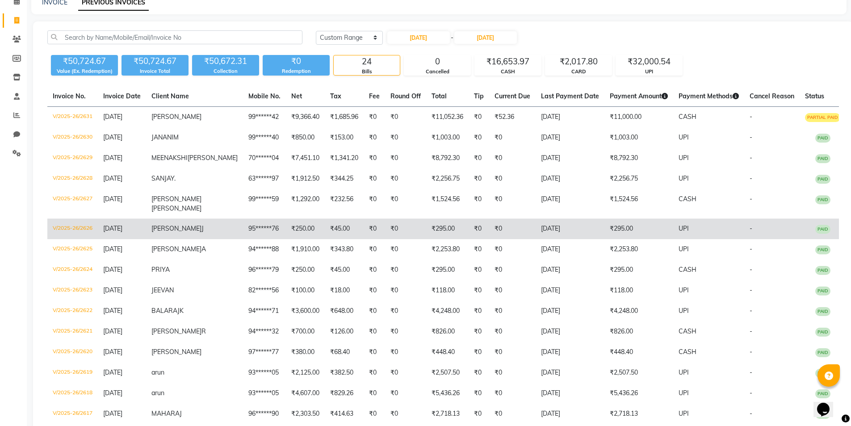
click at [201, 232] on span "[PERSON_NAME]" at bounding box center [176, 228] width 50 height 8
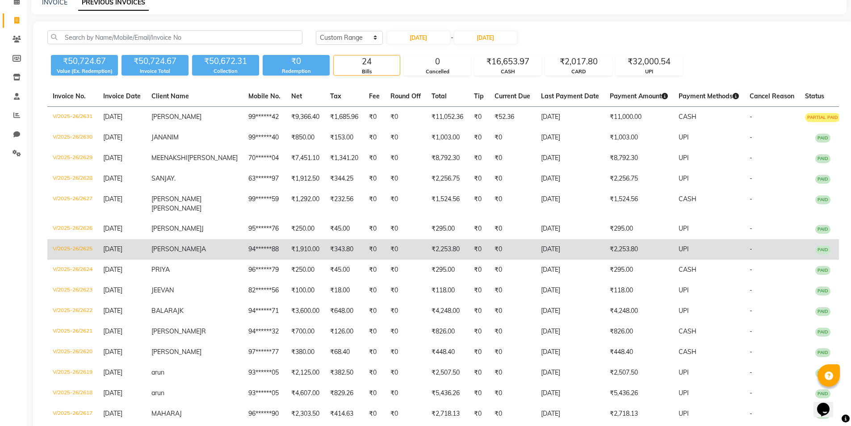
click at [197, 253] on span "[PERSON_NAME]" at bounding box center [176, 249] width 50 height 8
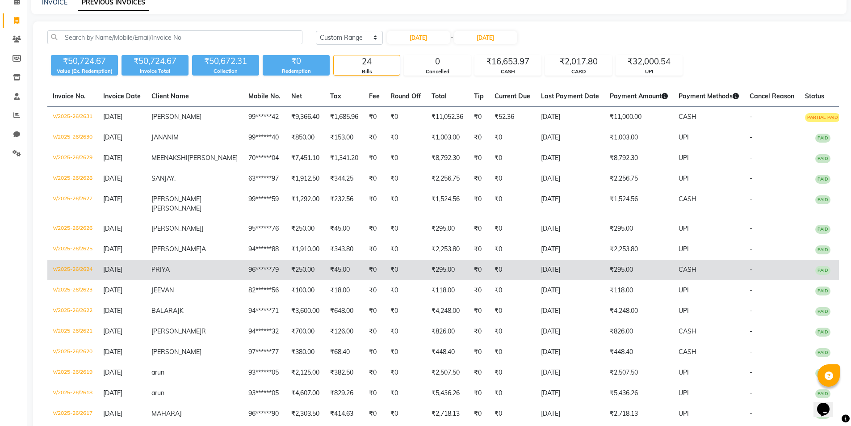
click at [170, 273] on span "PRIYA" at bounding box center [160, 269] width 18 height 8
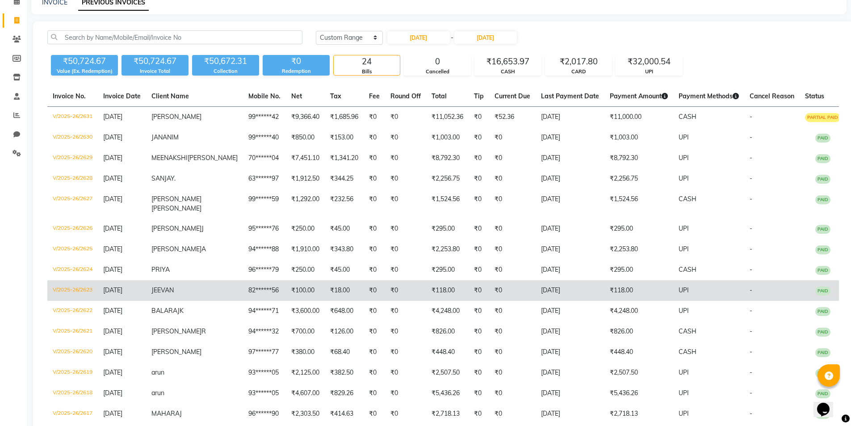
click at [174, 294] on span "JEEVAN" at bounding box center [162, 290] width 22 height 8
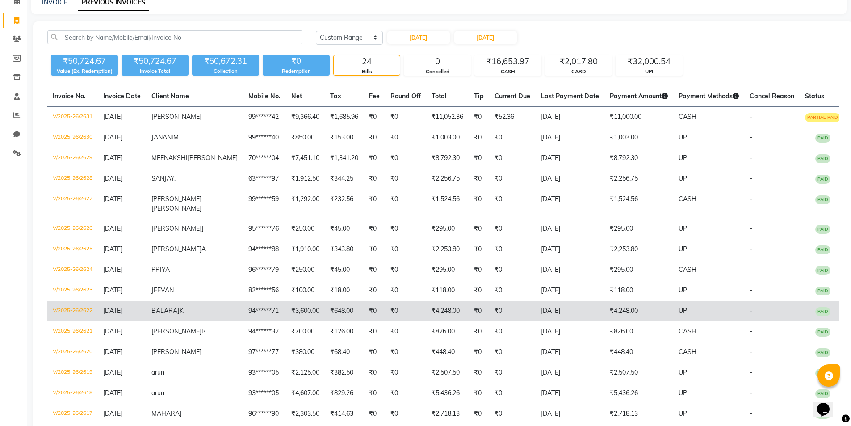
click at [180, 314] on span "BALARAJ" at bounding box center [165, 310] width 28 height 8
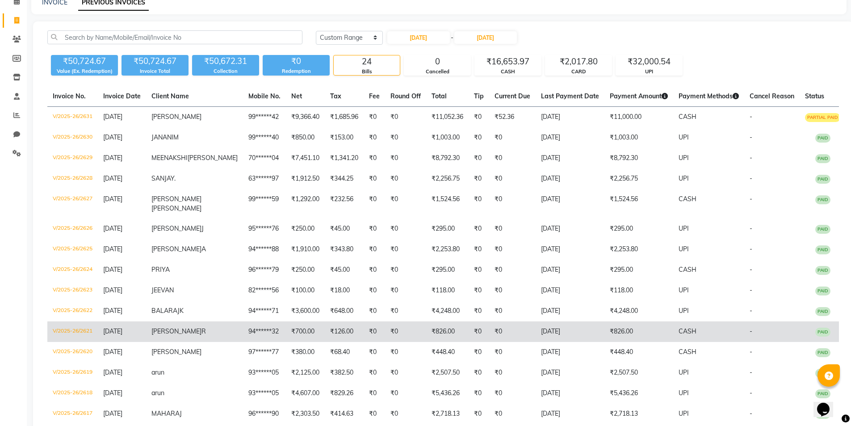
click at [189, 335] on span "[PERSON_NAME]" at bounding box center [176, 331] width 50 height 8
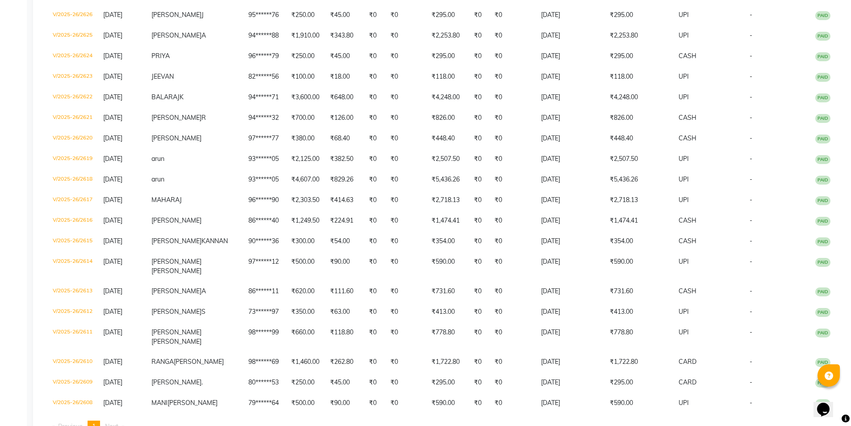
scroll to position [260, 0]
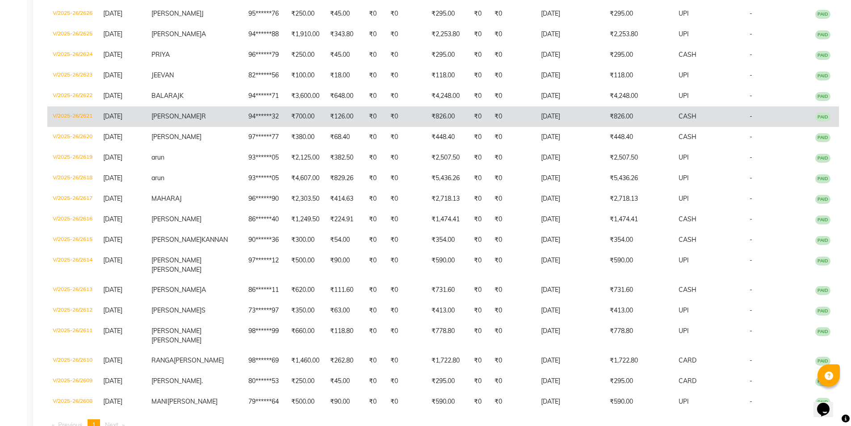
click at [182, 120] on span "[PERSON_NAME]" at bounding box center [176, 116] width 50 height 8
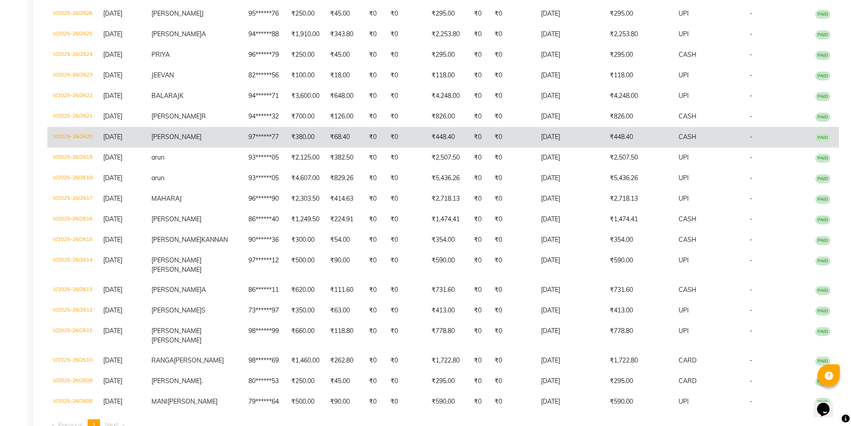
click at [185, 141] on span "[PERSON_NAME]" at bounding box center [176, 137] width 50 height 8
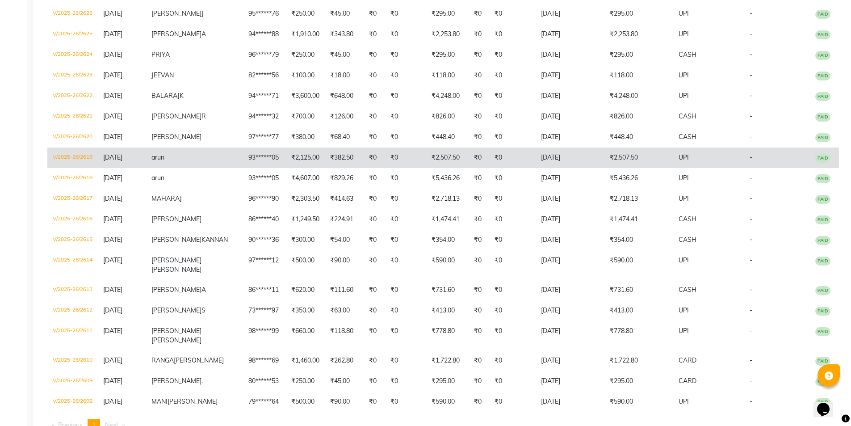
click at [196, 168] on td "arun" at bounding box center [194, 157] width 97 height 21
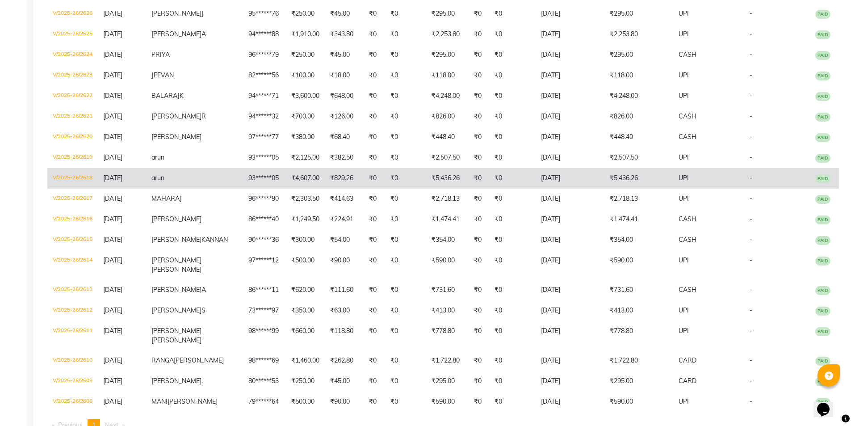
click at [164, 182] on span "arun" at bounding box center [157, 178] width 13 height 8
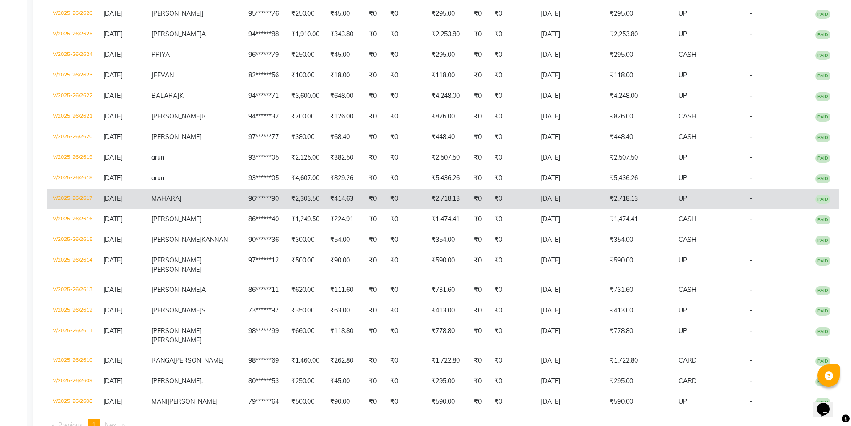
click at [182, 202] on span "MAHARAJ" at bounding box center [166, 198] width 30 height 8
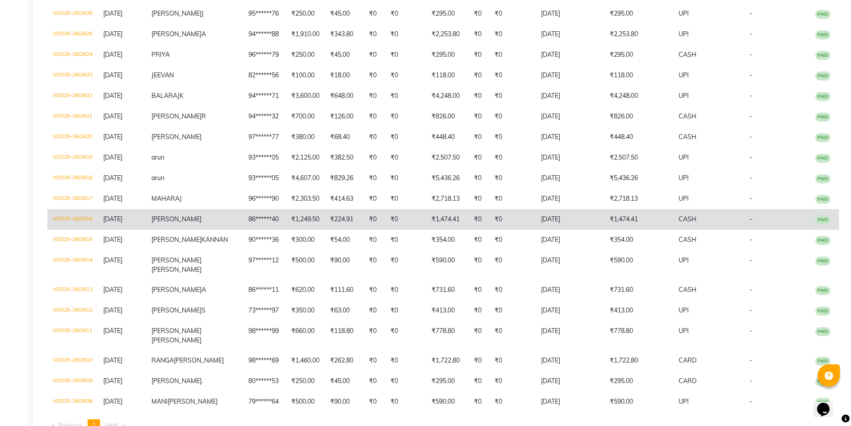
click at [186, 223] on span "[PERSON_NAME]" at bounding box center [176, 219] width 50 height 8
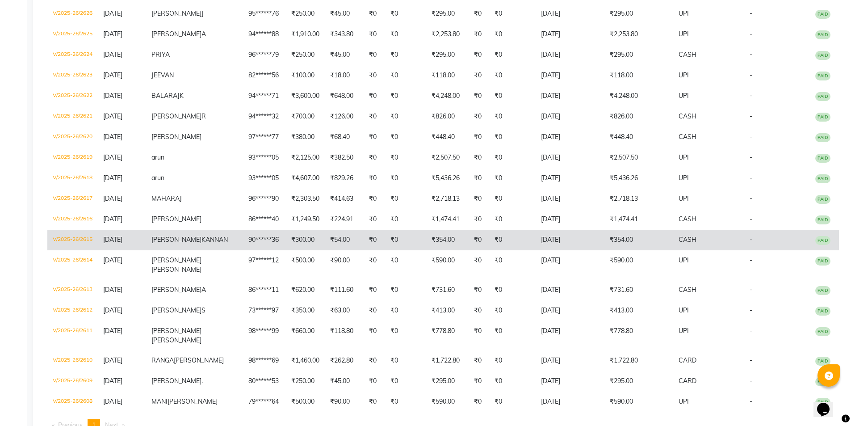
click at [189, 243] on span "[PERSON_NAME]" at bounding box center [176, 239] width 50 height 8
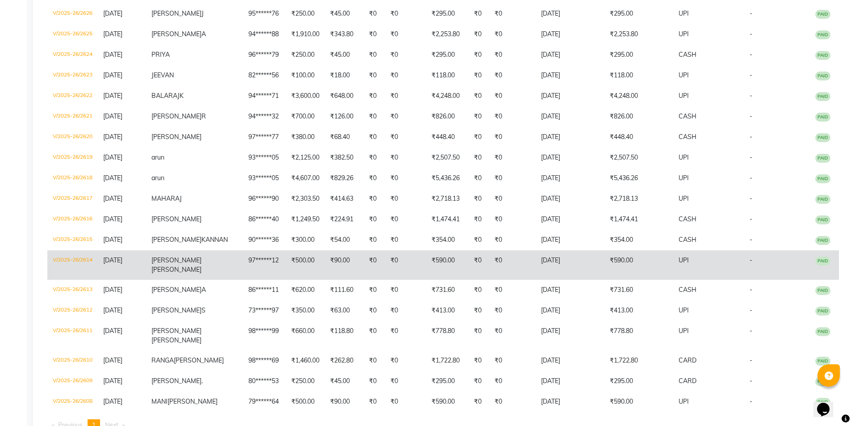
click at [200, 273] on span "[PERSON_NAME]" at bounding box center [176, 269] width 50 height 8
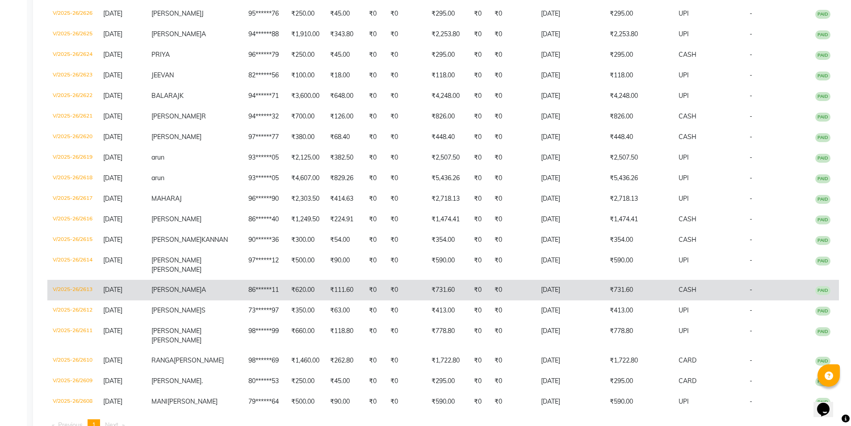
click at [194, 293] on span "[PERSON_NAME]" at bounding box center [176, 289] width 50 height 8
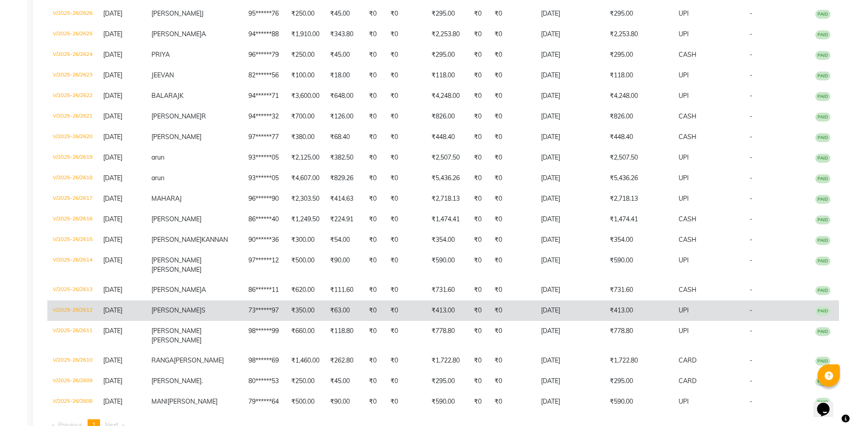
click at [196, 321] on td "[PERSON_NAME] S" at bounding box center [194, 310] width 97 height 21
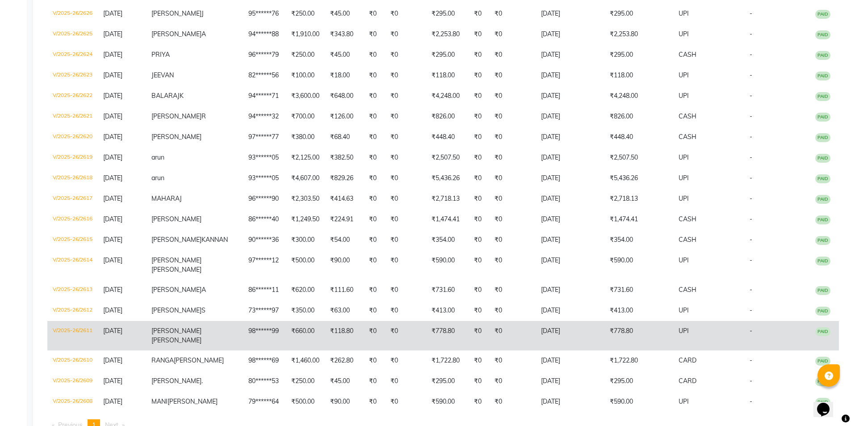
click at [193, 335] on span "[PERSON_NAME]" at bounding box center [176, 331] width 50 height 8
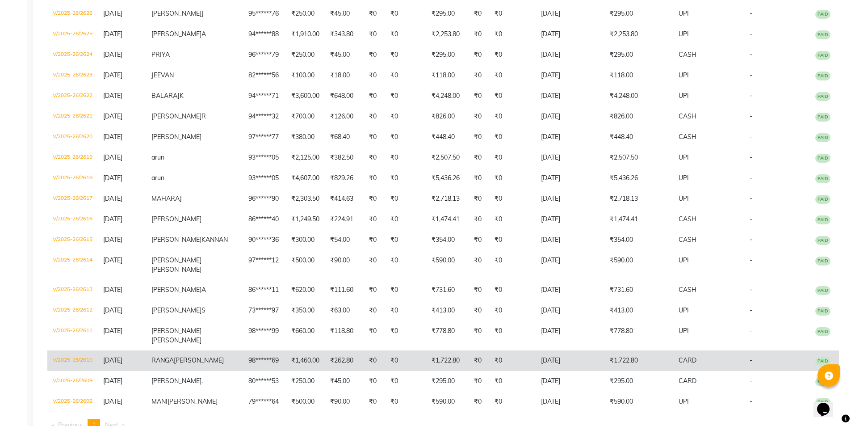
click at [201, 364] on span "[PERSON_NAME]" at bounding box center [199, 360] width 50 height 8
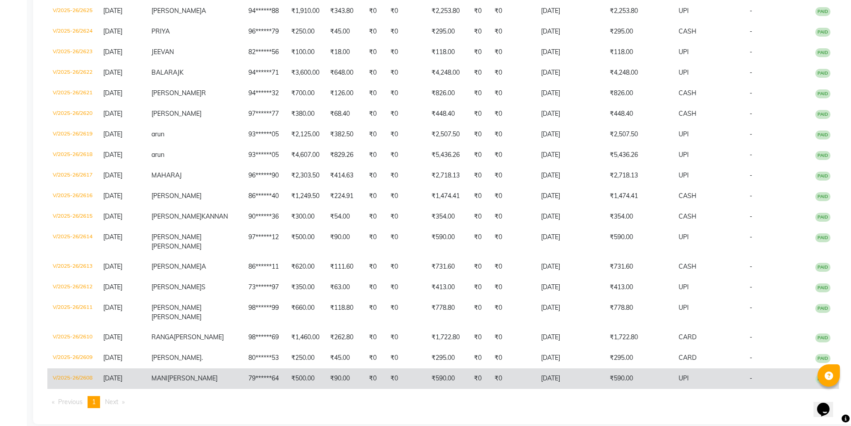
scroll to position [303, 0]
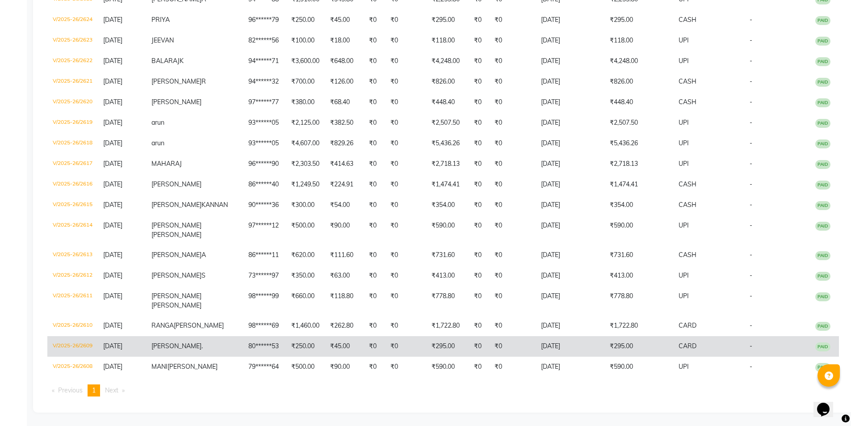
click at [196, 345] on span "[PERSON_NAME]" at bounding box center [176, 346] width 50 height 8
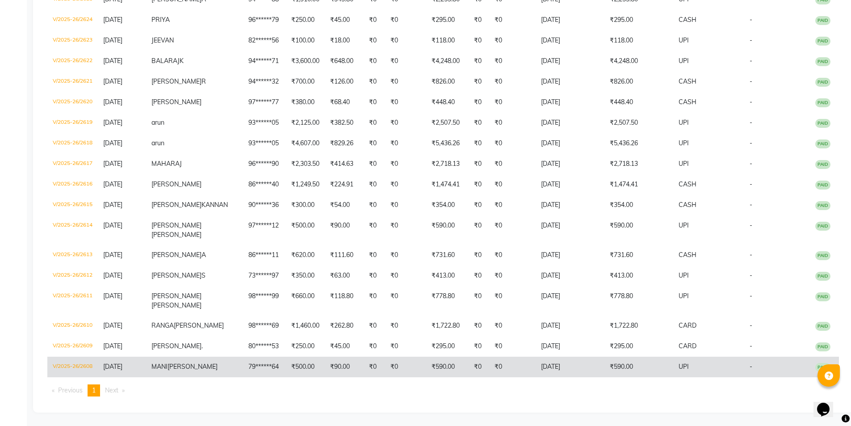
click at [195, 364] on span "[PERSON_NAME]" at bounding box center [193, 366] width 50 height 8
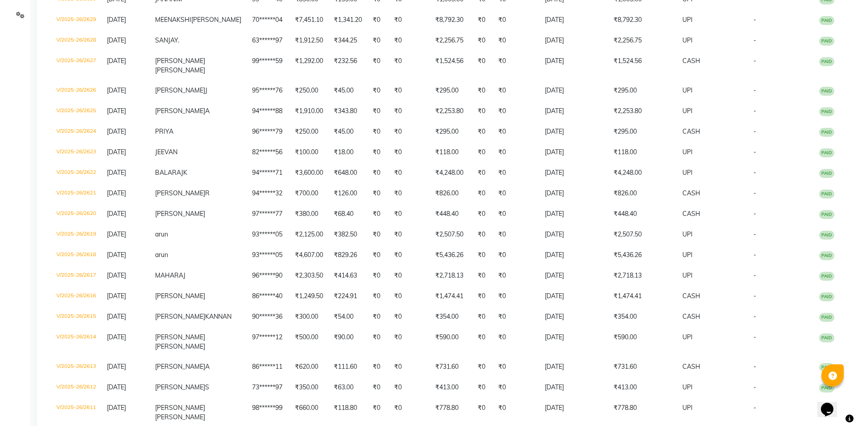
scroll to position [0, 0]
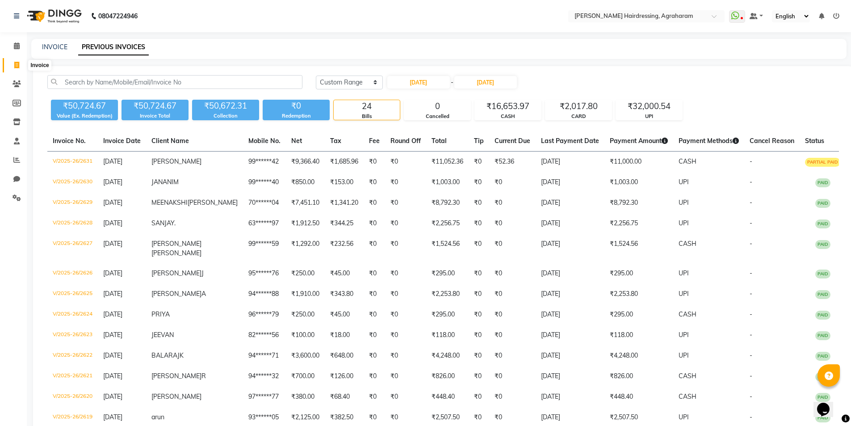
click at [16, 68] on icon at bounding box center [16, 65] width 5 height 7
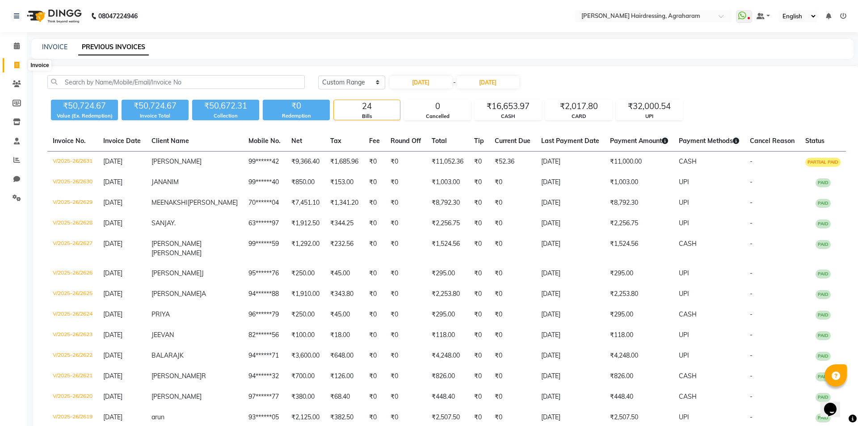
select select "service"
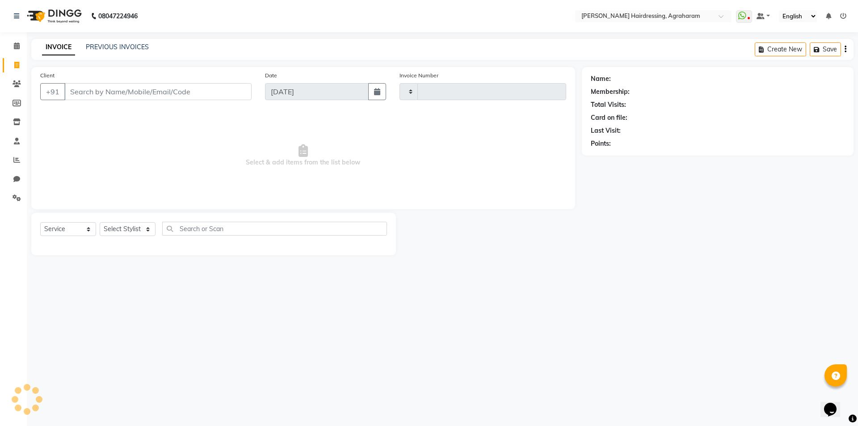
type input "2699"
select select "7962"
click at [151, 229] on select "Select Stylist" at bounding box center [128, 229] width 56 height 14
select select "72528"
click at [100, 222] on select "Select Stylist [PERSON_NAME] AKASH ARSU [PERSON_NAME] MANAGER [PERSON_NAME] [PE…" at bounding box center [139, 229] width 79 height 14
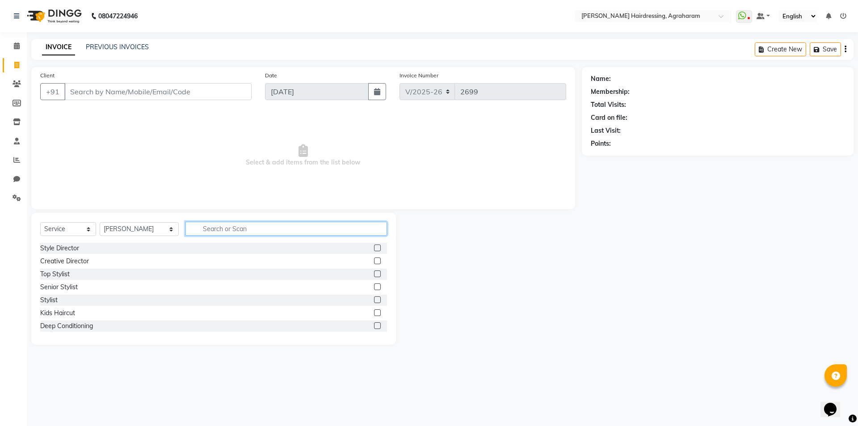
click at [205, 230] on input "text" at bounding box center [285, 229] width 201 height 14
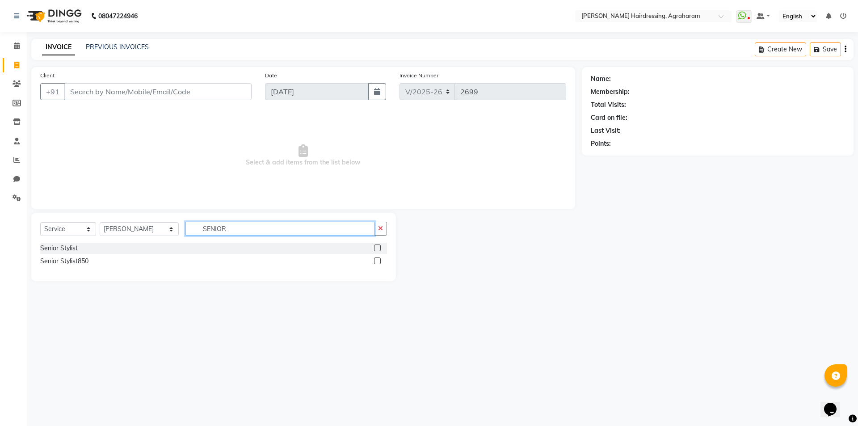
type input "SENIOR"
click at [378, 247] on label at bounding box center [377, 247] width 7 height 7
click at [378, 247] on input "checkbox" at bounding box center [377, 248] width 6 height 6
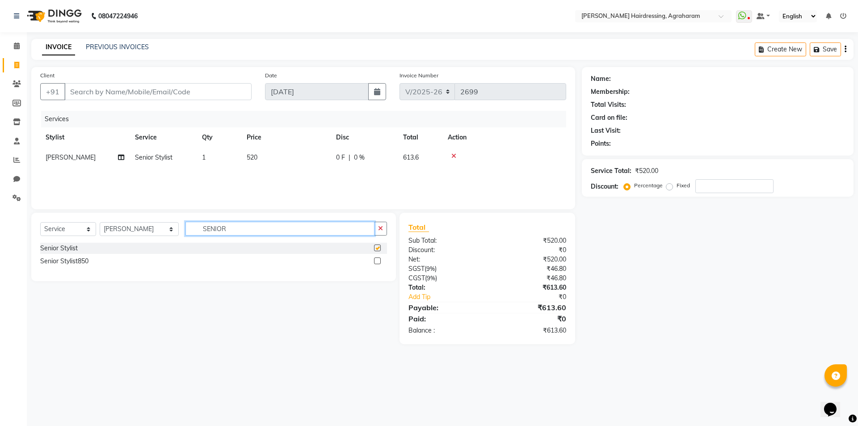
click at [273, 230] on input "SENIOR" at bounding box center [279, 229] width 189 height 14
checkbox input "false"
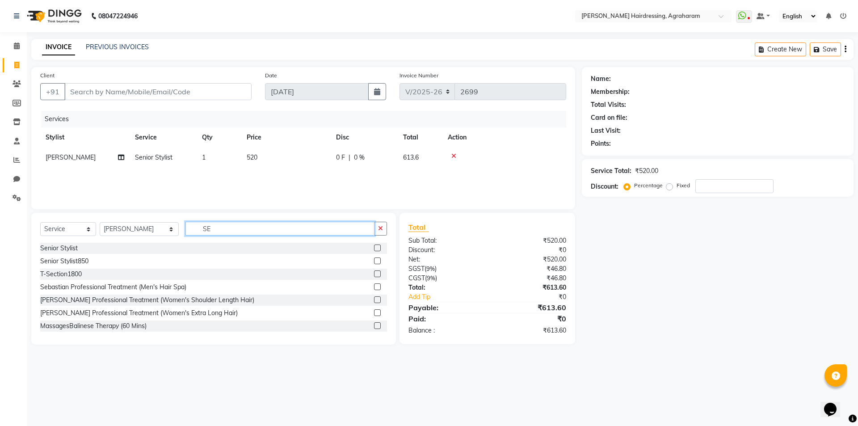
type input "S"
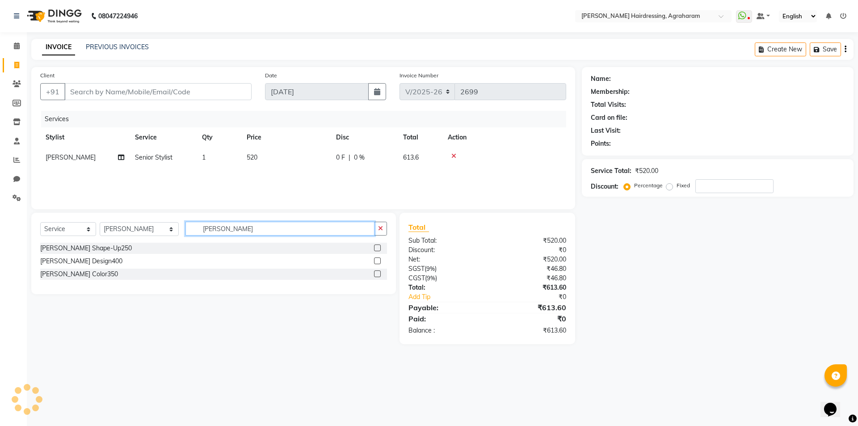
type input "[PERSON_NAME]"
click at [379, 250] on label at bounding box center [377, 247] width 7 height 7
click at [379, 250] on input "checkbox" at bounding box center [377, 248] width 6 height 6
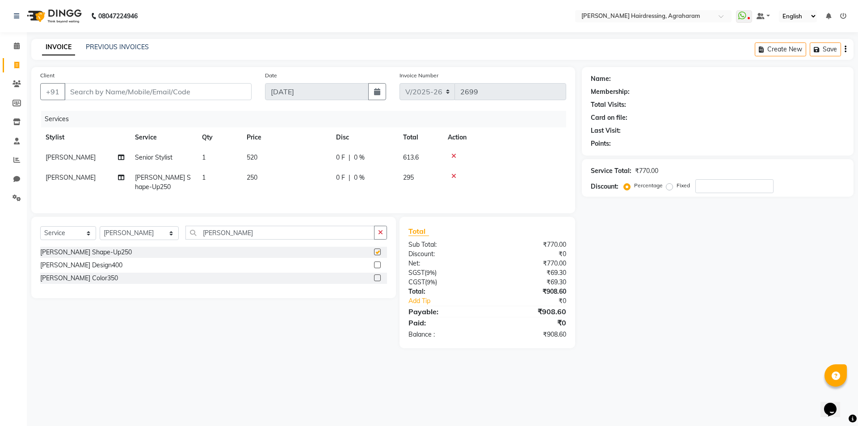
checkbox input "false"
click at [124, 97] on input "Client" at bounding box center [157, 91] width 187 height 17
type input "8"
type input "0"
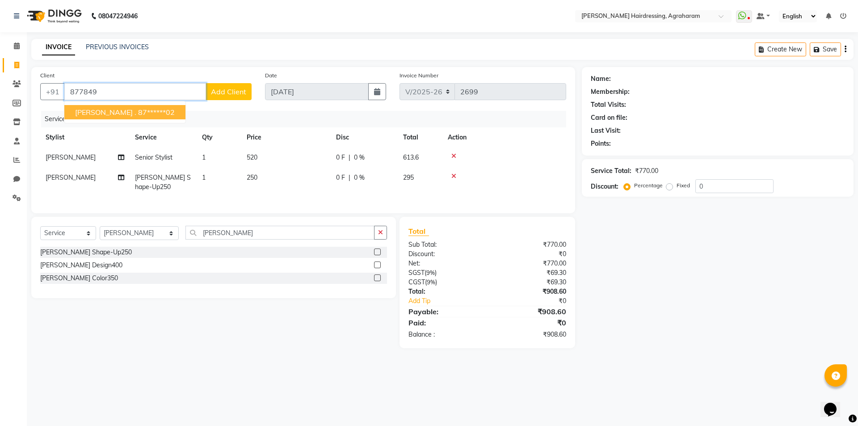
click at [138, 114] on ngb-highlight "87******02" at bounding box center [156, 112] width 37 height 9
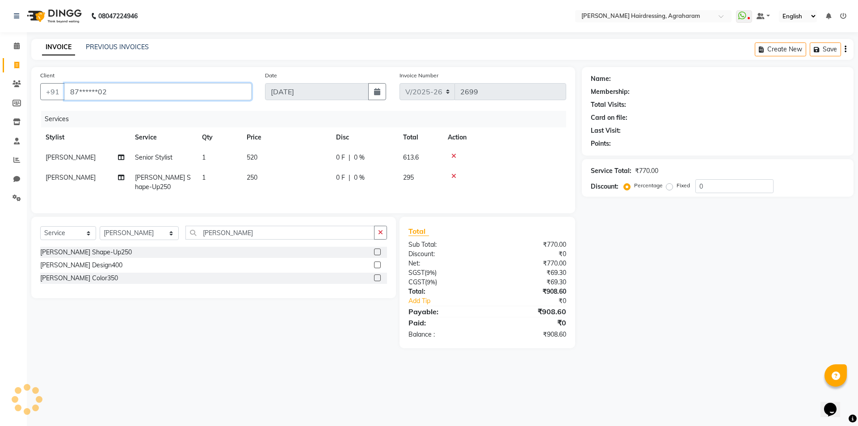
type input "87******02"
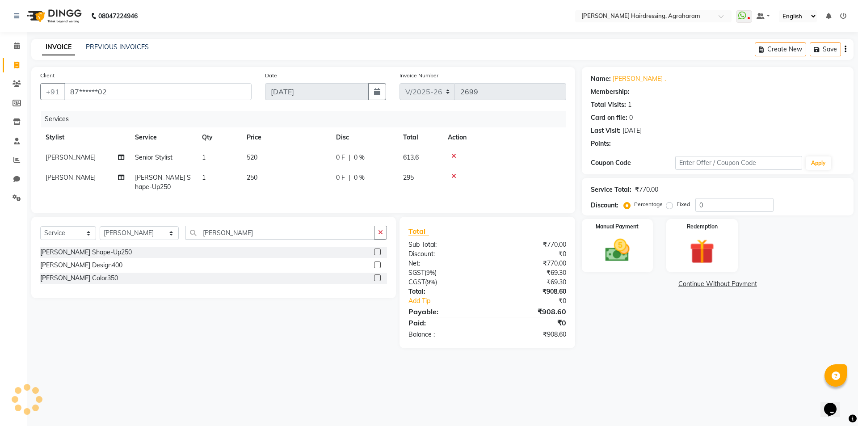
select select "1: Object"
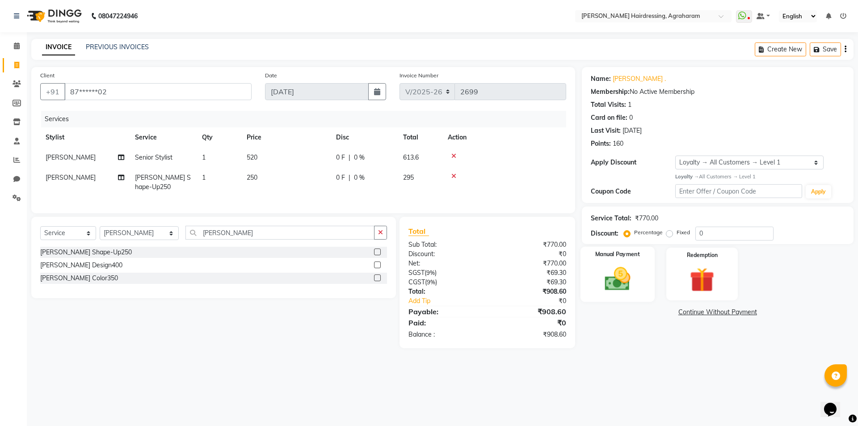
click at [619, 286] on img at bounding box center [617, 278] width 42 height 29
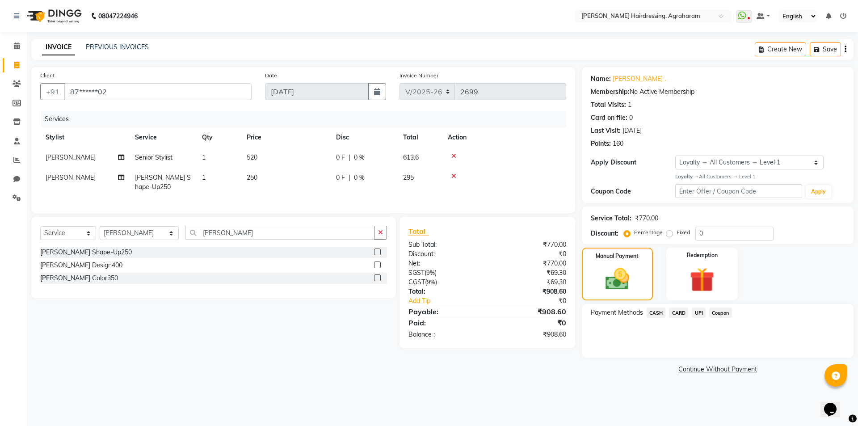
click at [700, 313] on span "UPI" at bounding box center [699, 312] width 14 height 10
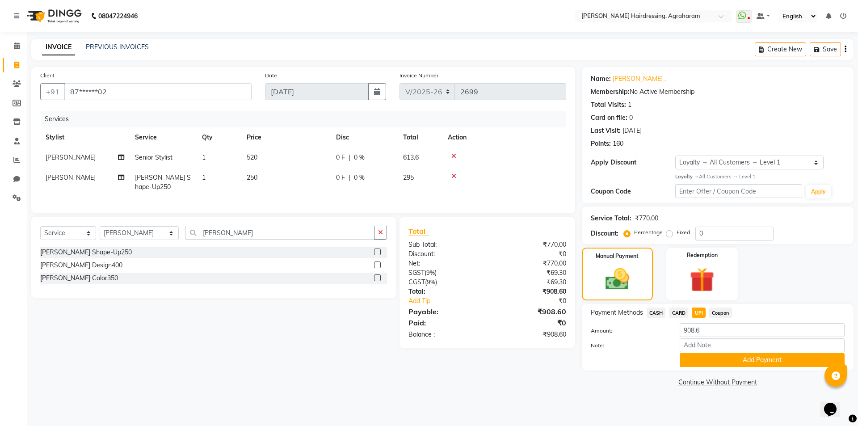
click at [760, 358] on button "Add Payment" at bounding box center [761, 360] width 165 height 14
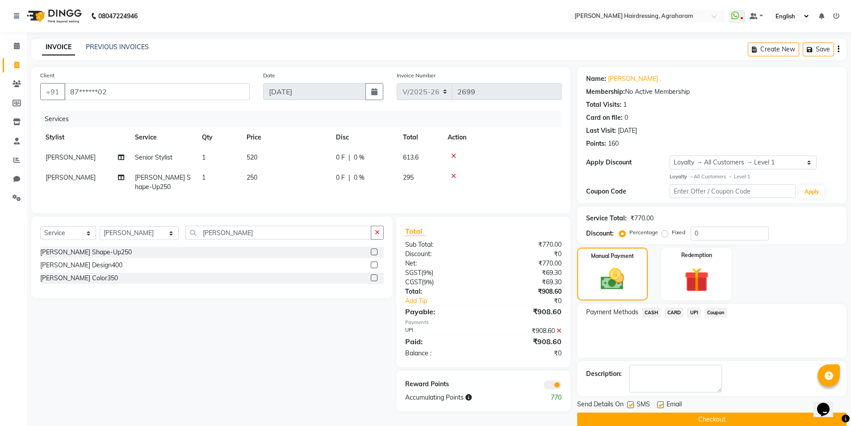
click at [703, 420] on button "Checkout" at bounding box center [711, 419] width 269 height 14
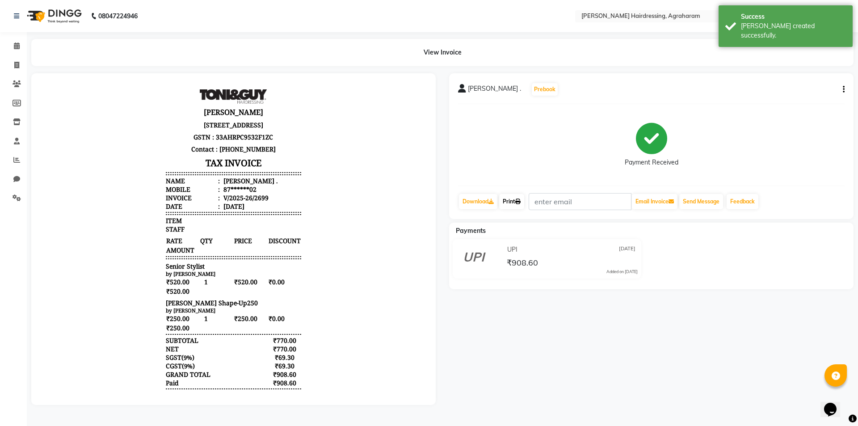
click at [516, 200] on link "Print" at bounding box center [511, 201] width 25 height 15
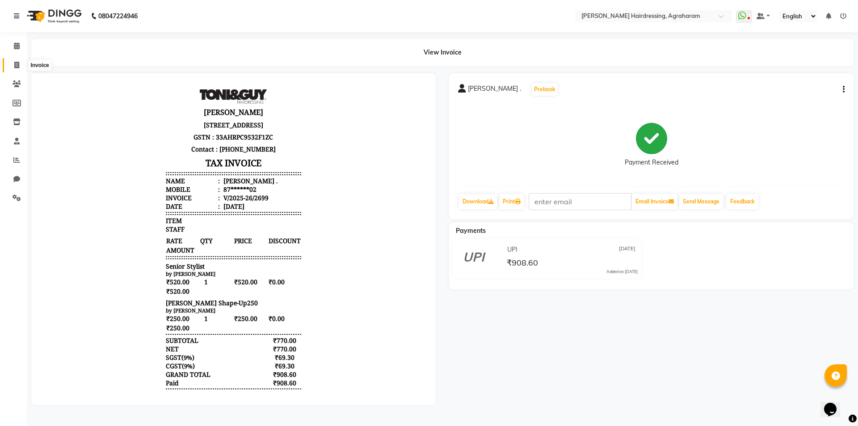
click at [16, 62] on icon at bounding box center [16, 65] width 5 height 7
select select "service"
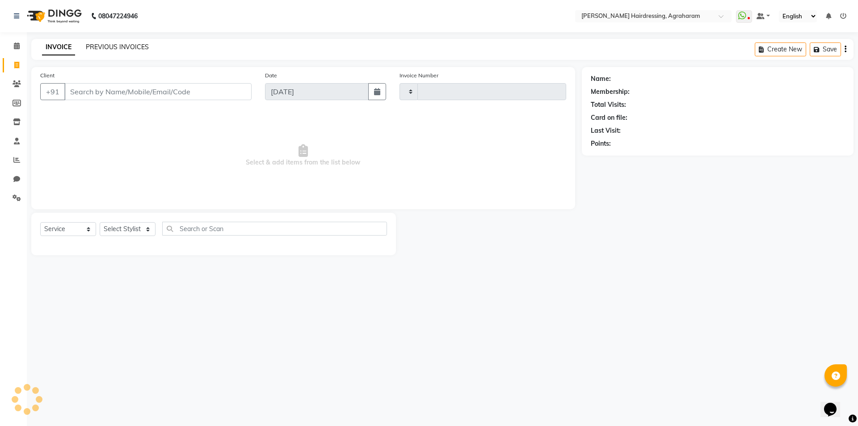
type input "2700"
click at [115, 44] on link "PREVIOUS INVOICES" at bounding box center [117, 47] width 63 height 8
